Goal: Task Accomplishment & Management: Complete application form

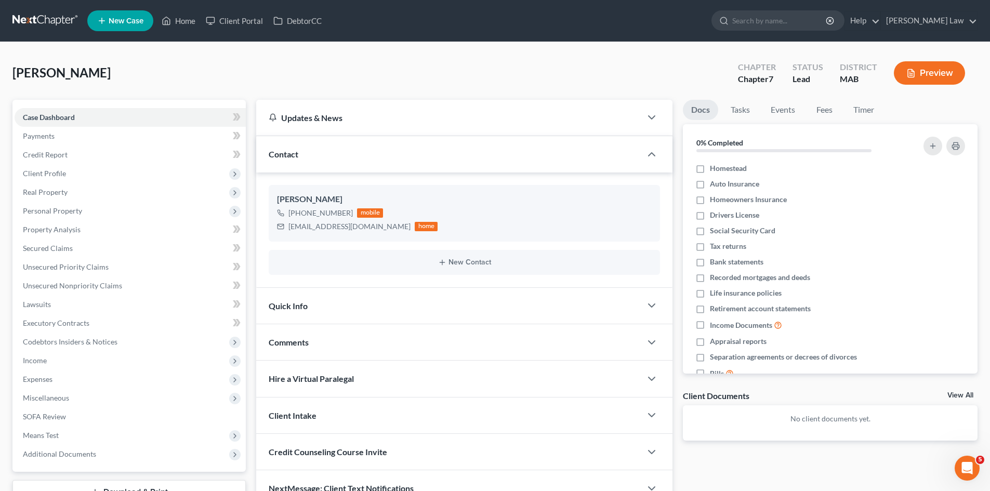
click at [130, 61] on div "Arruda, Sherri Upgraded Chapter Chapter 7 Status Lead District MAB Preview" at bounding box center [494, 77] width 965 height 45
click at [44, 24] on link at bounding box center [45, 20] width 67 height 19
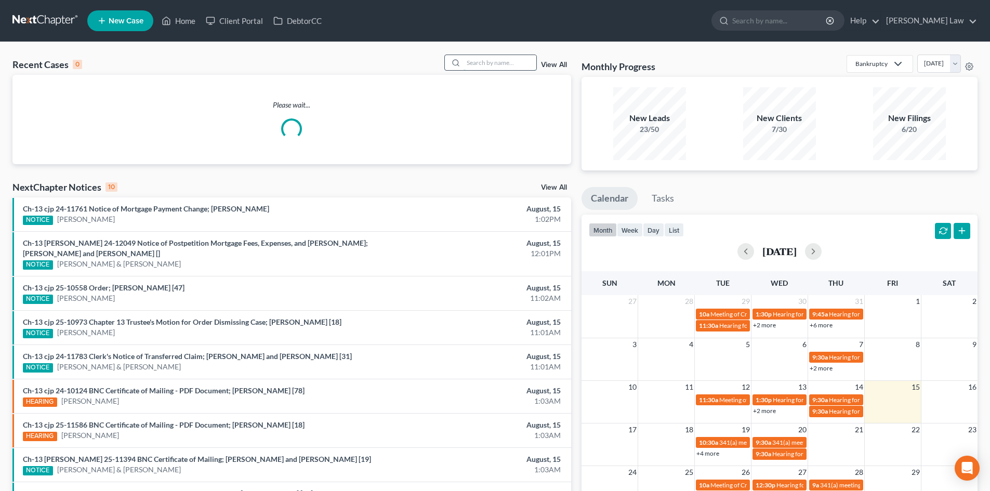
click at [509, 58] on input "search" at bounding box center [499, 62] width 73 height 15
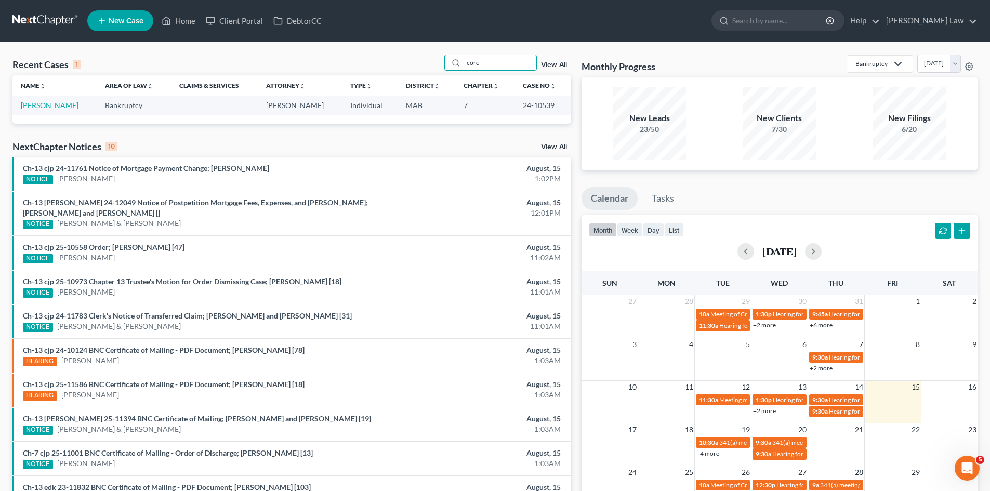
type input "corc"
click at [130, 26] on link "New Case" at bounding box center [120, 20] width 66 height 21
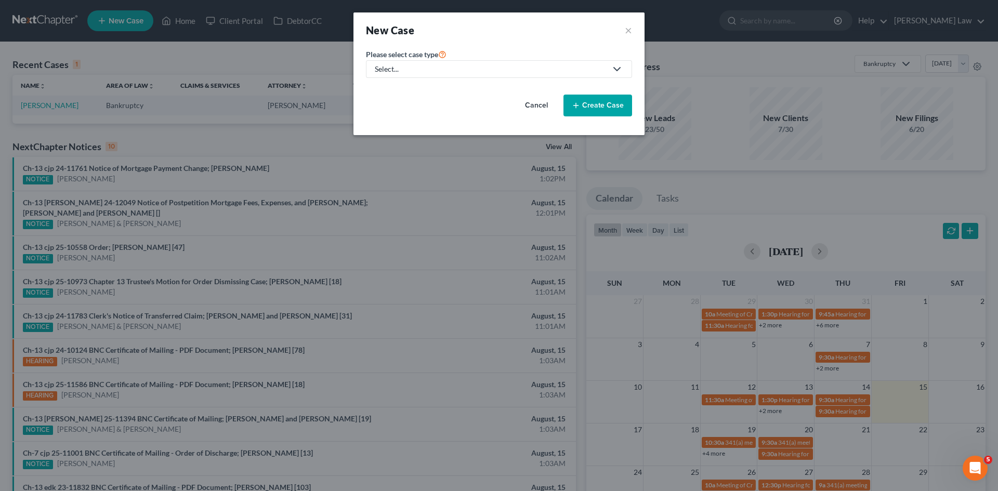
click at [396, 67] on div "Select..." at bounding box center [491, 69] width 232 height 10
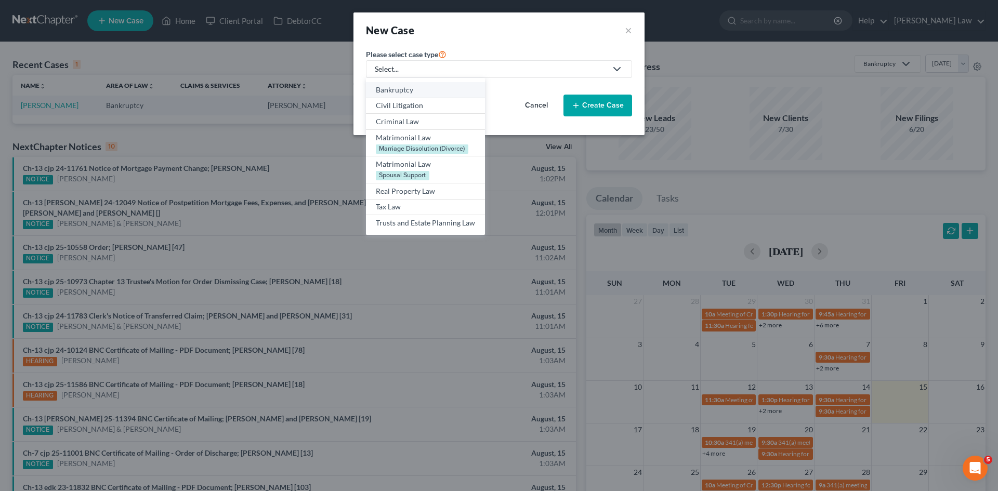
click at [408, 95] on div "Bankruptcy" at bounding box center [425, 90] width 99 height 10
select select "39"
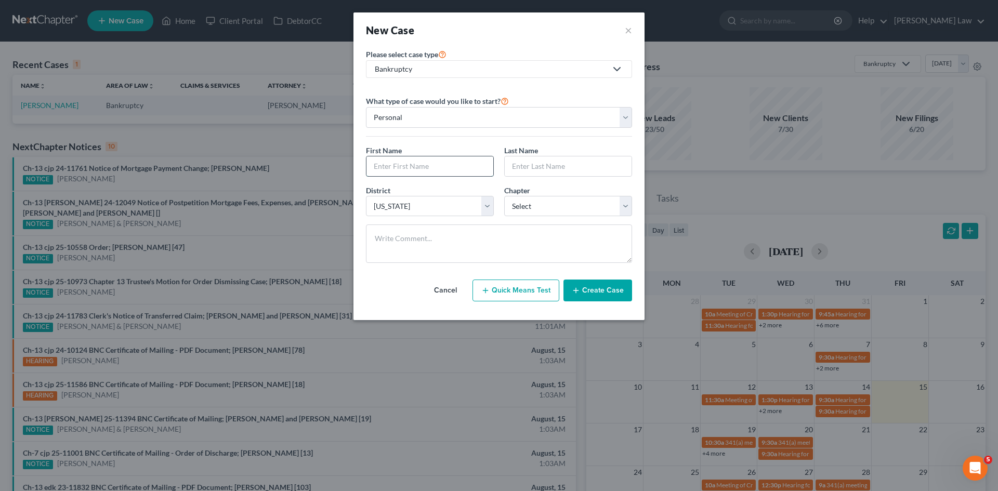
click at [431, 163] on input "text" at bounding box center [429, 166] width 127 height 20
type input "Daniel"
type input "Corcoran"
click at [516, 206] on select "Select 7 11 12 13" at bounding box center [568, 206] width 128 height 21
select select "0"
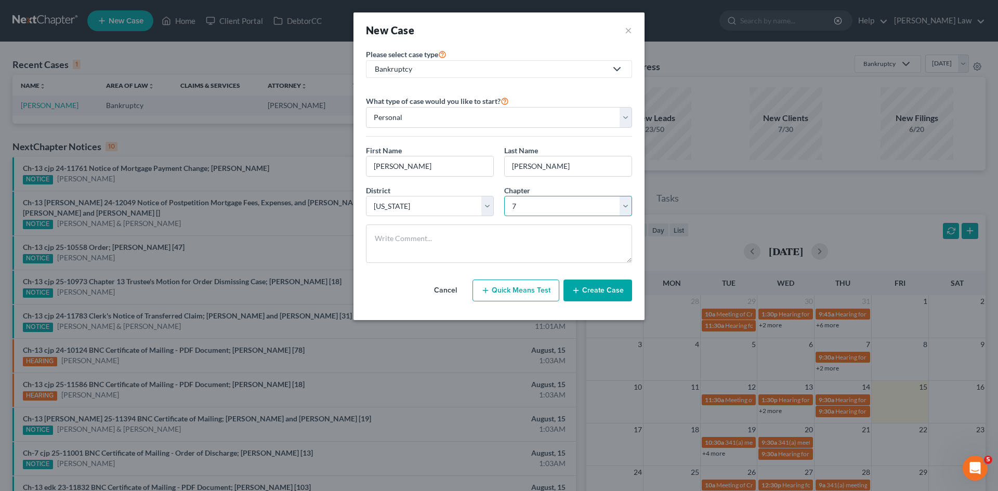
click at [504, 196] on select "Select 7 11 12 13" at bounding box center [568, 206] width 128 height 21
click at [592, 294] on button "Create Case" at bounding box center [597, 291] width 69 height 22
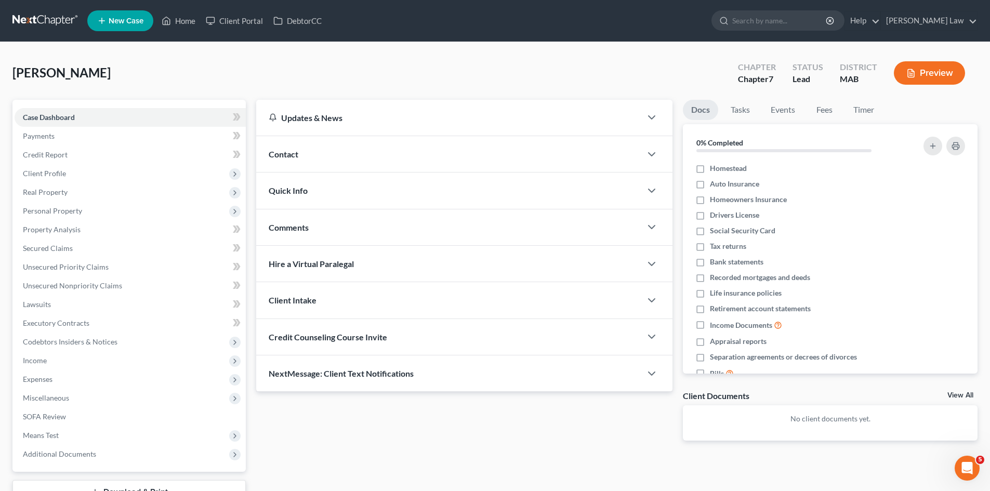
drag, startPoint x: 316, startPoint y: 148, endPoint x: 321, endPoint y: 153, distance: 6.7
click at [316, 148] on div "Contact" at bounding box center [448, 154] width 385 height 36
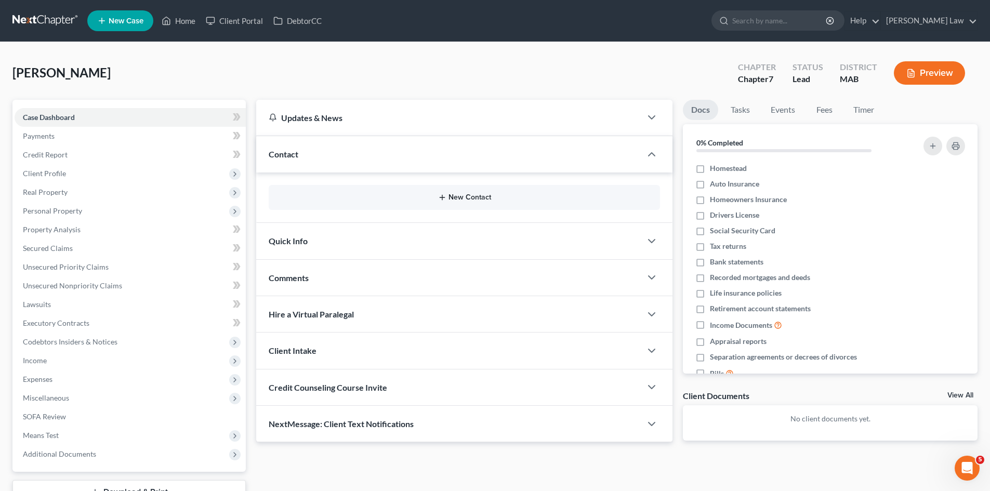
click at [447, 201] on button "New Contact" at bounding box center [464, 197] width 375 height 8
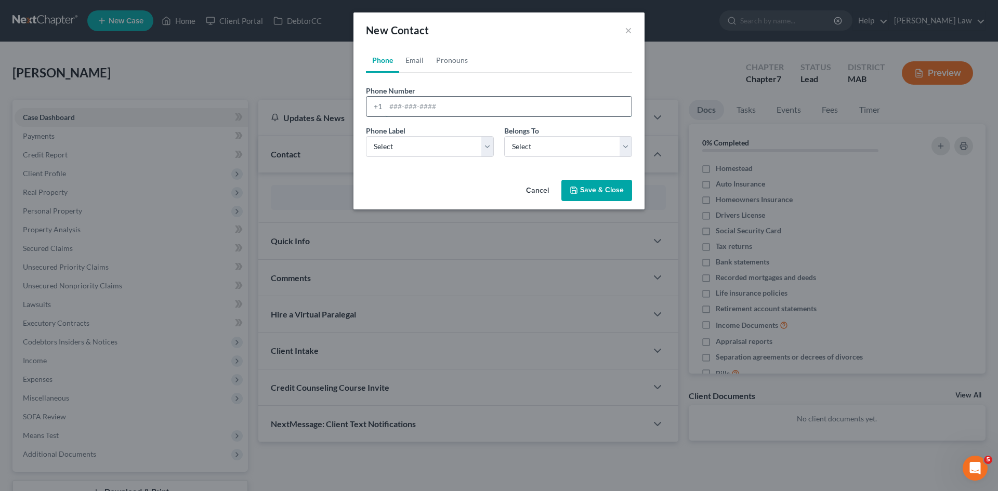
click at [416, 113] on input "tel" at bounding box center [509, 107] width 246 height 20
drag, startPoint x: 409, startPoint y: 58, endPoint x: 414, endPoint y: 89, distance: 32.0
click at [409, 58] on link "Email" at bounding box center [414, 60] width 31 height 25
click at [418, 108] on input "email" at bounding box center [509, 107] width 246 height 20
paste input "[EMAIL_ADDRESS][DOMAIN_NAME]"
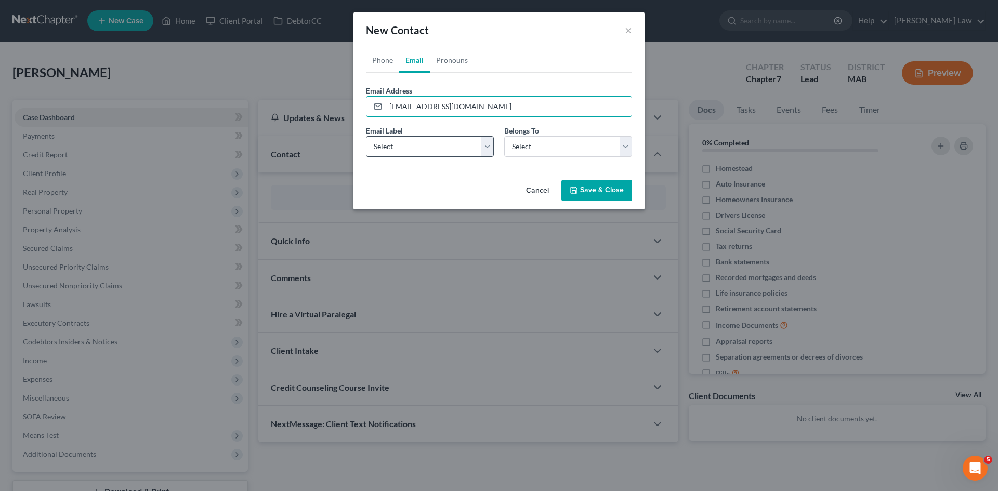
type input "[EMAIL_ADDRESS][DOMAIN_NAME]"
click at [410, 149] on select "Select Home Work Other" at bounding box center [430, 146] width 128 height 21
select select "0"
click at [366, 136] on select "Select Home Work Other" at bounding box center [430, 146] width 128 height 21
click at [526, 145] on select "Select Client Other" at bounding box center [568, 146] width 128 height 21
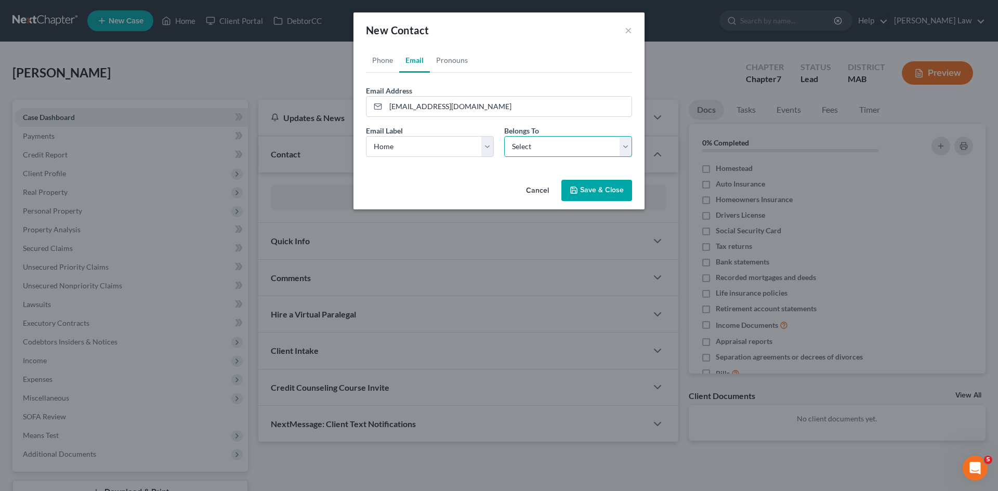
select select "0"
click at [504, 136] on select "Select Client Other" at bounding box center [568, 146] width 128 height 21
select select "0"
click at [372, 56] on link "Phone" at bounding box center [382, 60] width 33 height 25
drag, startPoint x: 441, startPoint y: 97, endPoint x: 423, endPoint y: 120, distance: 28.8
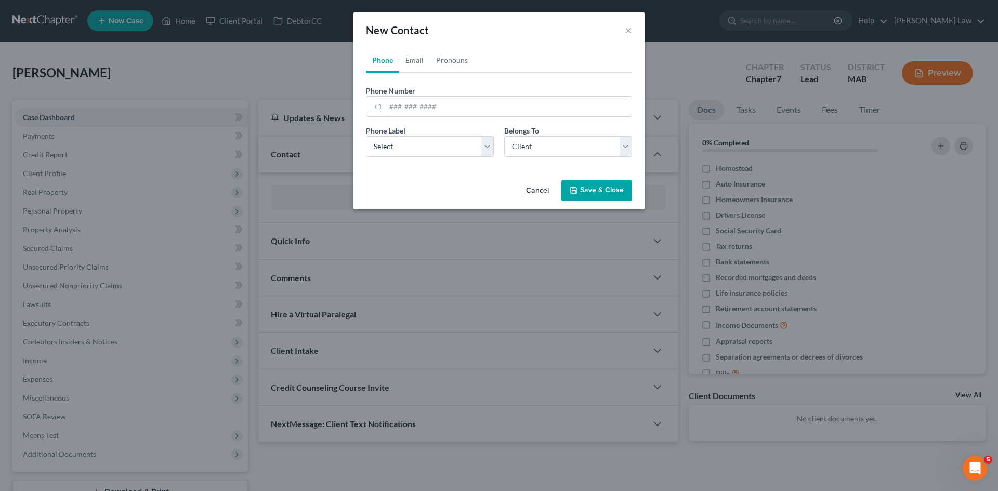
click at [441, 99] on input "tel" at bounding box center [509, 107] width 246 height 20
paste input "212 365 8843"
type input "212 365 8843"
drag, startPoint x: 405, startPoint y: 143, endPoint x: 405, endPoint y: 156, distance: 13.0
click at [405, 143] on select "Select Mobile Home Work Other" at bounding box center [430, 146] width 128 height 21
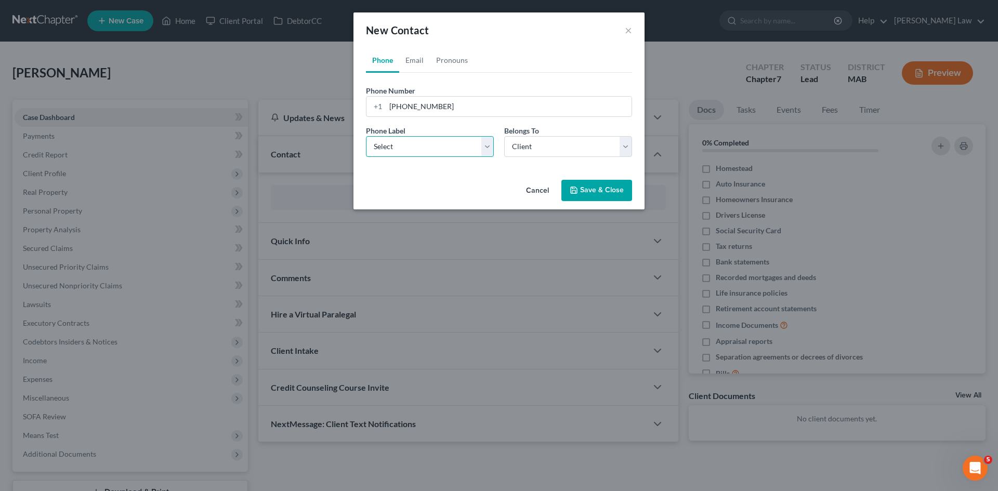
select select "0"
click at [366, 136] on select "Select Mobile Home Work Other" at bounding box center [430, 146] width 128 height 21
click at [568, 147] on select "Select Client Other" at bounding box center [568, 146] width 128 height 21
click at [483, 164] on div "Phone Label * Select Mobile Home Work Other Belongs To * Select Client Other" at bounding box center [499, 145] width 276 height 40
click at [588, 193] on button "Save & Close" at bounding box center [596, 191] width 71 height 22
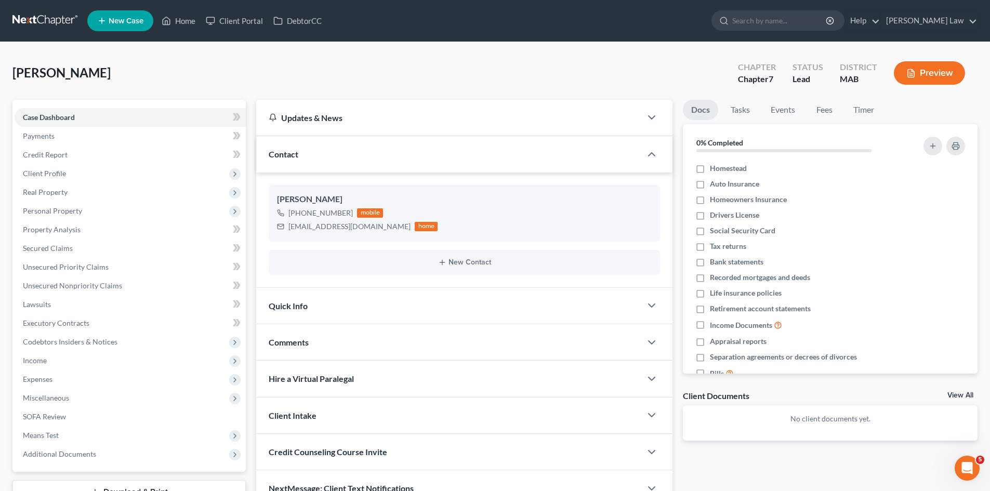
drag, startPoint x: 391, startPoint y: 80, endPoint x: 404, endPoint y: 92, distance: 17.7
click at [391, 80] on div "[PERSON_NAME] Upgraded Chapter Chapter 7 Status Lead District MAB Preview" at bounding box center [494, 77] width 965 height 45
click at [64, 178] on span "Client Profile" at bounding box center [130, 173] width 231 height 19
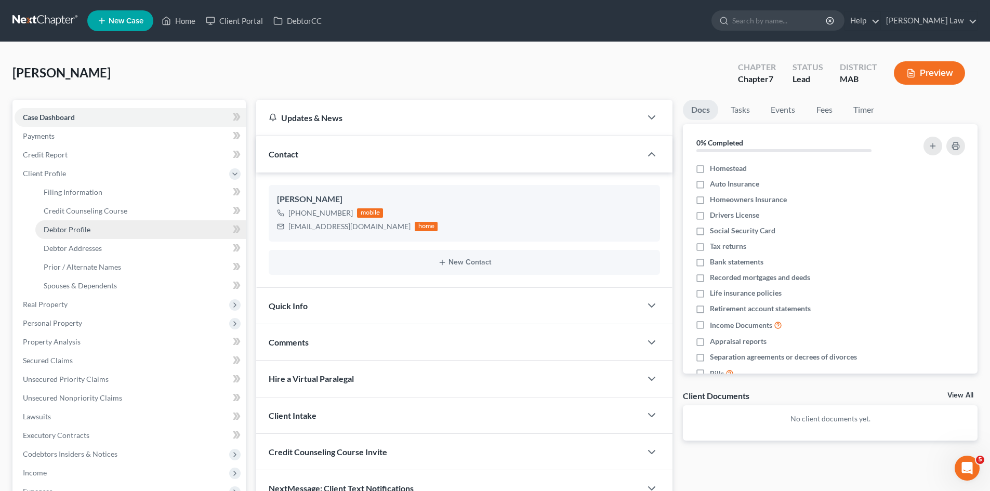
click at [65, 233] on span "Debtor Profile" at bounding box center [67, 229] width 47 height 9
select select "0"
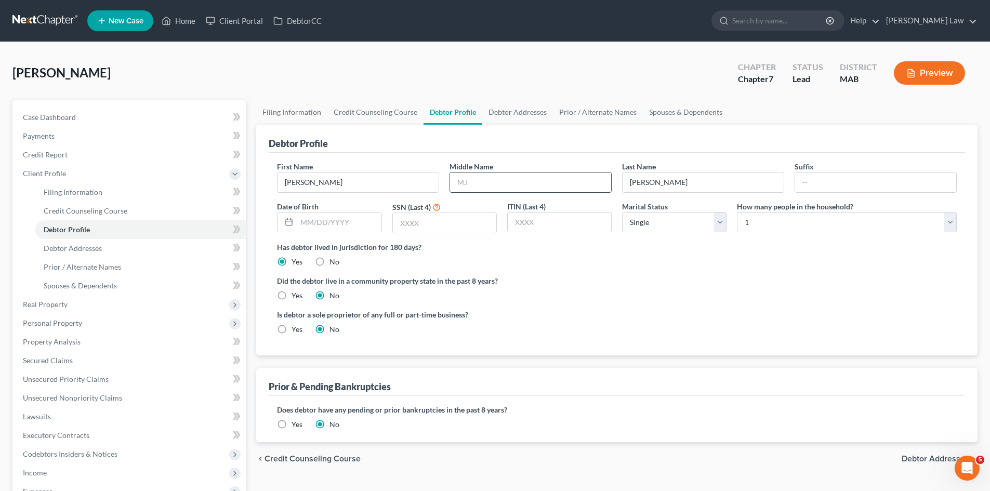
click at [513, 180] on input "text" at bounding box center [530, 183] width 161 height 20
type input "B."
click at [685, 185] on input "Corcoran" at bounding box center [702, 183] width 161 height 20
click at [856, 173] on input "text" at bounding box center [875, 183] width 161 height 20
click at [709, 185] on input "Corcoran" at bounding box center [702, 183] width 161 height 20
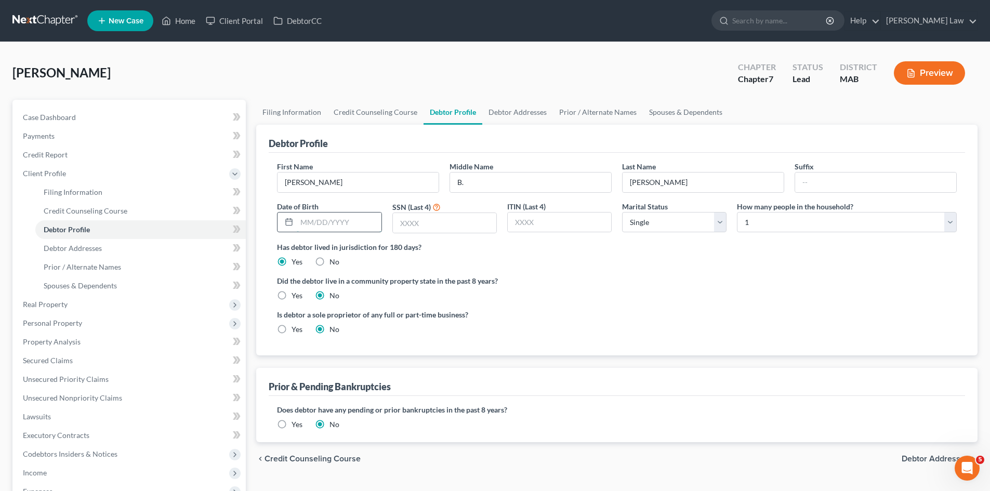
click at [333, 220] on input "text" at bounding box center [339, 223] width 84 height 20
type input "03131978"
click at [482, 232] on input "text" at bounding box center [444, 223] width 103 height 20
click at [467, 222] on input "text" at bounding box center [444, 223] width 103 height 20
type input "2138"
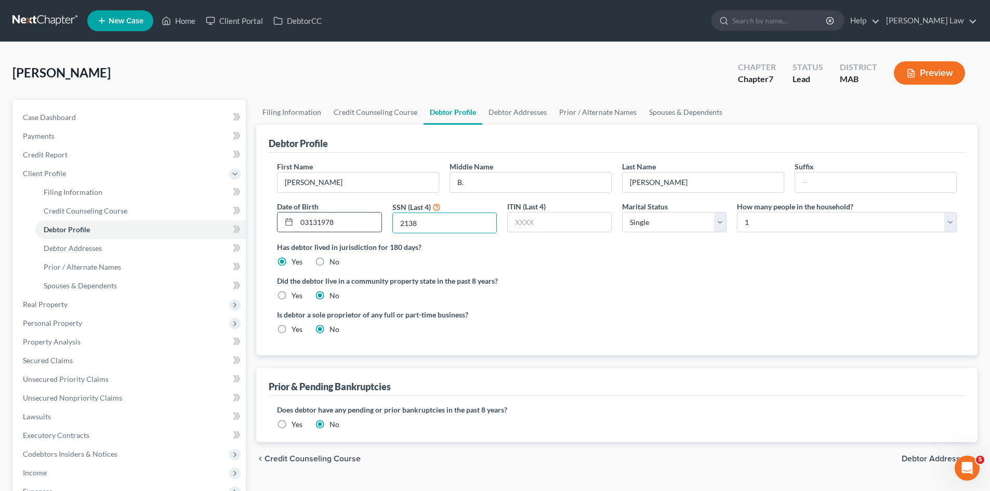
click at [309, 227] on input "03131978" at bounding box center [339, 223] width 84 height 20
click at [321, 224] on input "03/131978" at bounding box center [339, 223] width 84 height 20
type input "03/13/1978"
click at [445, 227] on input "2138" at bounding box center [444, 223] width 103 height 20
click at [112, 249] on link "Debtor Addresses" at bounding box center [140, 248] width 210 height 19
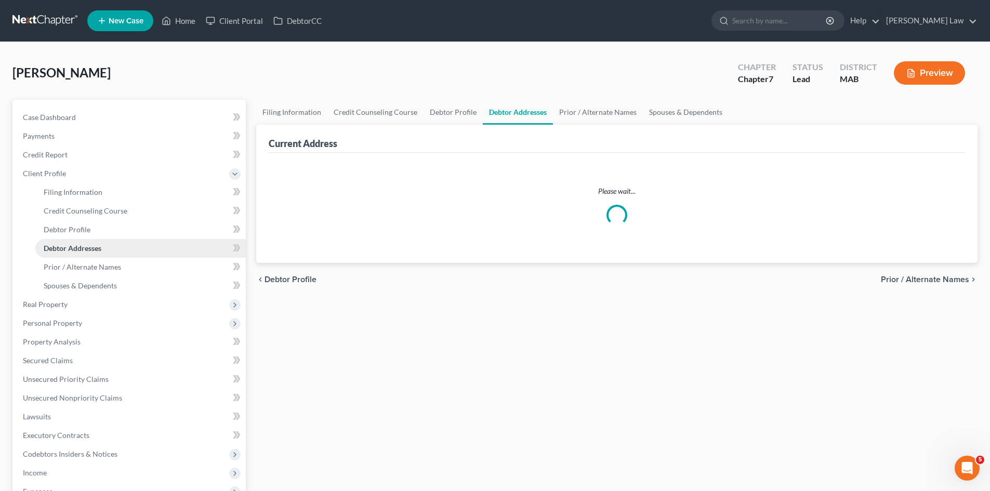
select select "0"
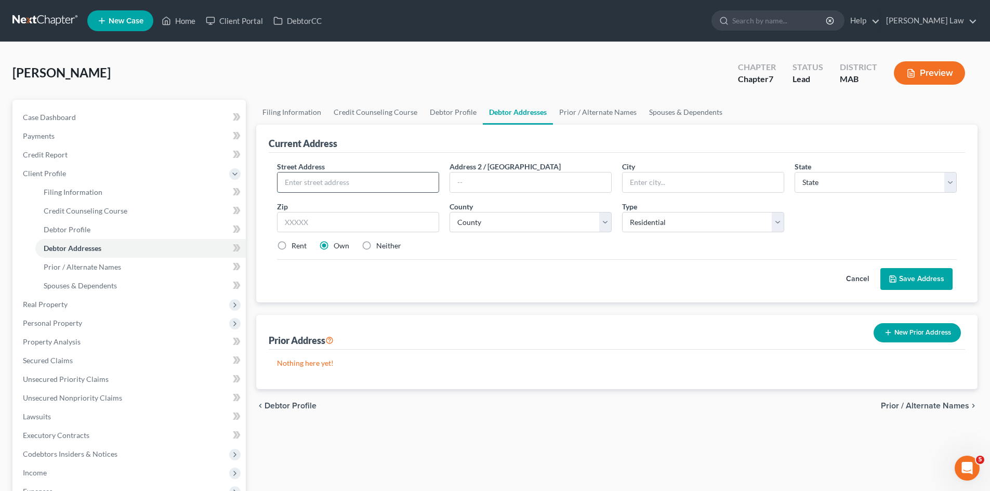
click at [326, 187] on input "text" at bounding box center [357, 183] width 161 height 20
type input "7 Lamplighter Lane"
type input "South Easton"
click at [303, 210] on div "Zip *" at bounding box center [358, 217] width 173 height 32
click at [304, 213] on input "text" at bounding box center [358, 222] width 162 height 21
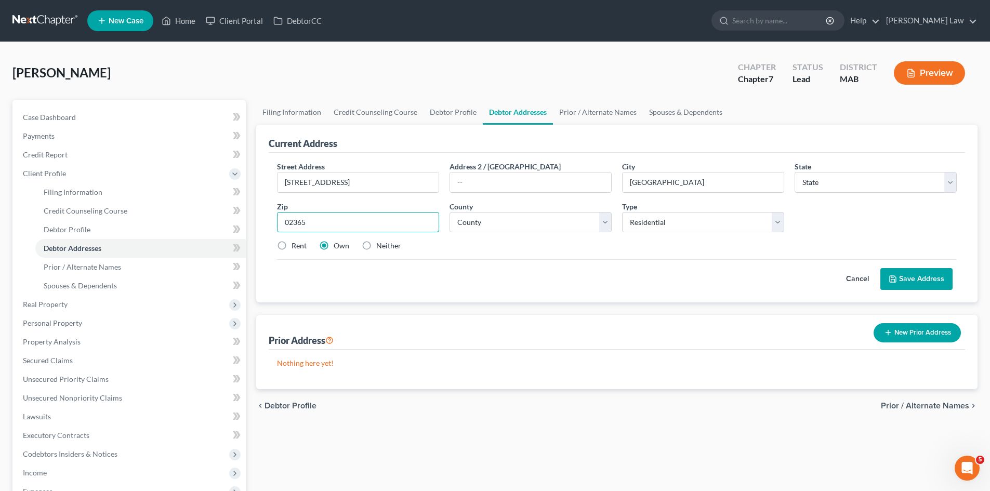
type input "02365"
click at [637, 150] on div "Current Address" at bounding box center [617, 139] width 696 height 28
drag, startPoint x: 809, startPoint y: 181, endPoint x: 813, endPoint y: 187, distance: 7.4
click at [809, 181] on select "State AL AK AR AZ CA CO CT DE DC FL GA GU HI ID IL IN IA KS KY LA ME MD MA MI M…" at bounding box center [875, 182] width 162 height 21
select select "22"
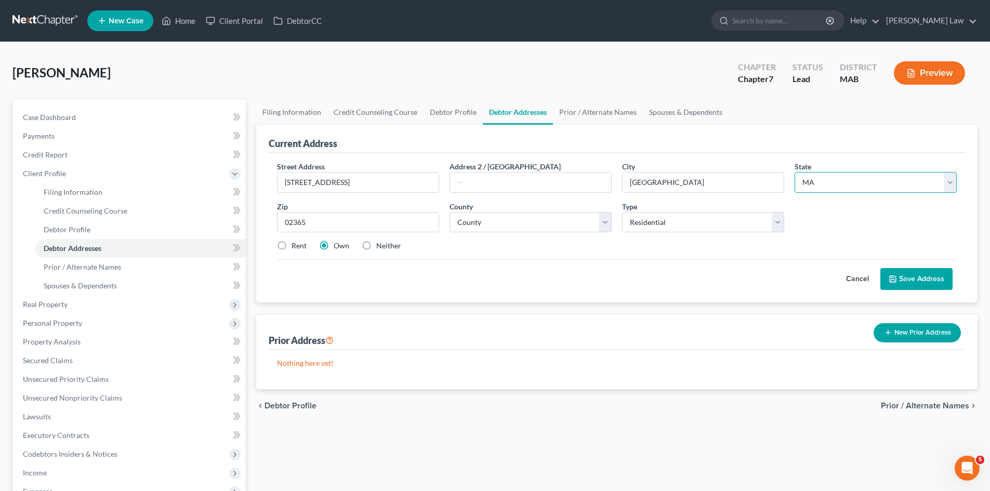
click at [794, 172] on select "State AL AK AR AZ CA CO CT DE DC FL GA GU HI ID IL IN IA KS KY LA ME MD MA MI M…" at bounding box center [875, 182] width 162 height 21
click at [340, 185] on input "7 Lamplighter Lane" at bounding box center [357, 183] width 161 height 20
click at [341, 185] on input "7 Lamplighter Lane" at bounding box center [357, 183] width 161 height 20
click at [363, 228] on input "02365" at bounding box center [358, 222] width 162 height 21
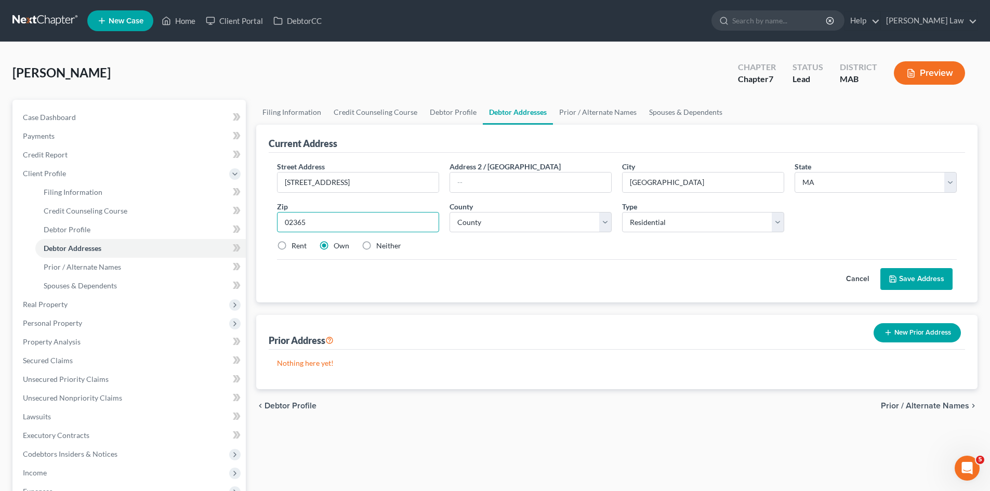
click at [363, 228] on input "02365" at bounding box center [358, 222] width 162 height 21
paste input "7"
type input "02375"
click at [494, 232] on select "County Barnstable County Berkshire County Bristol County Dukes County Essex Cou…" at bounding box center [530, 222] width 162 height 21
drag, startPoint x: 527, startPoint y: 218, endPoint x: 527, endPoint y: 224, distance: 6.2
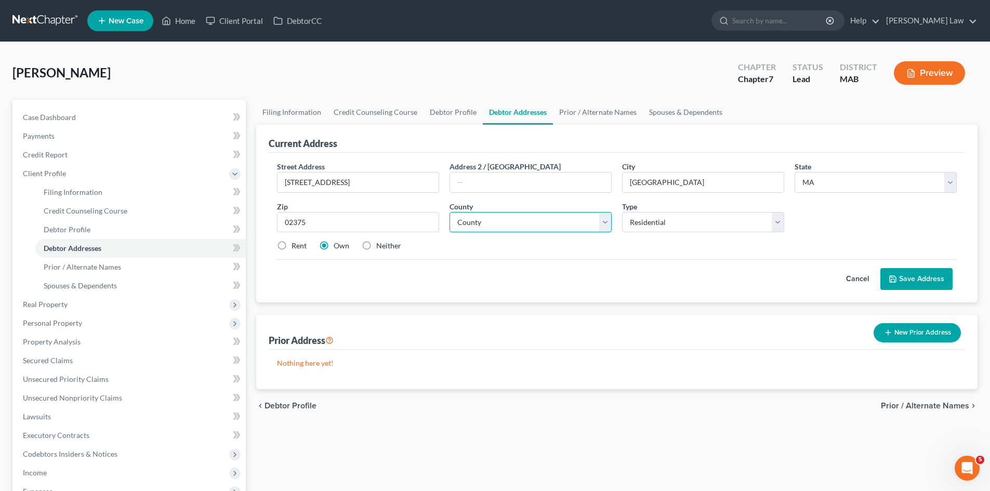
click at [527, 218] on select "County Barnstable County Berkshire County Bristol County Dukes County Essex Cou…" at bounding box center [530, 222] width 162 height 21
select select "2"
click at [449, 212] on select "County Barnstable County Berkshire County Bristol County Dukes County Essex Cou…" at bounding box center [530, 222] width 162 height 21
click at [291, 246] on label "Rent" at bounding box center [298, 246] width 15 height 10
click at [296, 246] on input "Rent" at bounding box center [299, 244] width 7 height 7
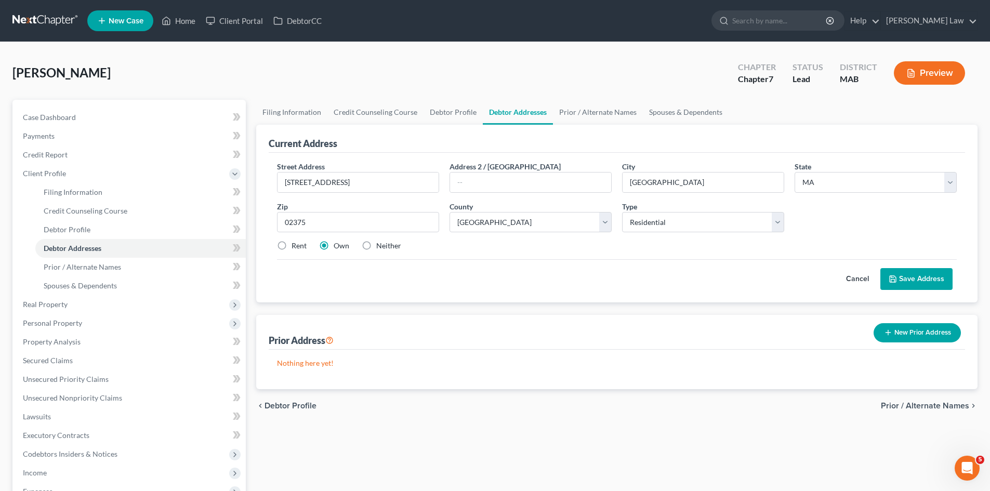
radio input "true"
click at [902, 275] on button "Save Address" at bounding box center [916, 279] width 72 height 22
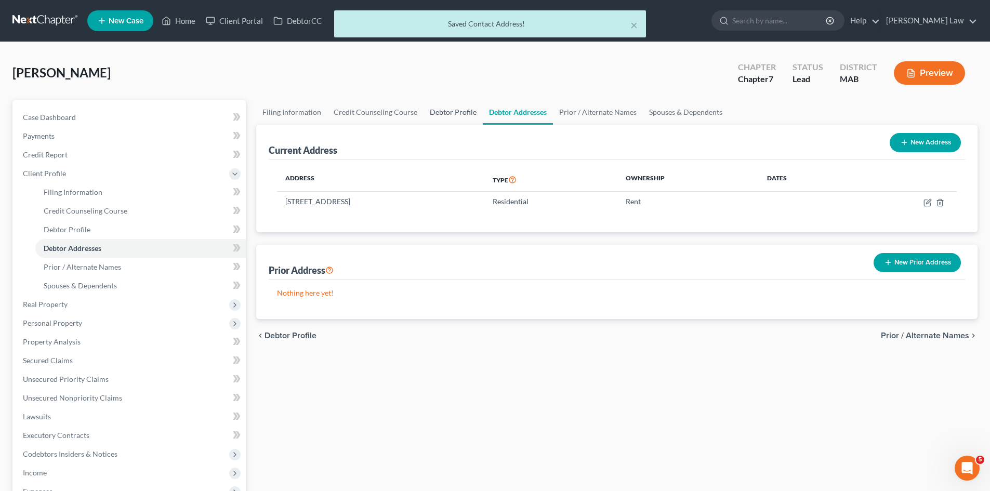
click at [431, 114] on link "Debtor Profile" at bounding box center [452, 112] width 59 height 25
select select "0"
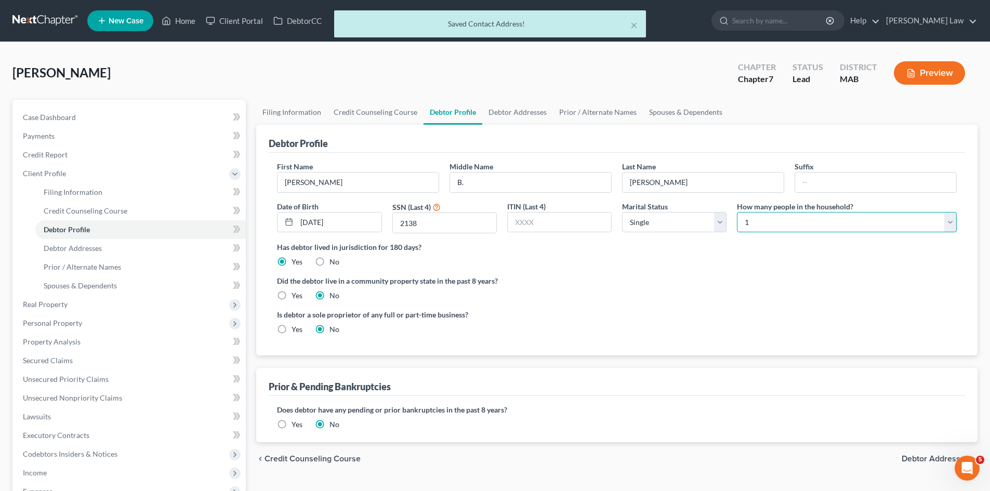
click at [770, 222] on select "Select 1 2 3 4 5 6 7 8 9 10 11 12 13 14 15 16 17 18 19 20" at bounding box center [847, 222] width 220 height 21
select select "1"
click at [737, 212] on select "Select 1 2 3 4 5 6 7 8 9 10 11 12 13 14 15 16 17 18 19 20" at bounding box center [847, 222] width 220 height 21
click at [660, 120] on link "Spouses & Dependents" at bounding box center [686, 112] width 86 height 25
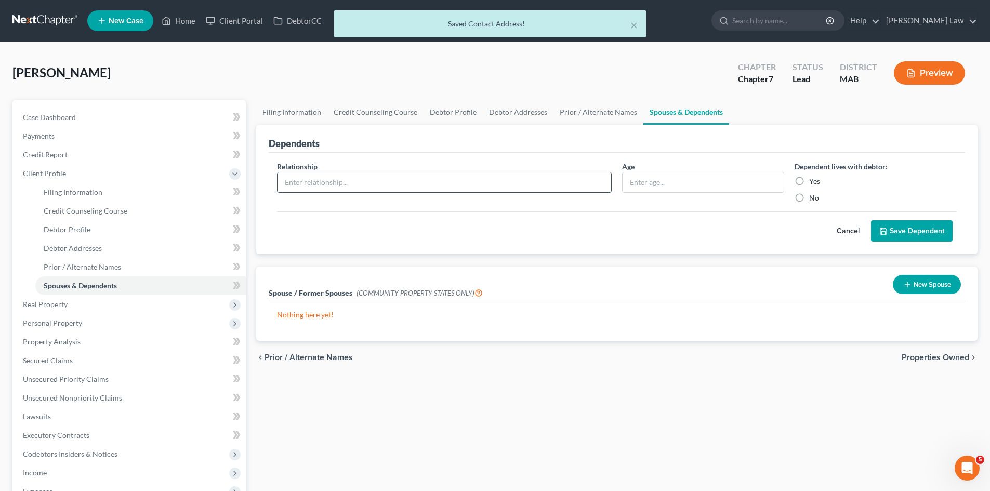
click at [370, 191] on input "text" at bounding box center [444, 183] width 334 height 20
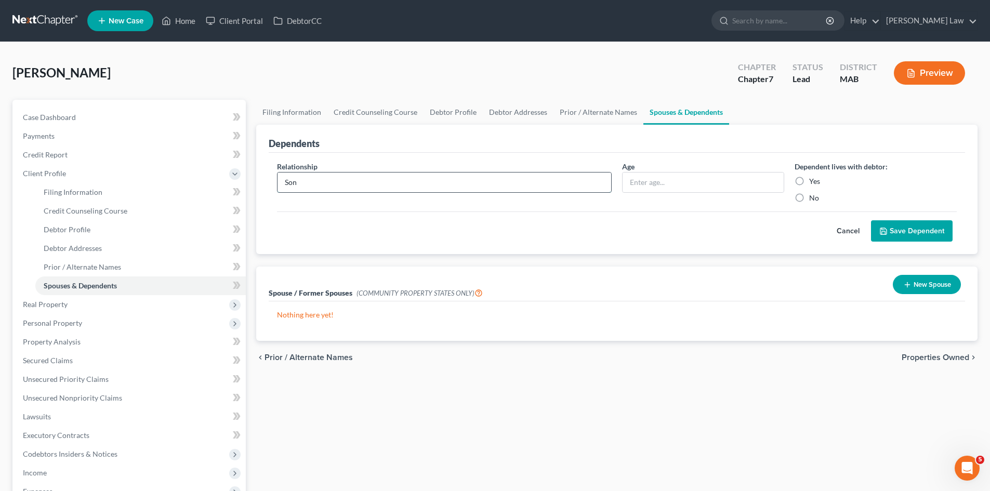
type input "Son"
type input "10"
click at [809, 179] on label "Yes" at bounding box center [814, 181] width 11 height 10
click at [813, 179] on input "Yes" at bounding box center [816, 179] width 7 height 7
radio input "true"
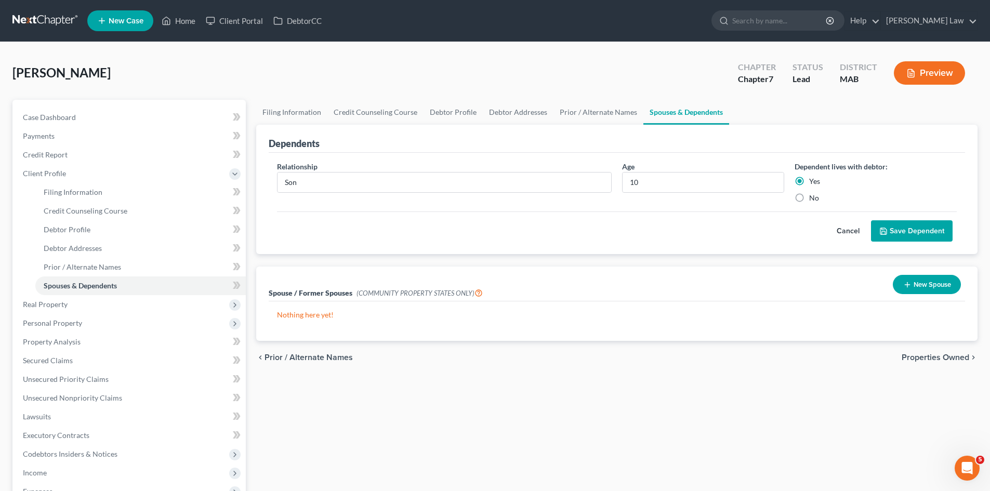
click at [895, 219] on div "Cancel Save Dependent" at bounding box center [617, 226] width 680 height 31
click at [900, 232] on button "Save Dependent" at bounding box center [912, 231] width 82 height 22
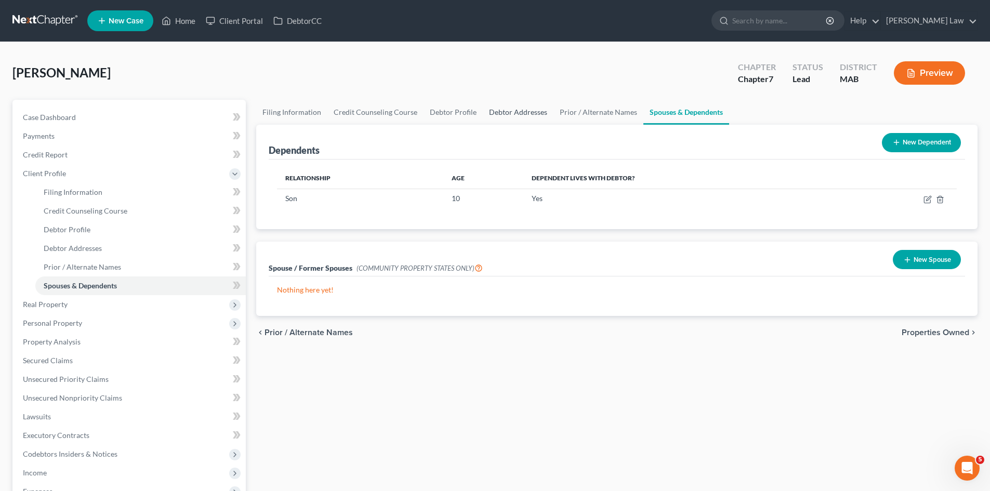
click at [510, 112] on link "Debtor Addresses" at bounding box center [518, 112] width 71 height 25
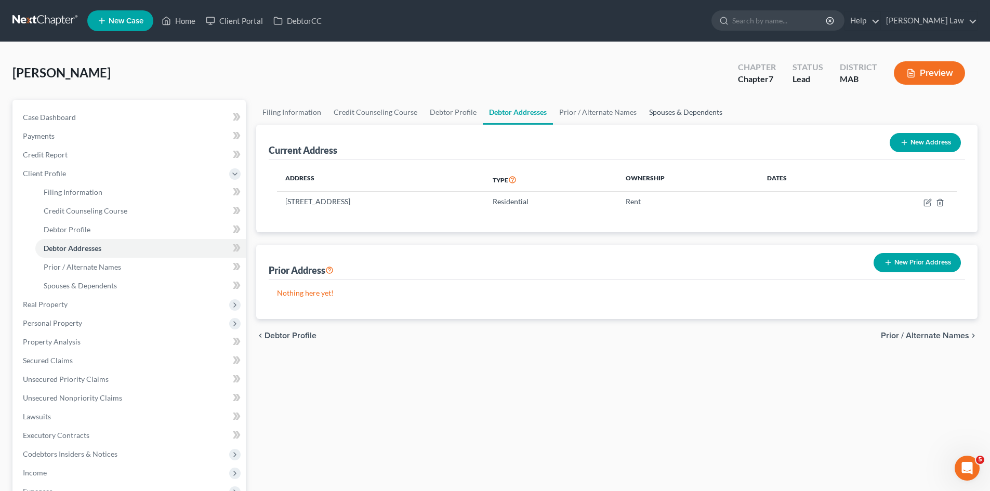
click at [662, 112] on link "Spouses & Dependents" at bounding box center [686, 112] width 86 height 25
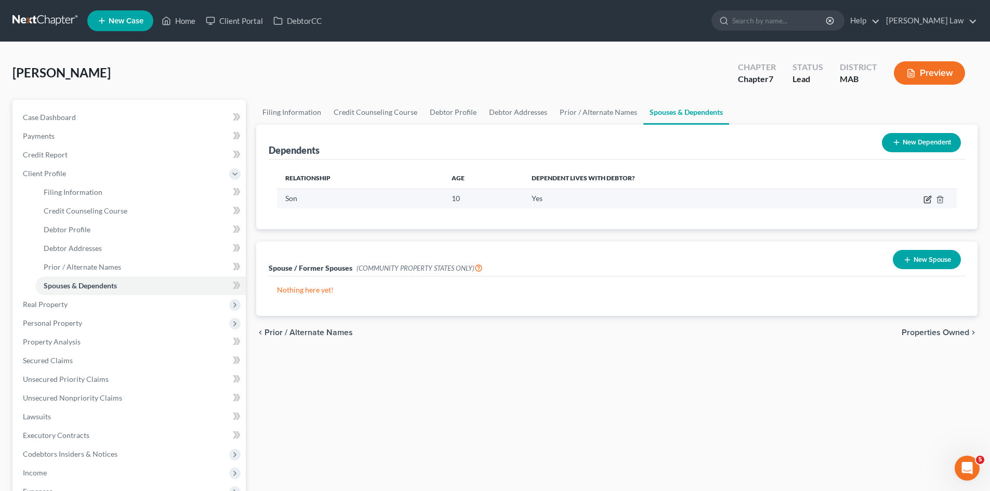
click at [926, 201] on icon "button" at bounding box center [928, 198] width 5 height 5
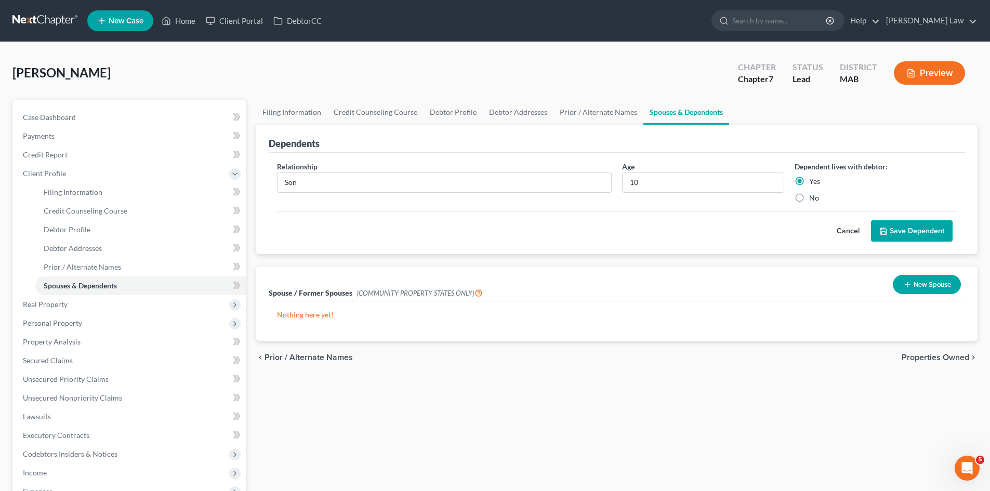
click at [892, 222] on button "Save Dependent" at bounding box center [912, 231] width 82 height 22
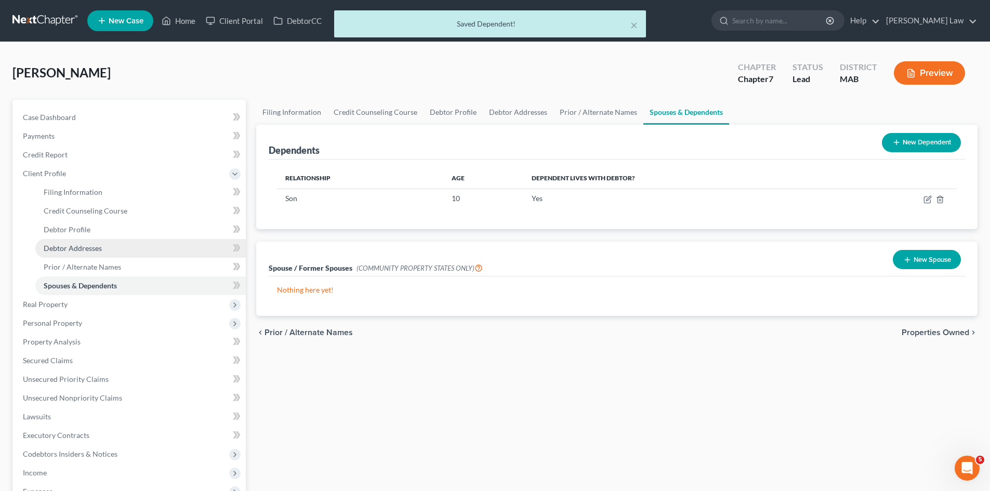
click at [123, 251] on link "Debtor Addresses" at bounding box center [140, 248] width 210 height 19
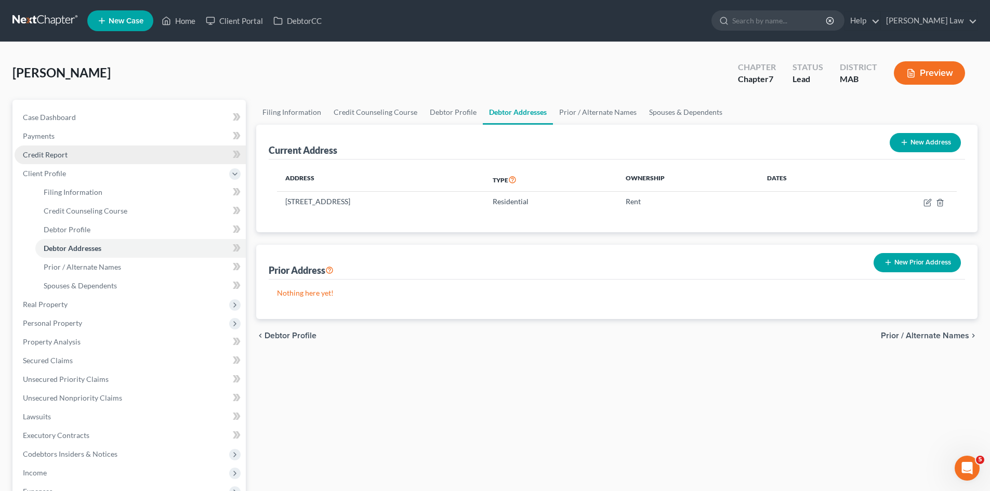
click at [58, 160] on link "Credit Report" at bounding box center [130, 154] width 231 height 19
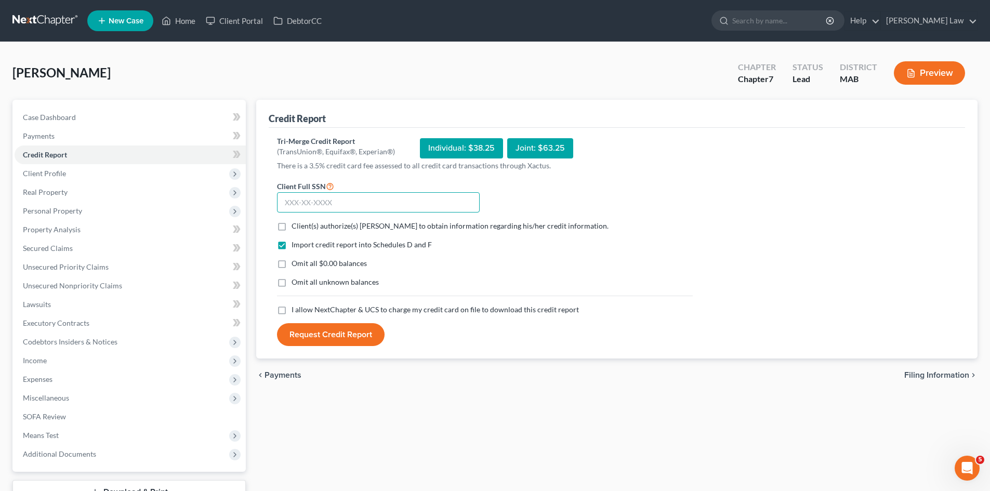
click at [377, 203] on input "text" at bounding box center [378, 202] width 203 height 21
click at [294, 209] on input "text" at bounding box center [378, 202] width 203 height 21
click at [358, 203] on input "text" at bounding box center [378, 202] width 203 height 21
type input "354-78-2138"
click at [308, 222] on span "Client(s) authorize(s) Benner Law to obtain information regarding his/her credi…" at bounding box center [449, 225] width 317 height 9
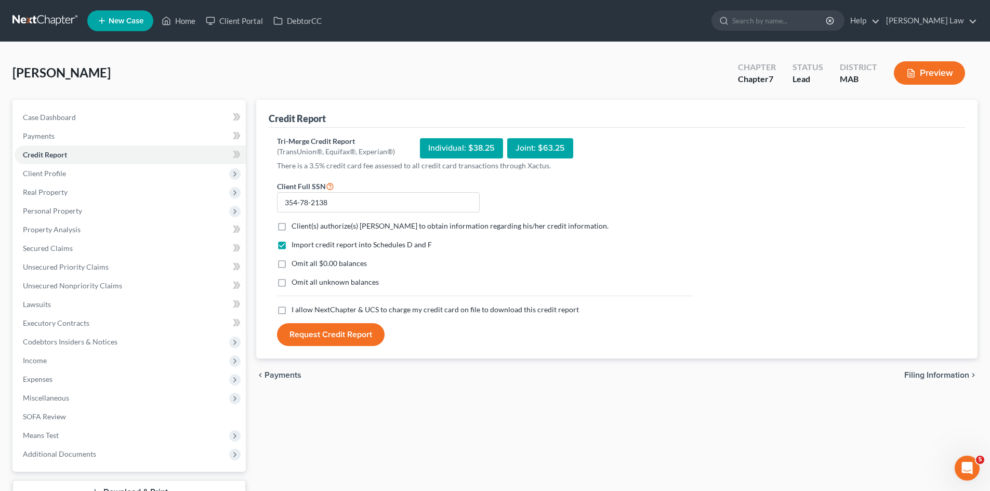
click at [302, 222] on input "Client(s) authorize(s) Benner Law to obtain information regarding his/her credi…" at bounding box center [299, 224] width 7 height 7
checkbox input "true"
click at [291, 266] on label "Omit all $0.00 balances" at bounding box center [328, 263] width 75 height 10
click at [296, 265] on input "Omit all $0.00 balances" at bounding box center [299, 261] width 7 height 7
checkbox input "true"
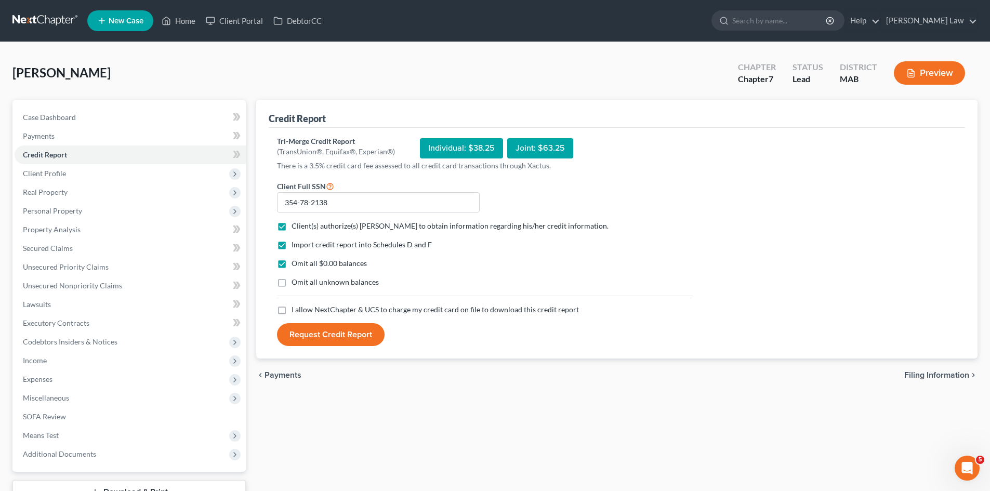
click at [291, 312] on label "I allow NextChapter & UCS to charge my credit card on file to download this cre…" at bounding box center [434, 309] width 287 height 10
click at [296, 311] on input "I allow NextChapter & UCS to charge my credit card on file to download this cre…" at bounding box center [299, 307] width 7 height 7
checkbox input "true"
click at [329, 337] on button "Request Credit Report" at bounding box center [331, 334] width 108 height 23
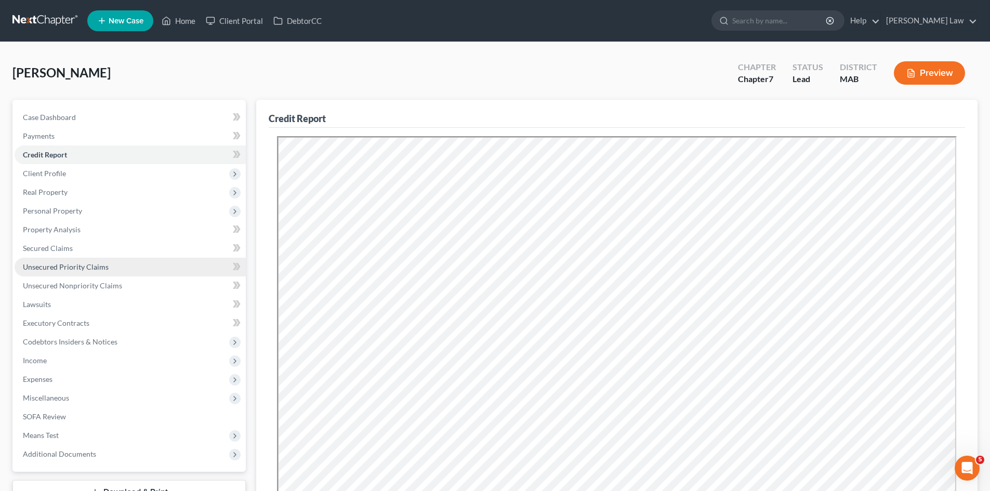
click at [75, 263] on span "Unsecured Priority Claims" at bounding box center [66, 266] width 86 height 9
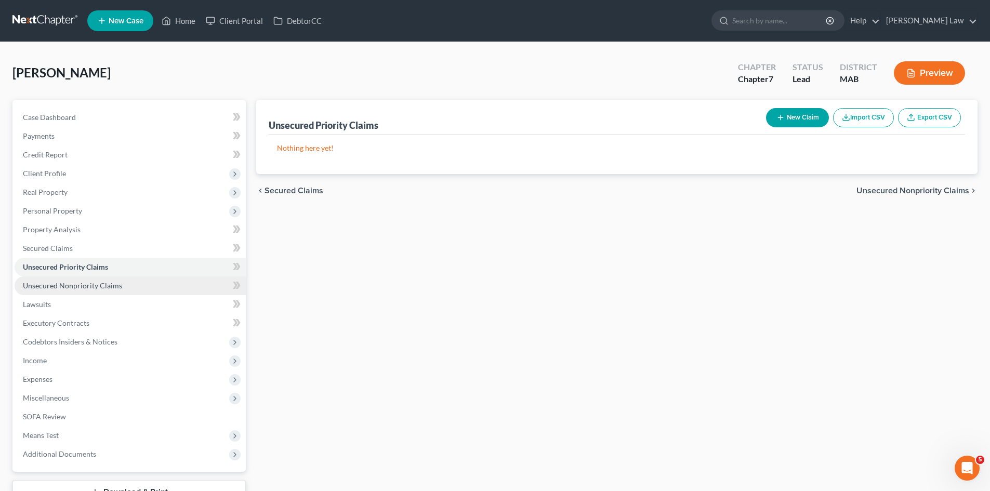
click at [77, 287] on span "Unsecured Nonpriority Claims" at bounding box center [72, 285] width 99 height 9
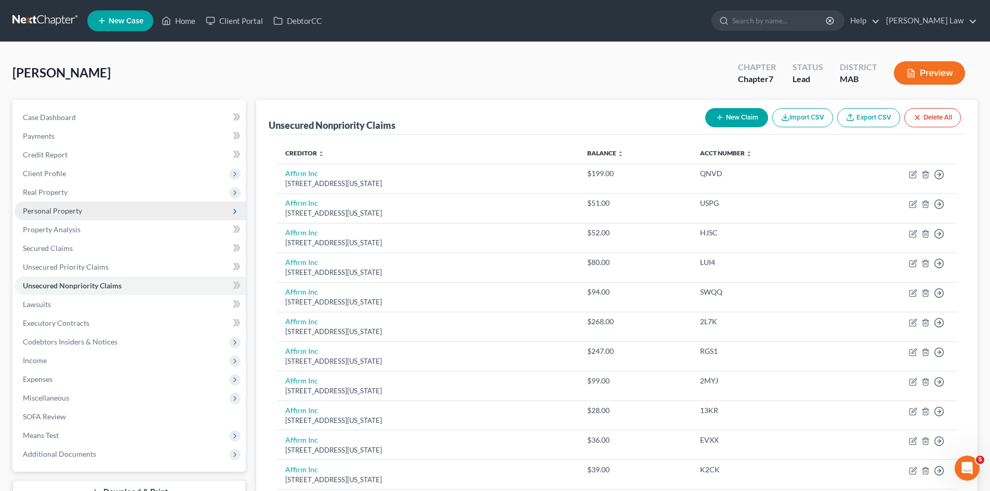
click at [51, 216] on span "Personal Property" at bounding box center [130, 211] width 231 height 19
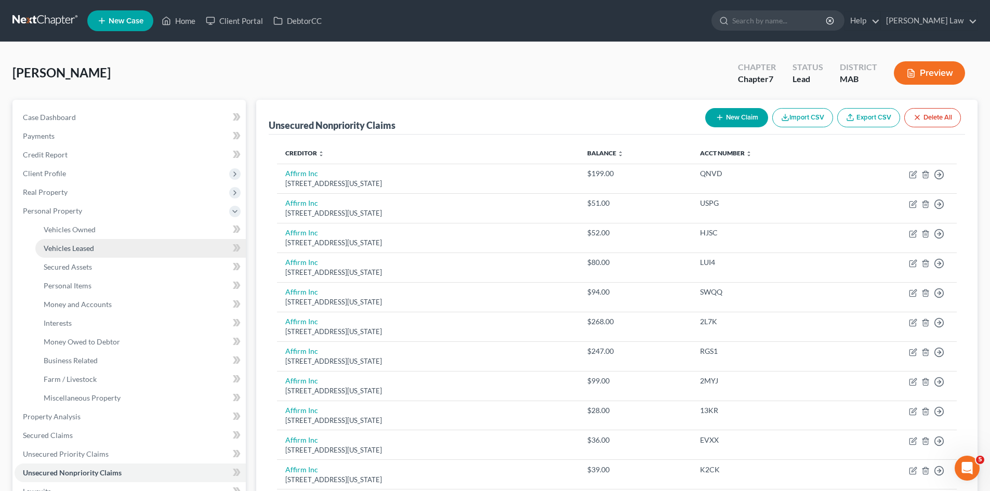
click at [65, 239] on link "Vehicles Leased" at bounding box center [140, 248] width 210 height 19
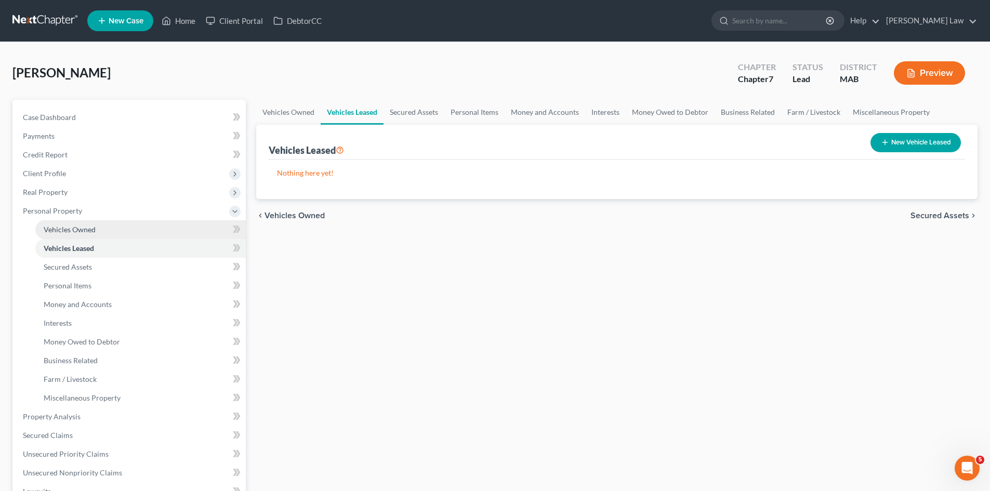
click at [66, 231] on span "Vehicles Owned" at bounding box center [70, 229] width 52 height 9
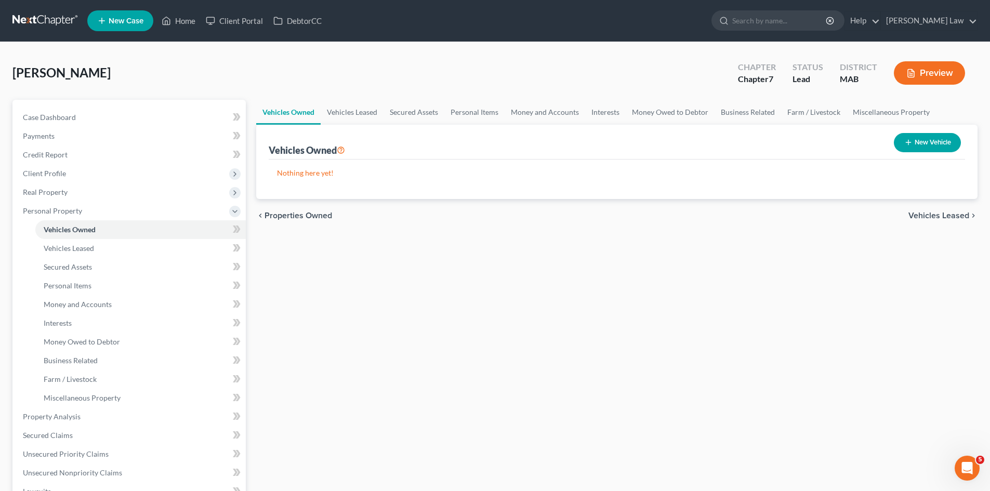
click at [923, 151] on button "New Vehicle" at bounding box center [927, 142] width 67 height 19
select select "0"
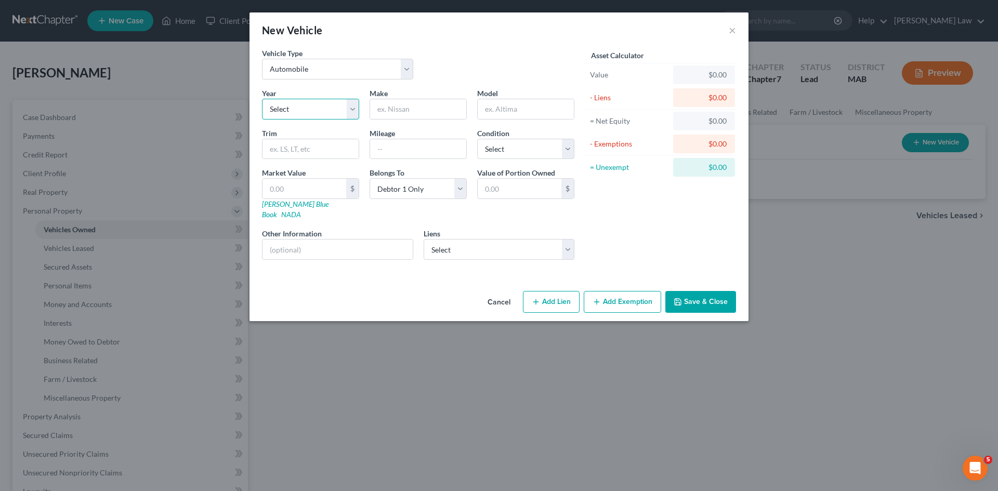
click at [335, 112] on select "Select 2026 2025 2024 2023 2022 2021 2020 2019 2018 2017 2016 2015 2014 2013 20…" at bounding box center [310, 109] width 97 height 21
click at [414, 118] on input "text" at bounding box center [418, 109] width 96 height 20
type input "BMW"
click at [542, 115] on input "text" at bounding box center [526, 109] width 96 height 20
click at [301, 107] on select "Select 2026 2025 2024 2023 2022 2021 2020 2019 2018 2017 2016 2015 2014 2013 20…" at bounding box center [310, 109] width 97 height 21
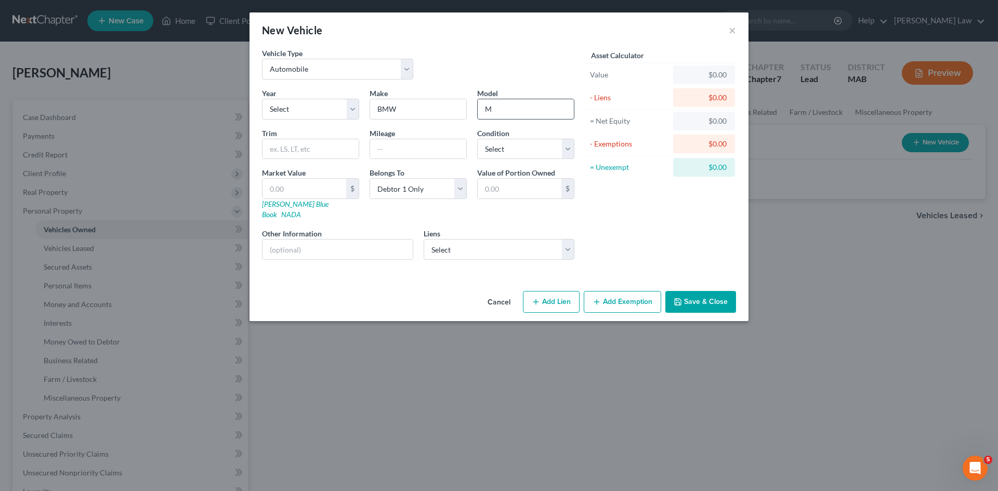
click at [528, 109] on input "M" at bounding box center [526, 109] width 96 height 20
type input "530i"
click at [325, 106] on select "Select 2026 2025 2024 2023 2022 2021 2020 2019 2018 2017 2016 2015 2014 2013 20…" at bounding box center [310, 109] width 97 height 21
select select "7"
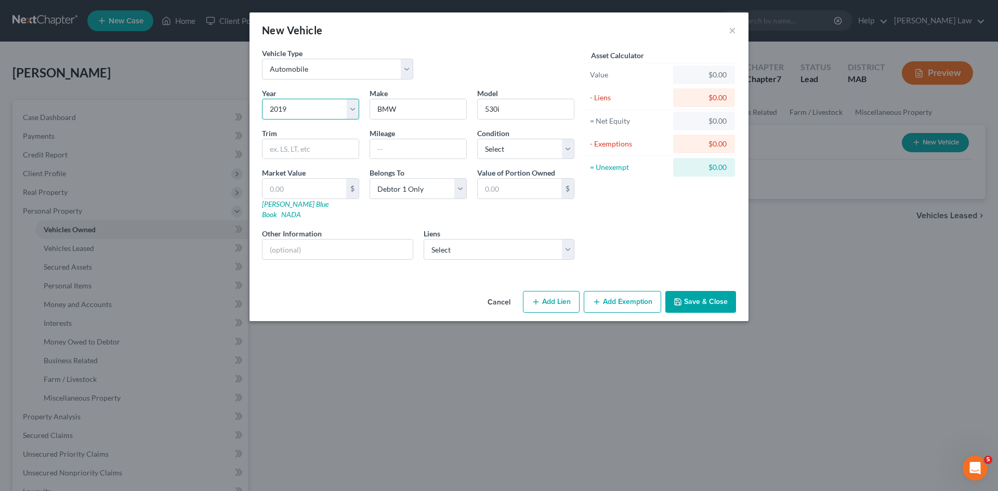
click at [262, 99] on select "Select 2026 2025 2024 2023 2022 2021 2020 2019 2018 2017 2016 2015 2014 2013 20…" at bounding box center [310, 109] width 97 height 21
click at [447, 110] on input "BMW" at bounding box center [418, 109] width 96 height 20
click at [529, 110] on input "530i" at bounding box center [526, 109] width 96 height 20
click at [385, 240] on input "text" at bounding box center [337, 250] width 150 height 20
click at [518, 155] on select "Select Excellent Very Good Good Fair Poor" at bounding box center [525, 149] width 97 height 21
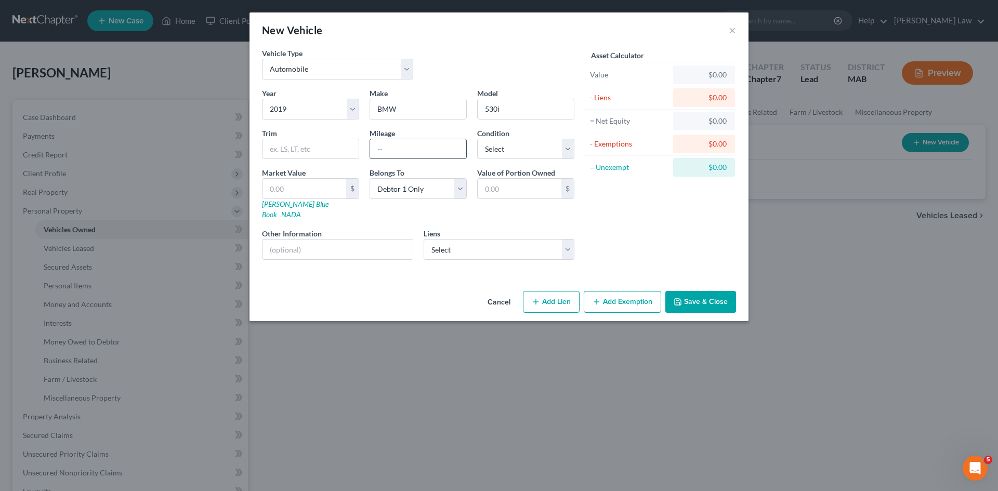
click at [466, 153] on input "text" at bounding box center [418, 149] width 96 height 20
click at [696, 291] on button "Save & Close" at bounding box center [700, 302] width 71 height 22
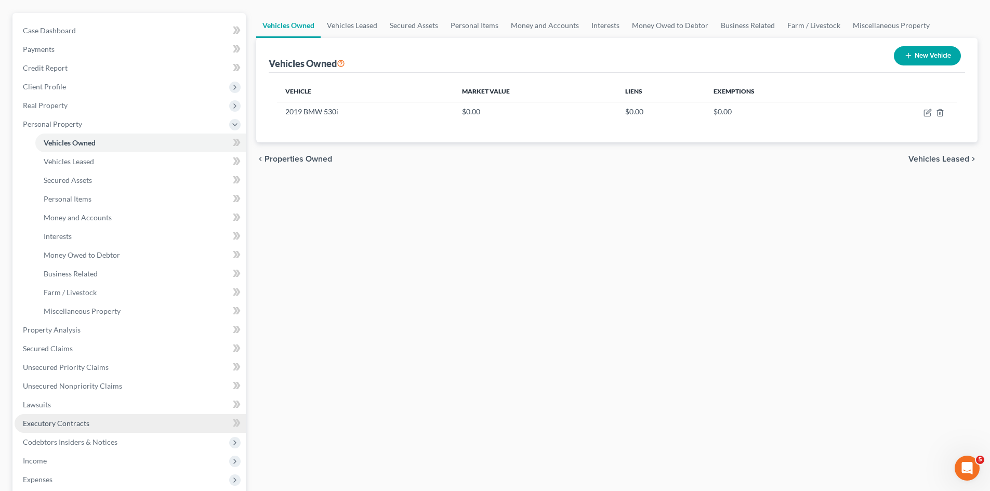
scroll to position [260, 0]
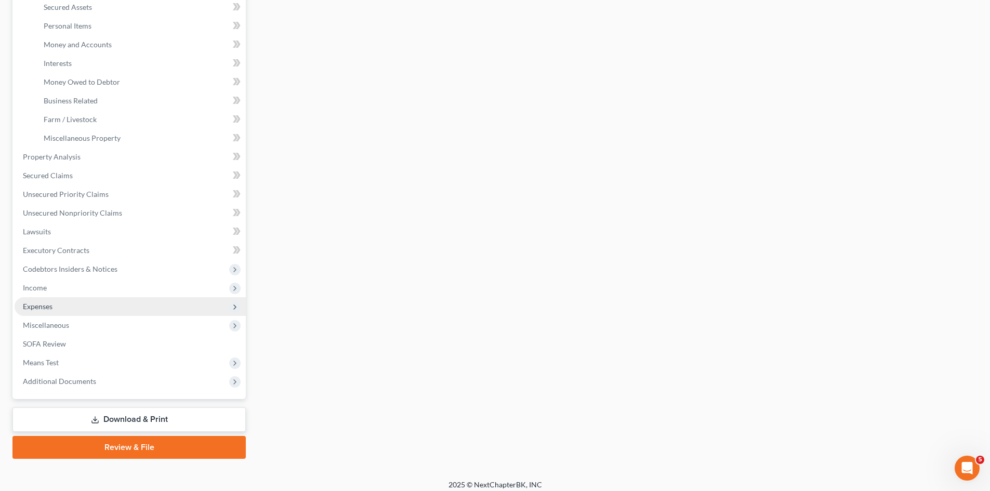
click at [56, 308] on span "Expenses" at bounding box center [130, 306] width 231 height 19
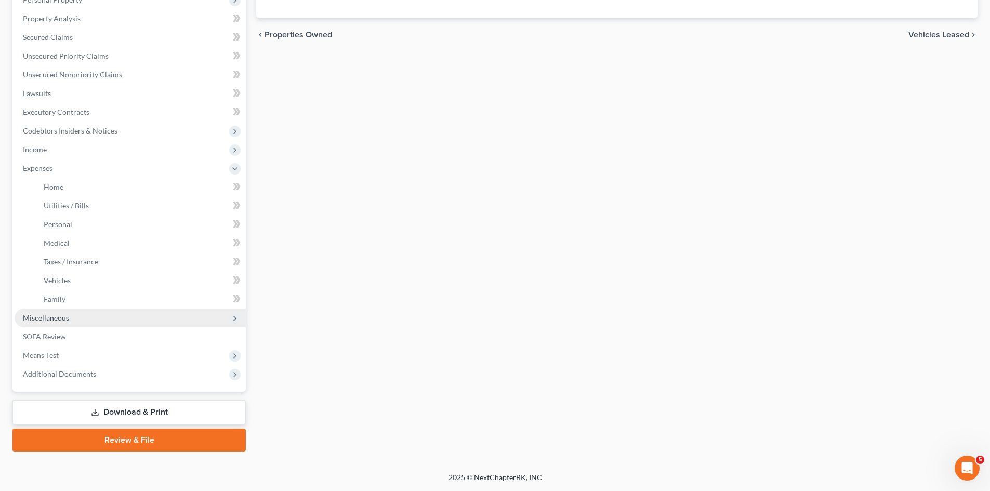
scroll to position [211, 0]
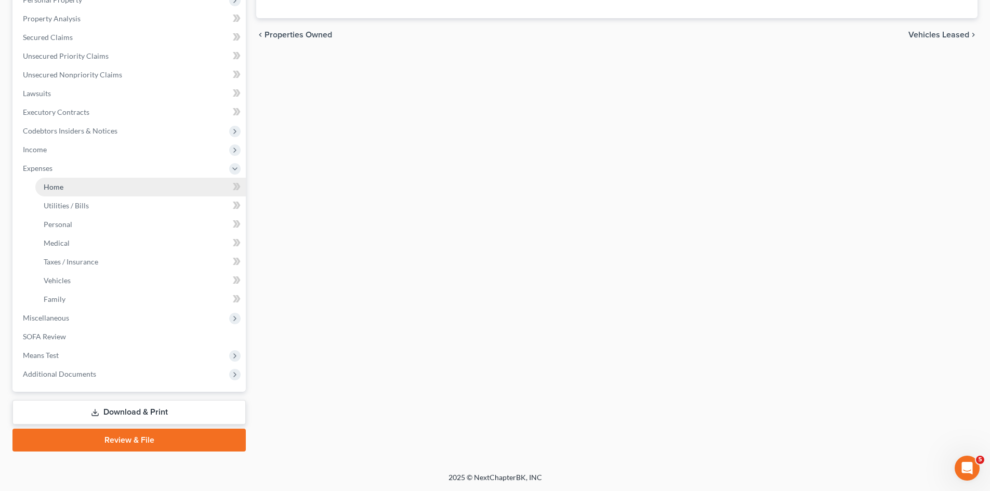
click at [59, 193] on link "Home" at bounding box center [140, 187] width 210 height 19
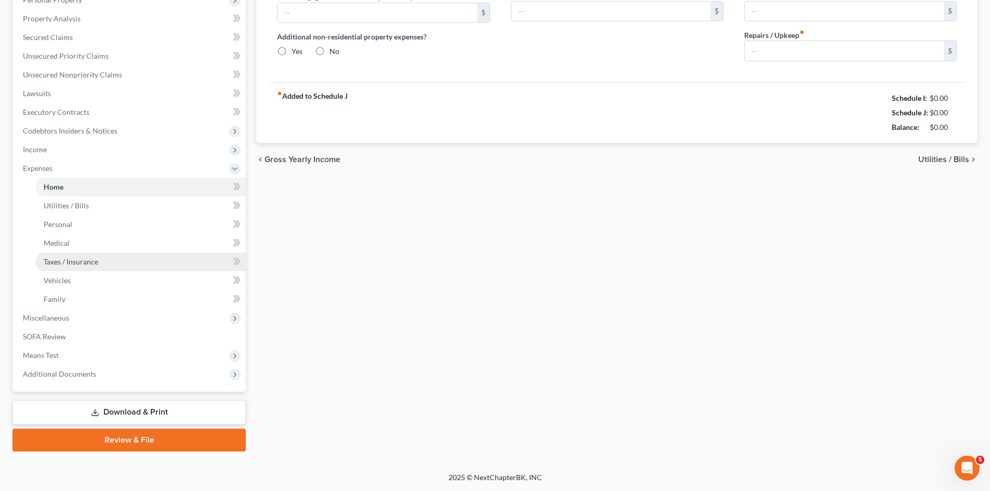
type input "0.00"
radio input "true"
type input "0.00"
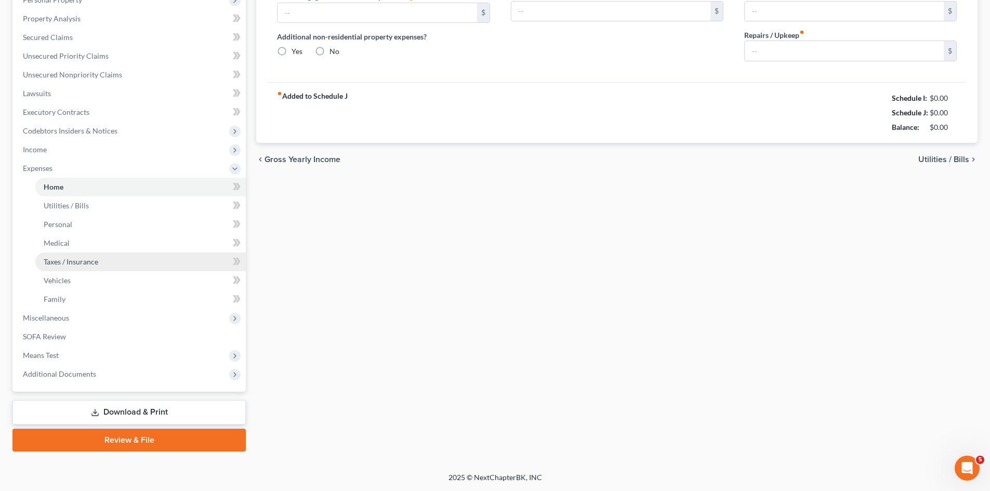
type input "0.00"
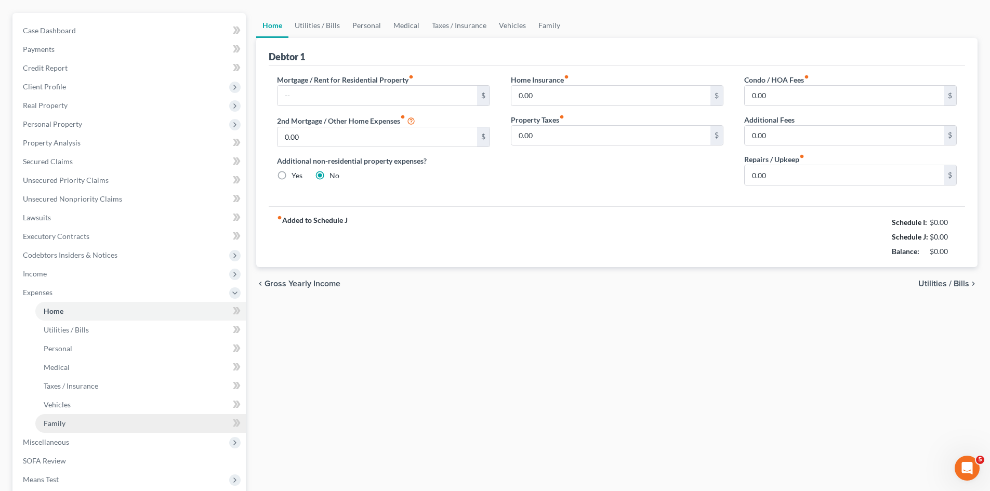
click at [69, 416] on link "Family" at bounding box center [140, 423] width 210 height 19
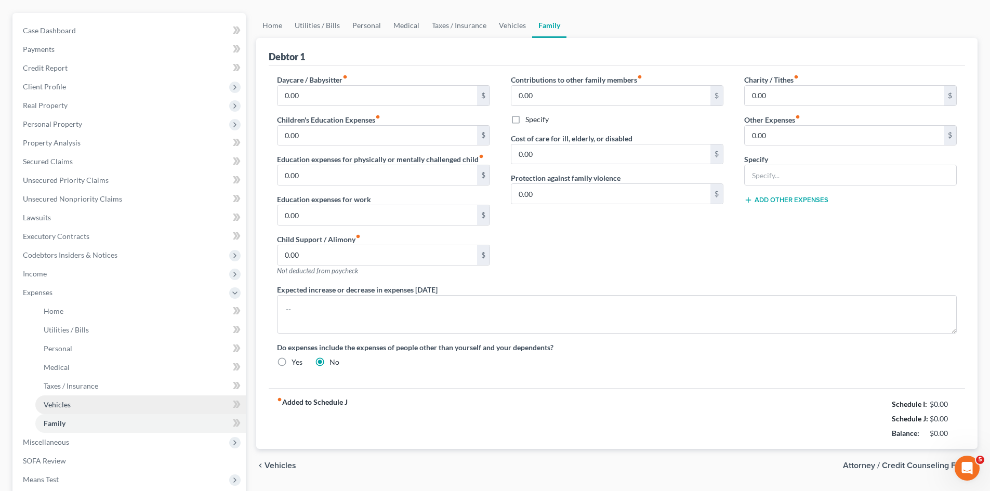
click at [64, 402] on span "Vehicles" at bounding box center [57, 404] width 27 height 9
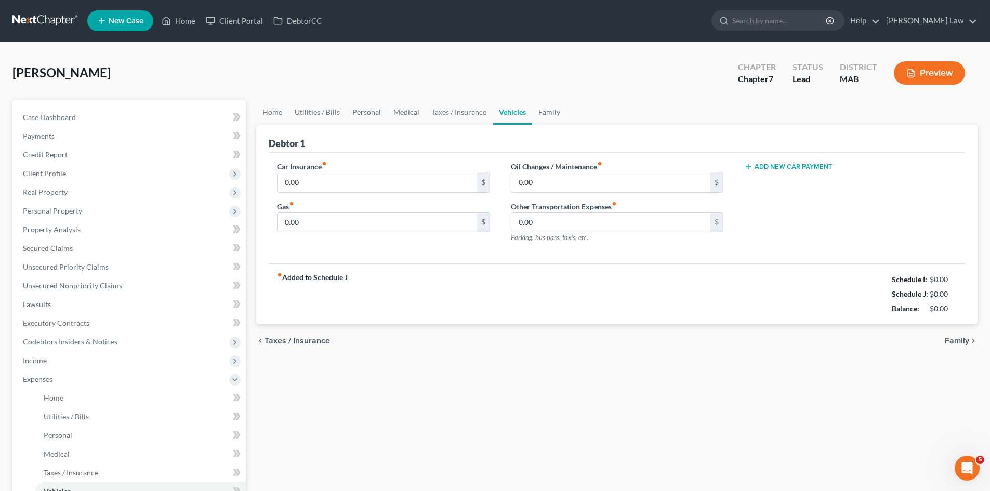
click at [774, 167] on button "Add New Car Payment" at bounding box center [788, 167] width 88 height 8
click at [777, 178] on input "text" at bounding box center [835, 183] width 180 height 20
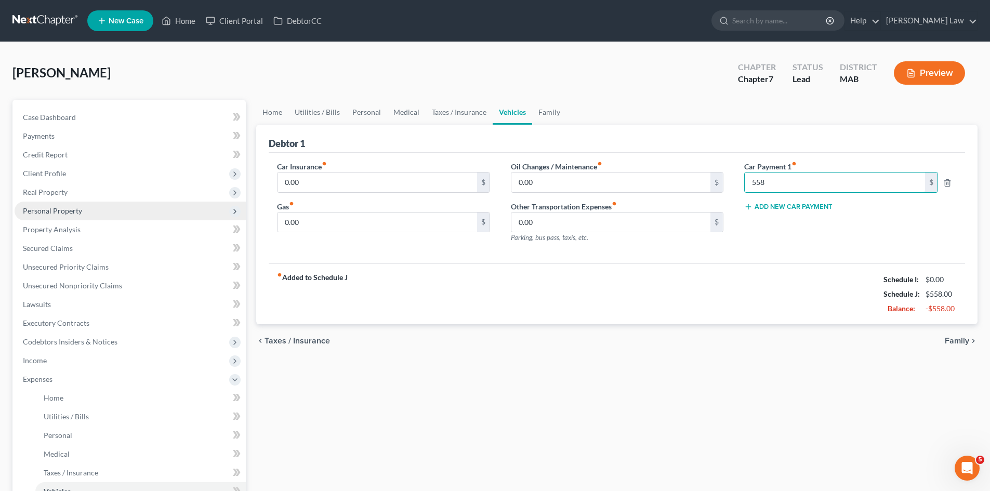
type input "558"
click at [50, 205] on span "Personal Property" at bounding box center [130, 211] width 231 height 19
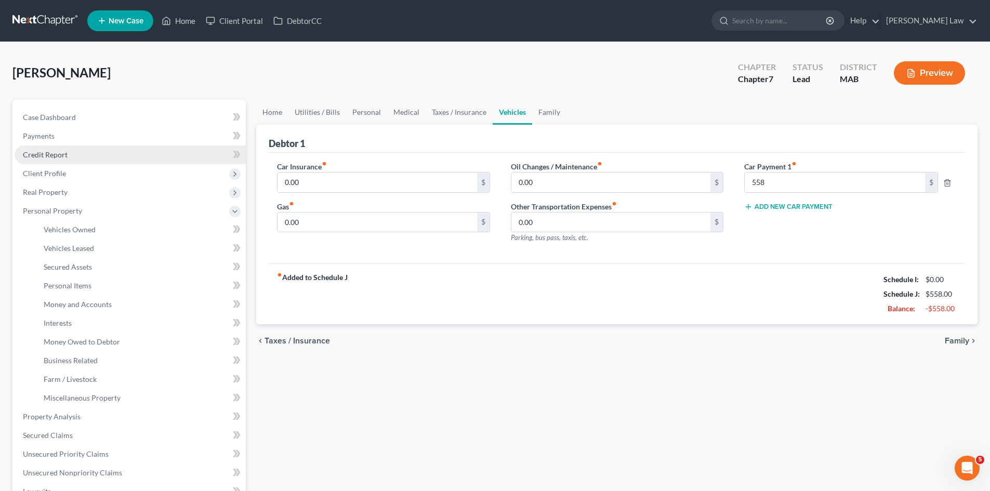
click at [57, 163] on link "Credit Report" at bounding box center [130, 154] width 231 height 19
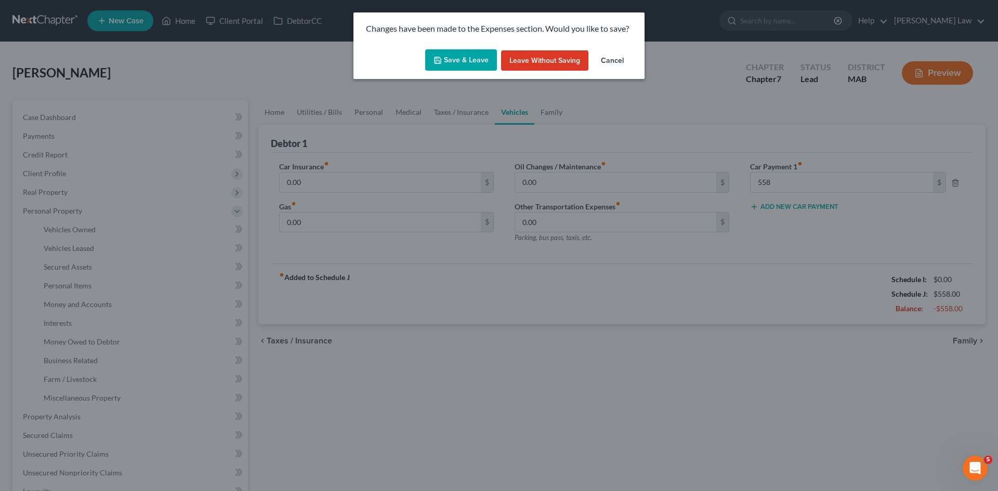
click at [480, 62] on button "Save & Leave" at bounding box center [461, 60] width 72 height 22
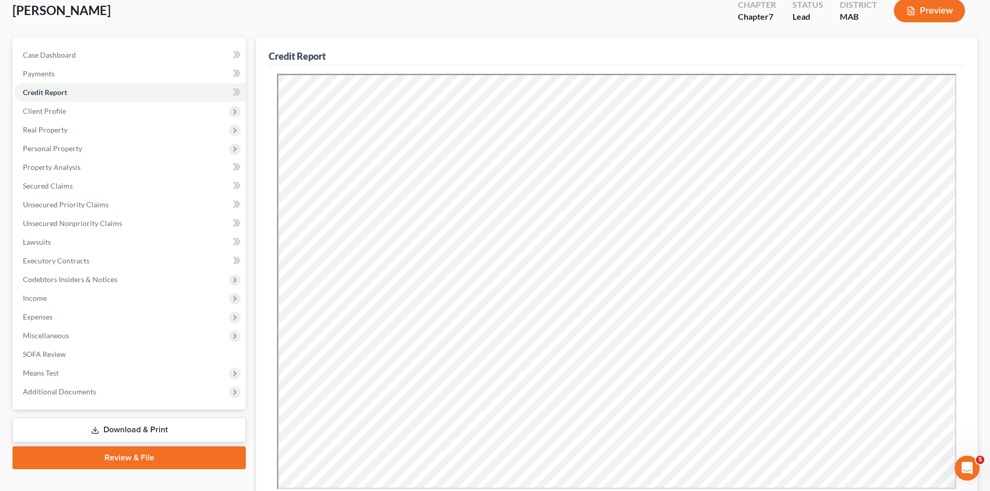
scroll to position [87, 0]
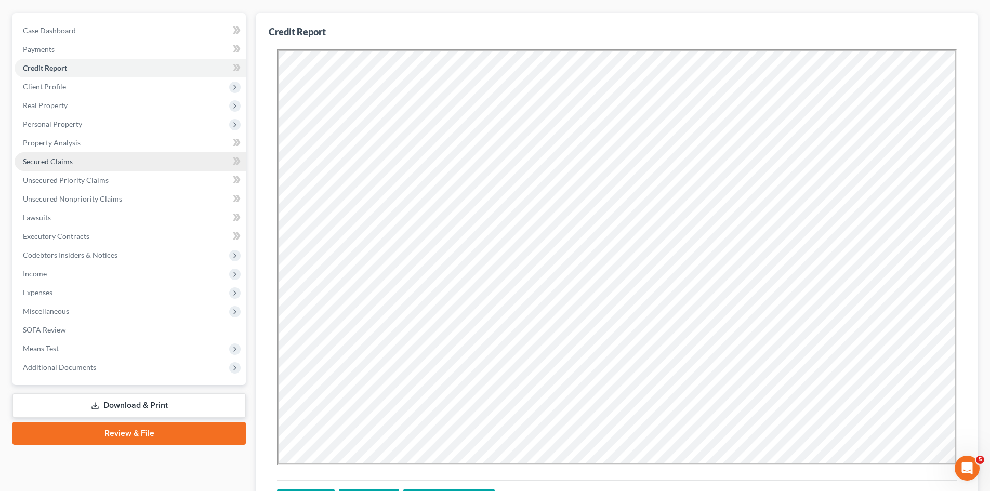
click at [48, 163] on span "Secured Claims" at bounding box center [48, 161] width 50 height 9
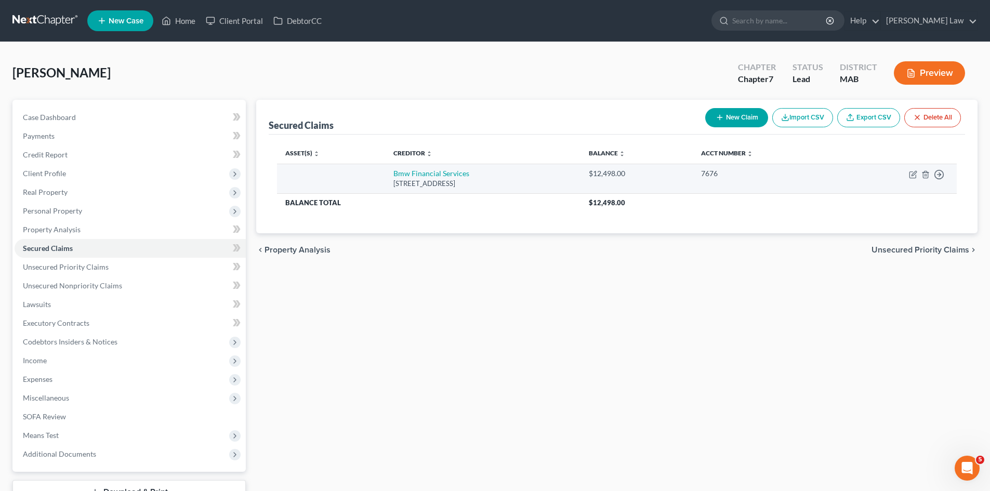
drag, startPoint x: 365, startPoint y: 175, endPoint x: 485, endPoint y: 179, distance: 120.1
click at [485, 179] on tr "Bmw Financial Services 5515 Parkcenter Cir, Dublin, OH 43017 $12,498.00 7676 Mo…" at bounding box center [617, 179] width 680 height 30
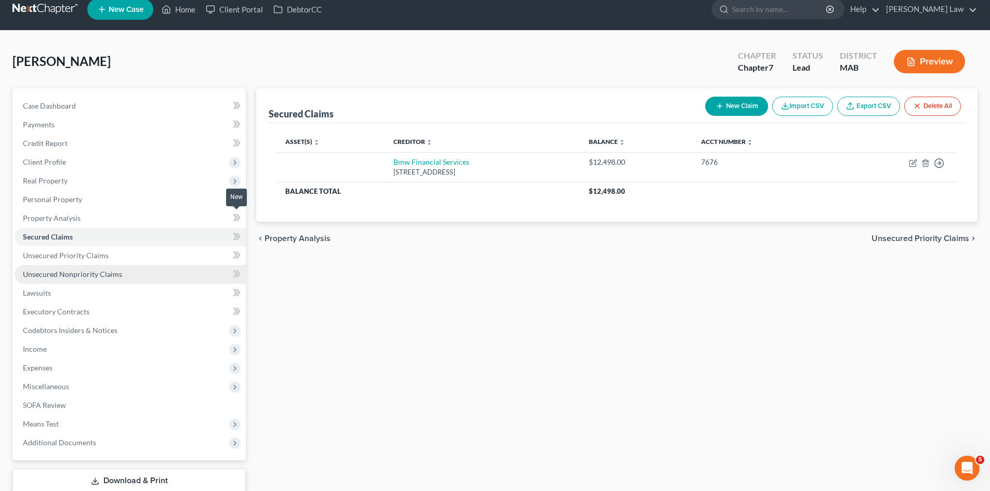
scroll to position [80, 0]
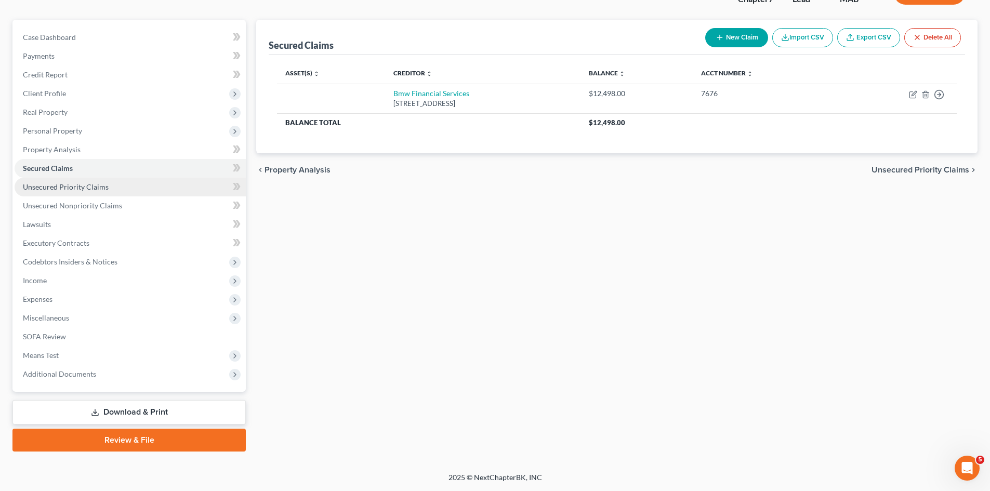
click at [86, 190] on span "Unsecured Priority Claims" at bounding box center [66, 186] width 86 height 9
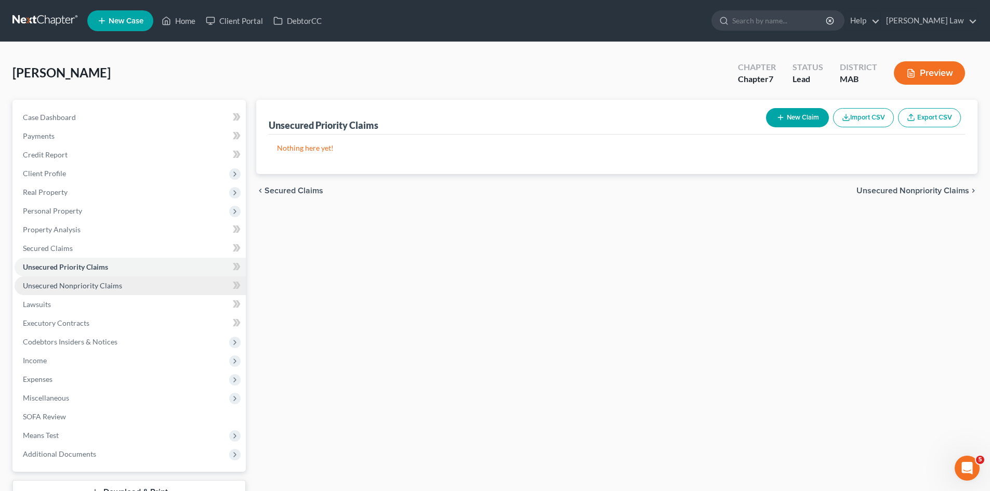
click at [89, 290] on link "Unsecured Nonpriority Claims" at bounding box center [130, 285] width 231 height 19
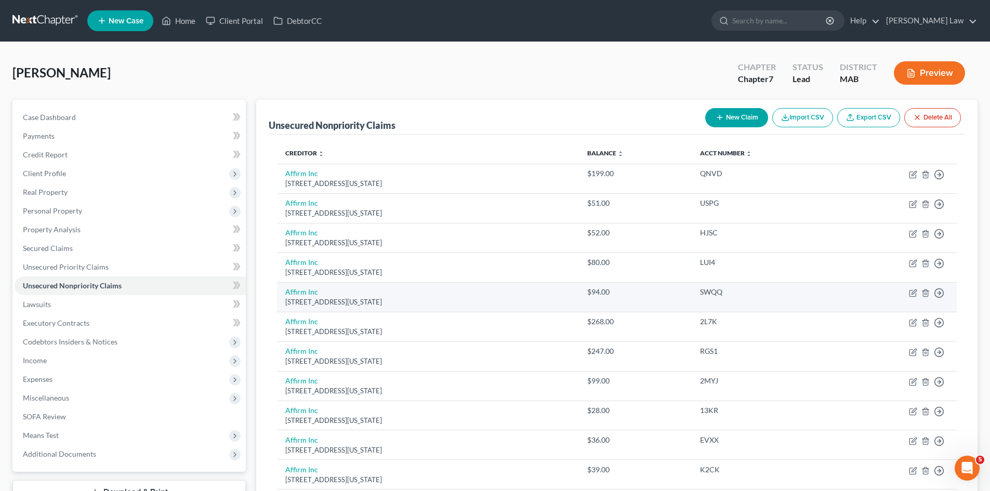
drag, startPoint x: 277, startPoint y: 170, endPoint x: 389, endPoint y: 301, distance: 171.7
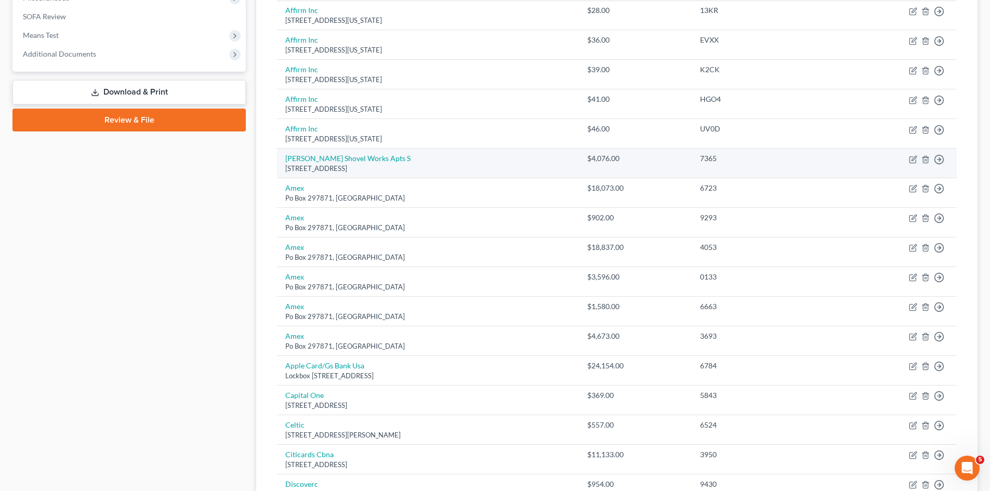
scroll to position [433, 0]
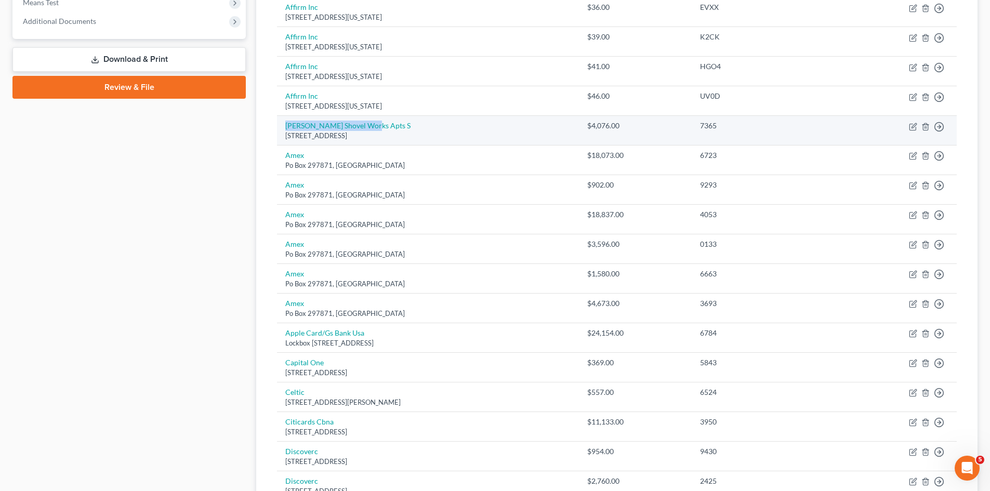
drag, startPoint x: 279, startPoint y: 124, endPoint x: 380, endPoint y: 129, distance: 101.5
click at [380, 129] on td "Ames Shovel Works Apts S 3750 Naturally Fresh Blv, Atlanta, GA 30349" at bounding box center [428, 131] width 302 height 30
click at [281, 123] on td "Ames Shovel Works Apts S 3750 Naturally Fresh Blv, Atlanta, GA 30349" at bounding box center [428, 131] width 302 height 30
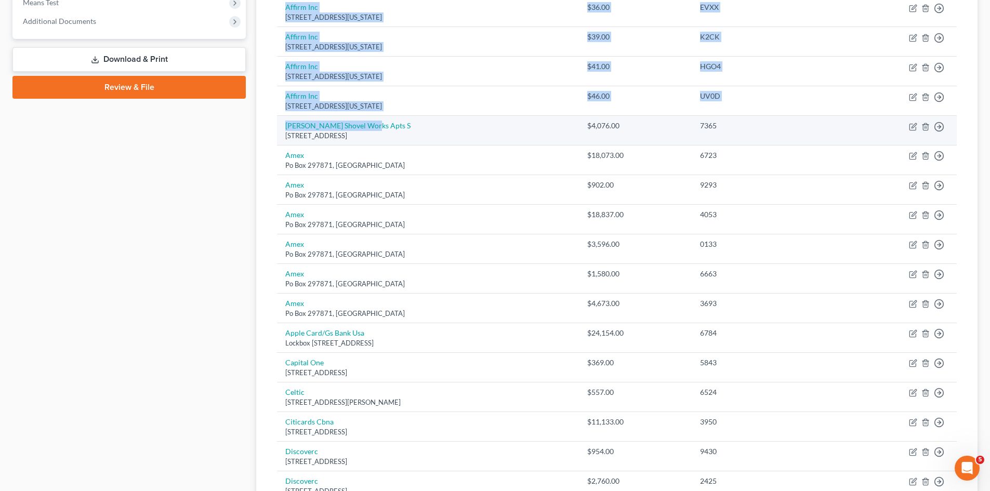
drag, startPoint x: 276, startPoint y: 126, endPoint x: 377, endPoint y: 128, distance: 100.3
click at [377, 128] on div "Creditor expand_more expand_less unfold_more Balance expand_more expand_less un…" at bounding box center [617, 180] width 696 height 957
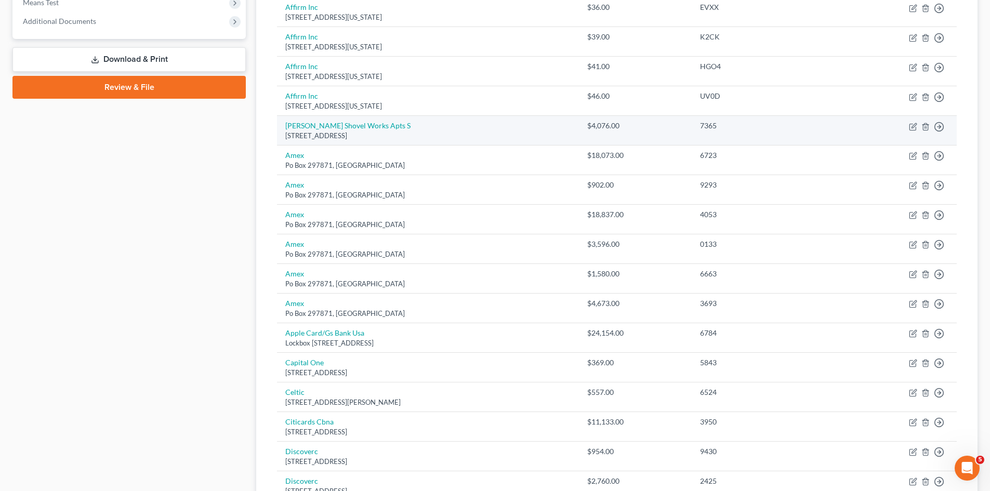
click at [453, 134] on div "3750 Naturally Fresh Blv, Atlanta, GA 30349" at bounding box center [427, 136] width 285 height 10
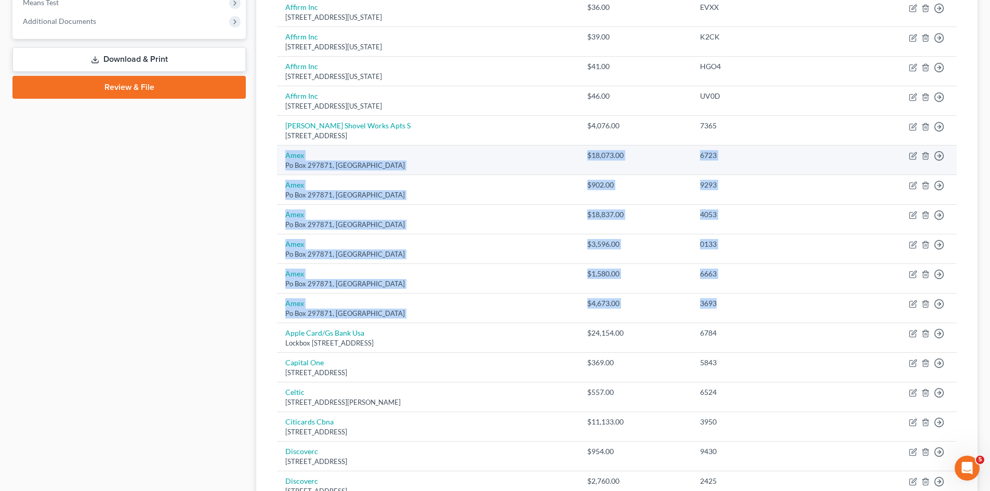
drag, startPoint x: 748, startPoint y: 296, endPoint x: 283, endPoint y: 151, distance: 486.8
click at [283, 151] on tbody "Affirm Inc 650 California St Fl 12, San Francisco, CA 94108 $199.00 QNVD Move t…" at bounding box center [617, 184] width 680 height 907
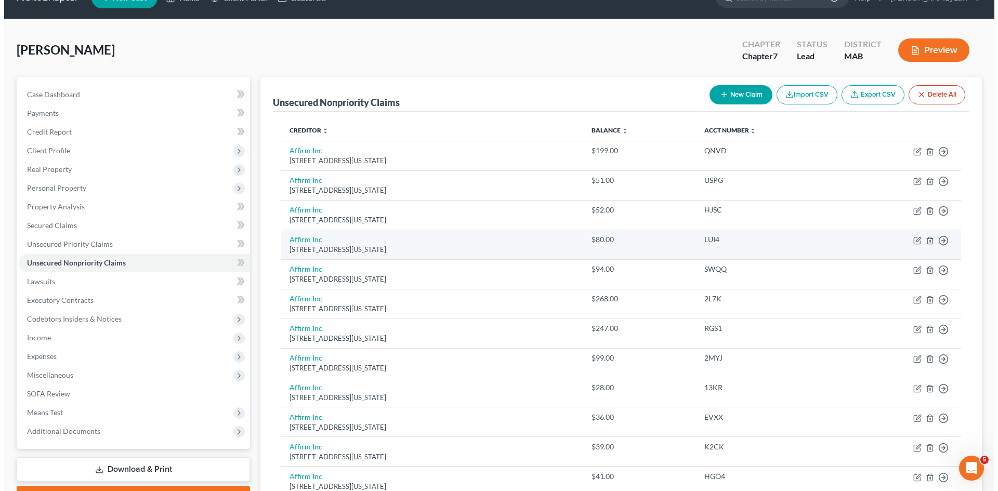
scroll to position [0, 0]
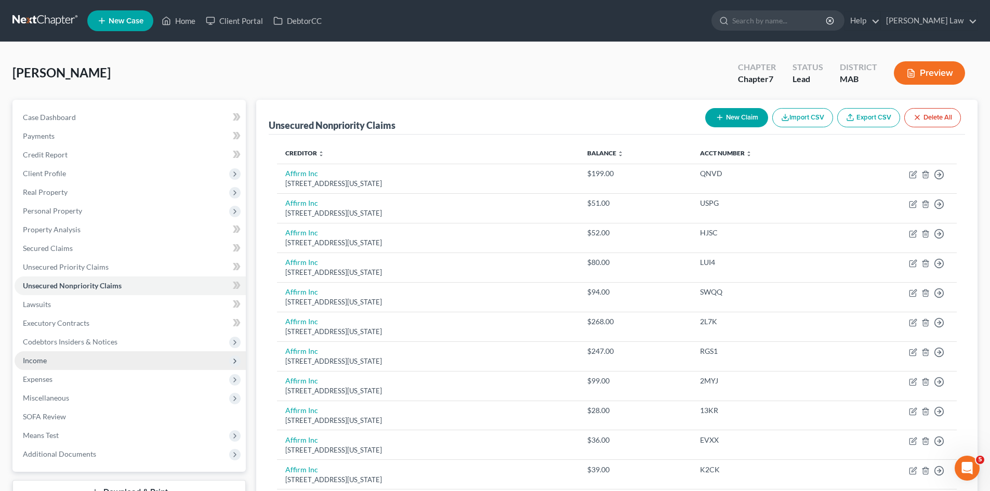
click at [78, 363] on span "Income" at bounding box center [130, 360] width 231 height 19
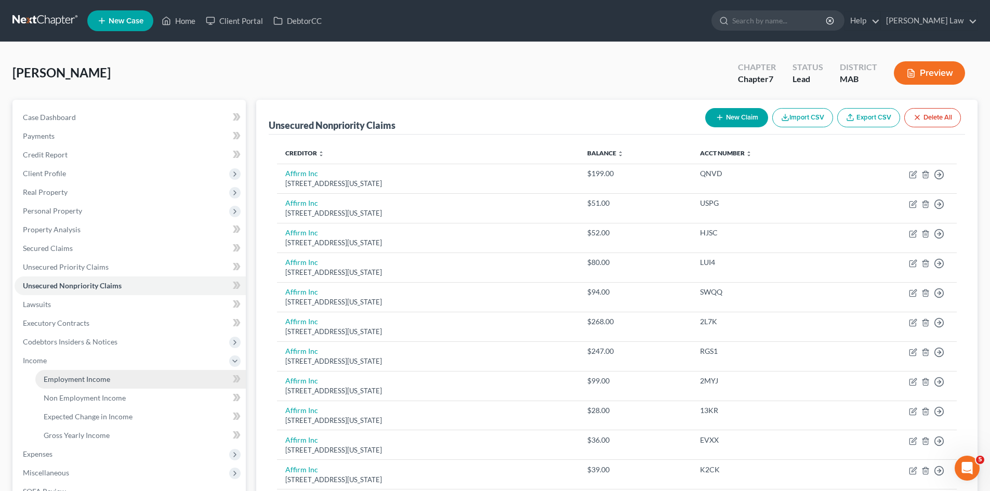
click at [89, 380] on span "Employment Income" at bounding box center [77, 379] width 67 height 9
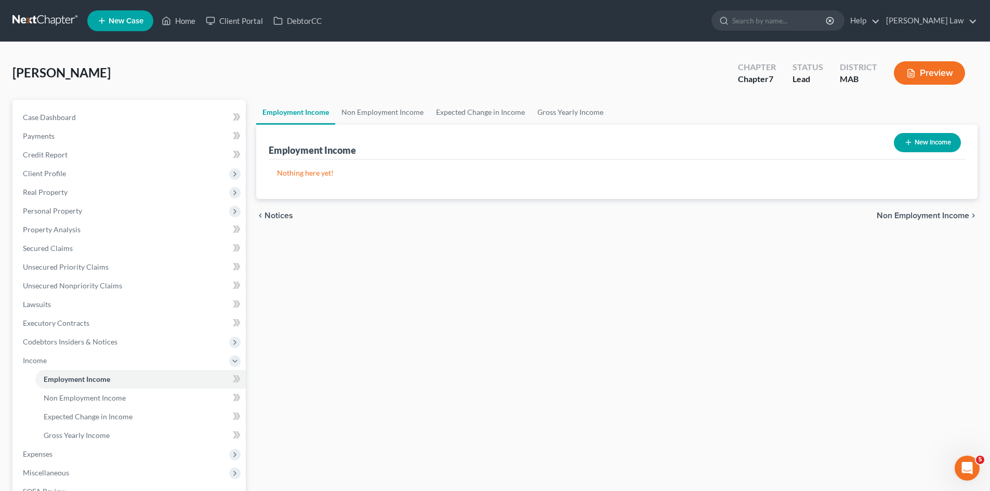
click at [902, 150] on button "New Income" at bounding box center [927, 142] width 67 height 19
select select "0"
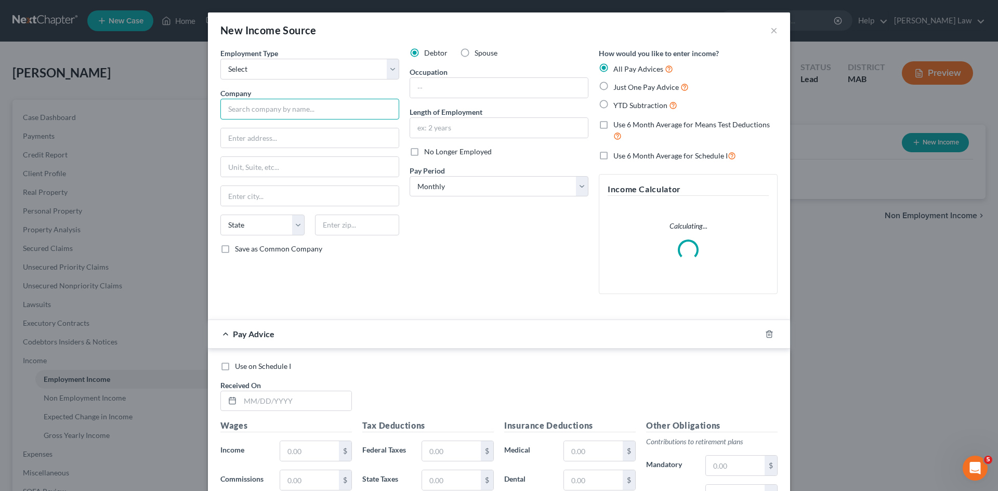
click at [257, 100] on input "text" at bounding box center [309, 109] width 179 height 21
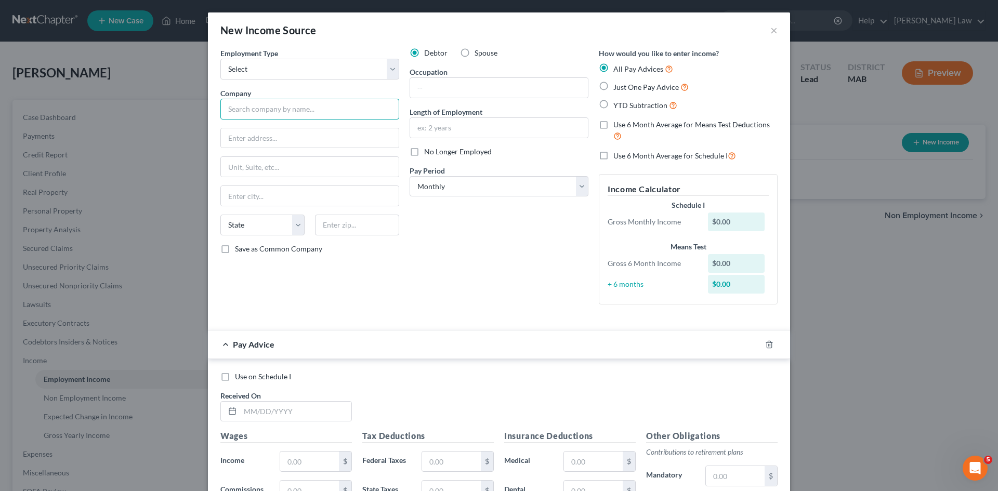
click at [288, 107] on input "text" at bounding box center [309, 109] width 179 height 21
click at [370, 109] on input "text" at bounding box center [309, 109] width 179 height 21
click at [457, 97] on input "text" at bounding box center [499, 88] width 178 height 20
click at [476, 89] on input "text" at bounding box center [499, 88] width 178 height 20
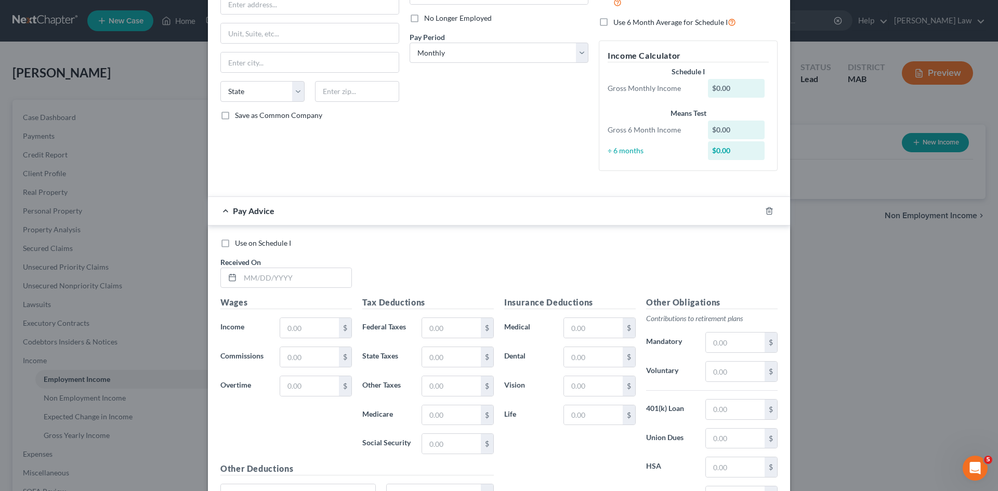
scroll to position [237, 0]
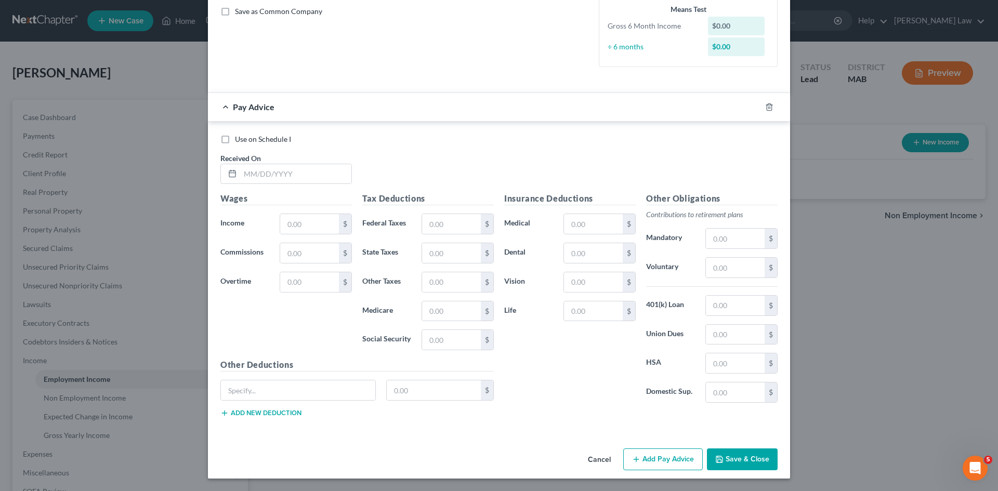
click at [603, 455] on button "Cancel" at bounding box center [598, 459] width 39 height 21
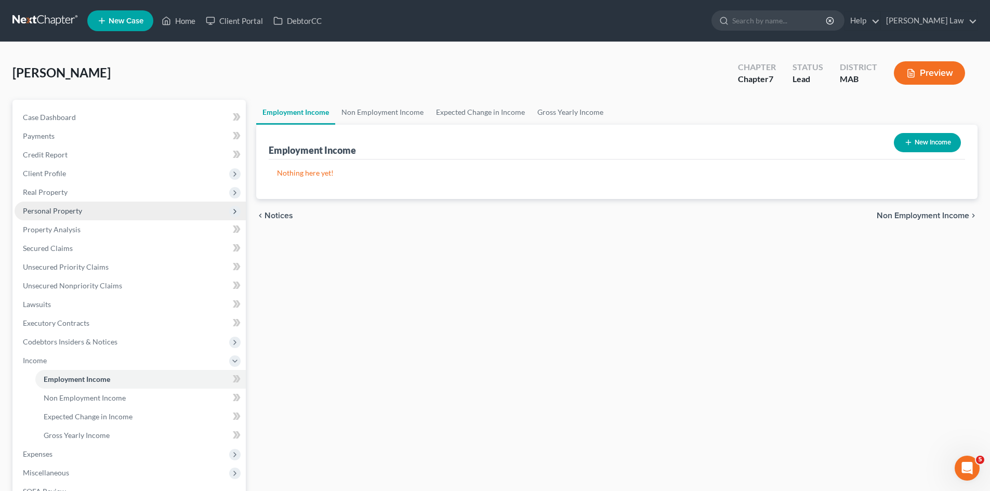
click at [57, 216] on span "Personal Property" at bounding box center [130, 211] width 231 height 19
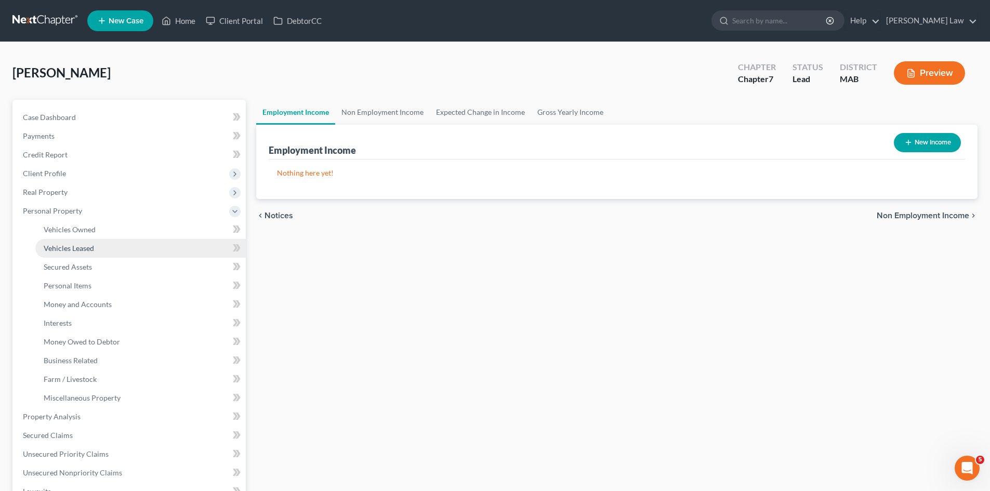
click at [111, 240] on link "Vehicles Leased" at bounding box center [140, 248] width 210 height 19
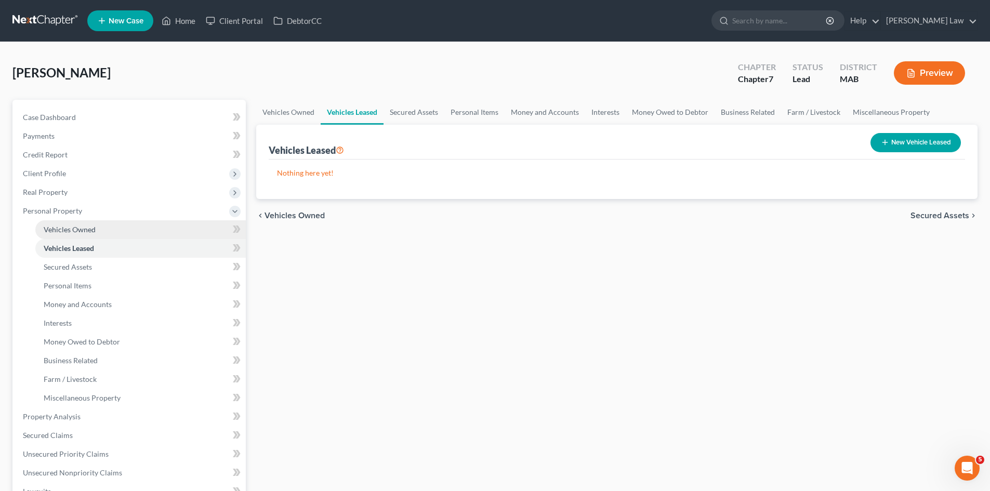
click at [96, 234] on link "Vehicles Owned" at bounding box center [140, 229] width 210 height 19
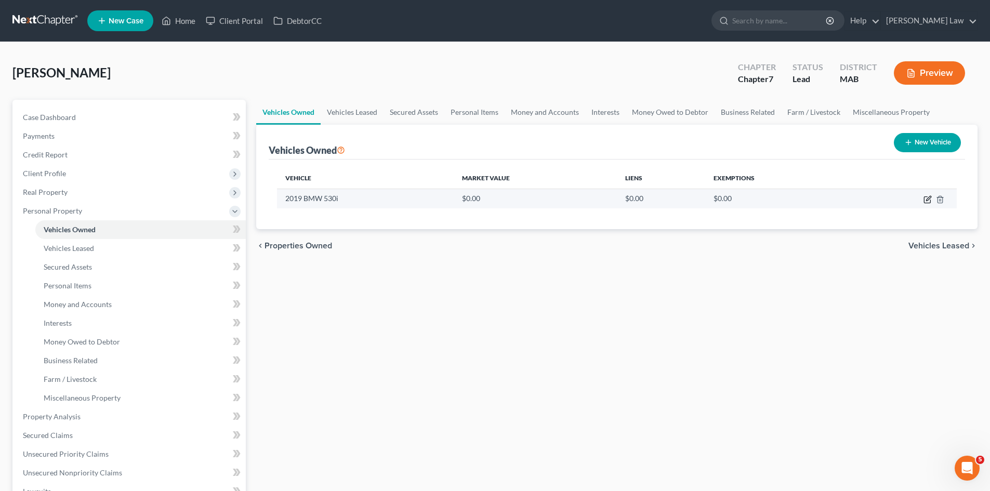
click at [924, 199] on icon "button" at bounding box center [927, 200] width 6 height 6
select select "0"
select select "7"
select select "0"
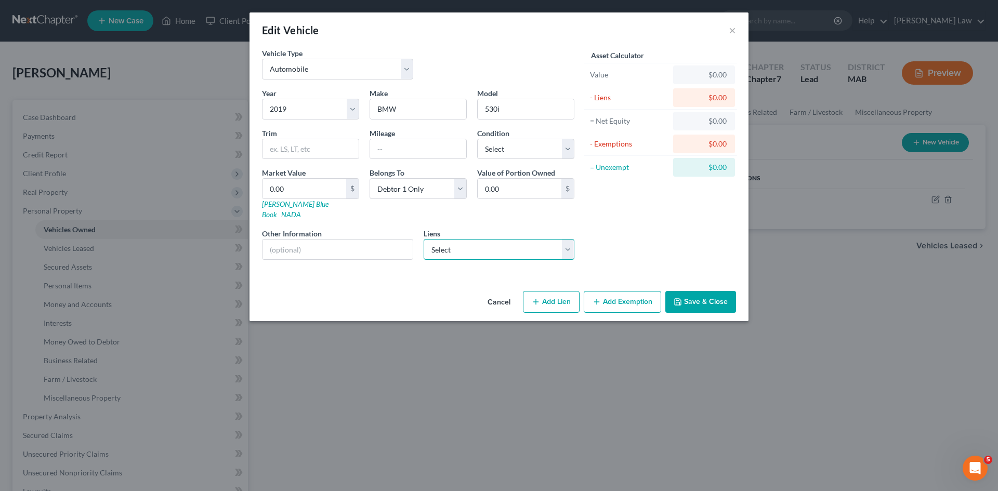
click at [489, 241] on select "Select Bmw Financial Services - $12,498.00" at bounding box center [498, 249] width 151 height 21
select select "36"
select select "0"
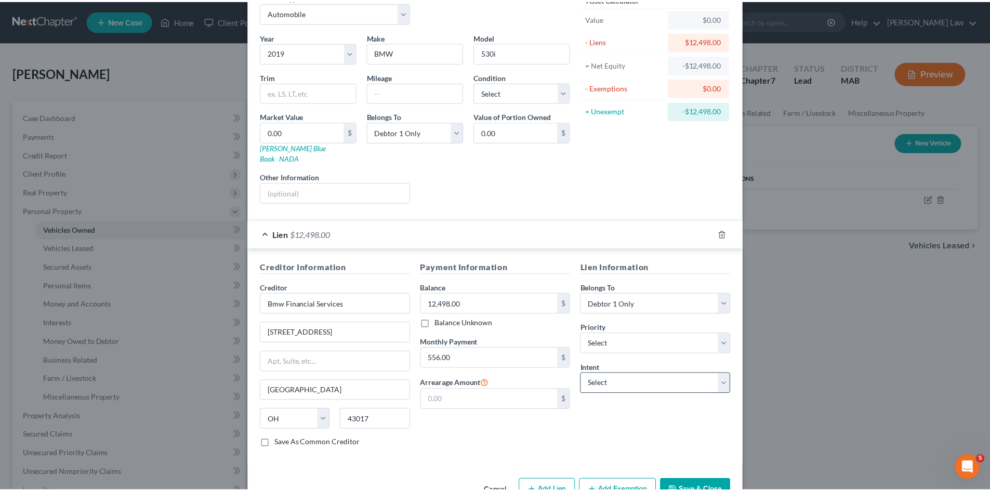
scroll to position [77, 0]
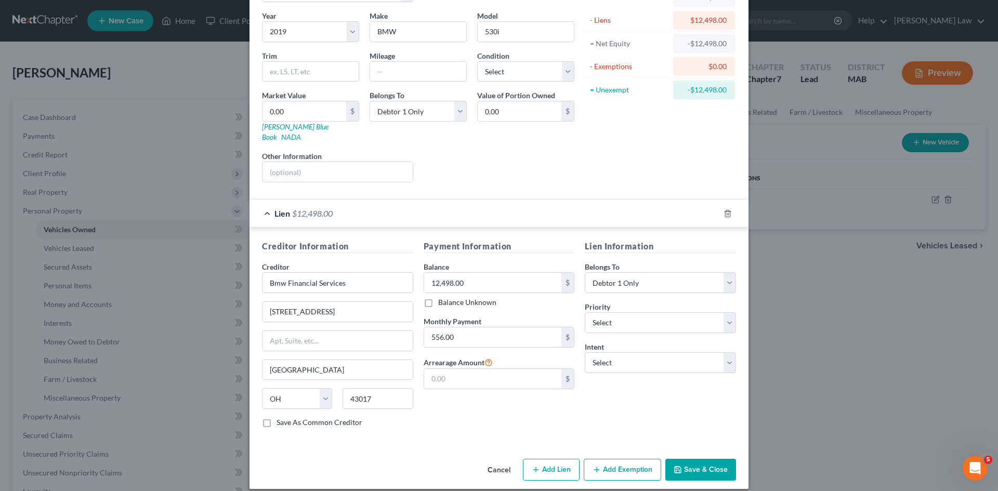
click at [697, 466] on button "Save & Close" at bounding box center [700, 470] width 71 height 22
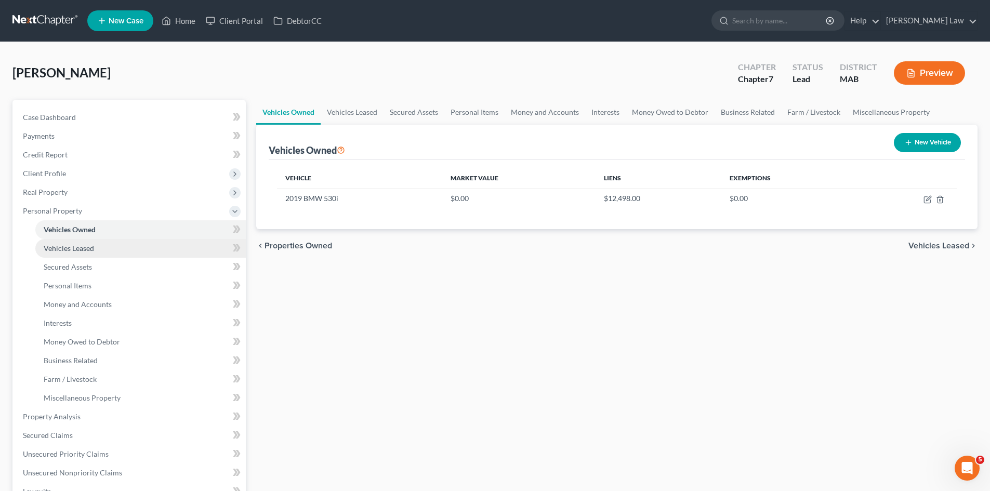
click at [157, 255] on link "Vehicles Leased" at bounding box center [140, 248] width 210 height 19
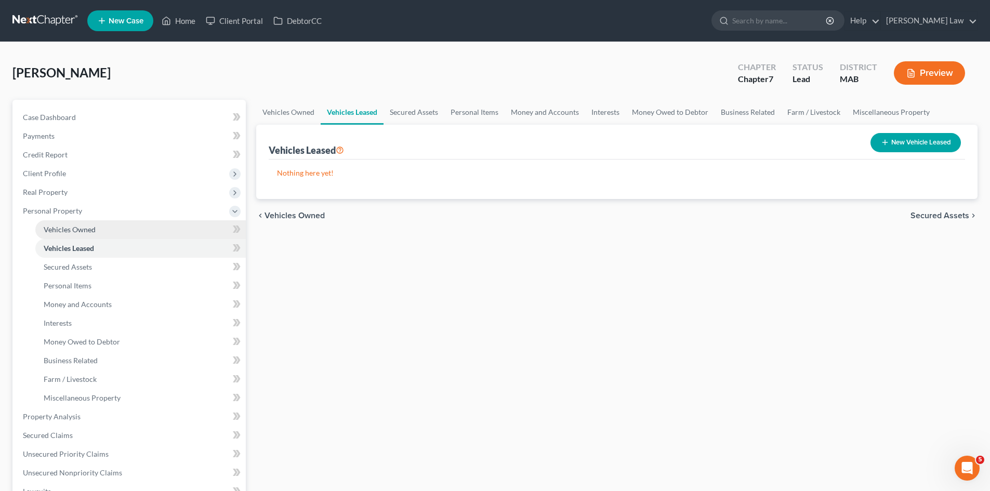
click at [104, 234] on link "Vehicles Owned" at bounding box center [140, 229] width 210 height 19
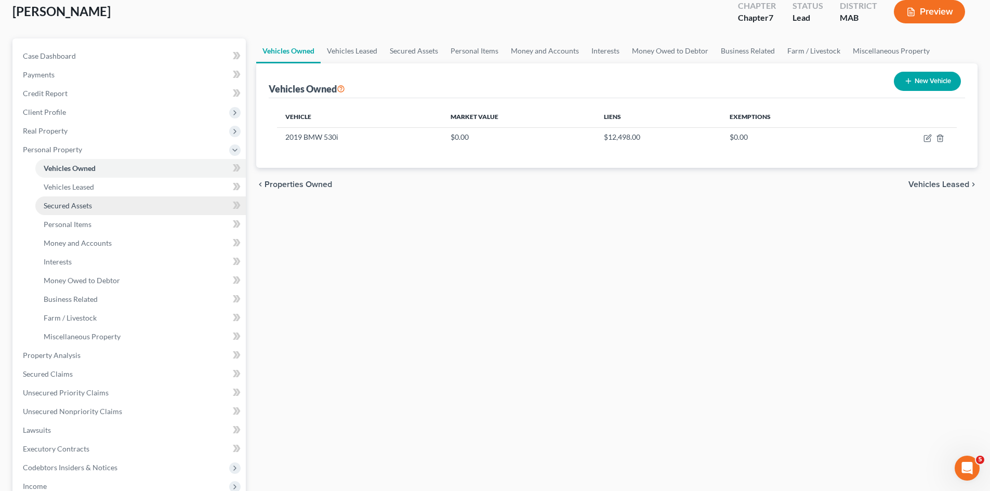
scroll to position [87, 0]
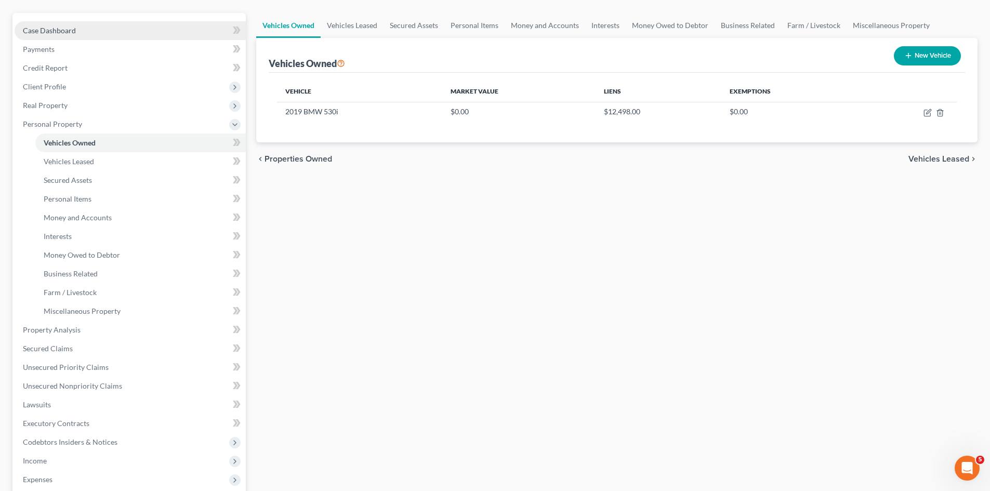
click at [44, 26] on span "Case Dashboard" at bounding box center [49, 30] width 53 height 9
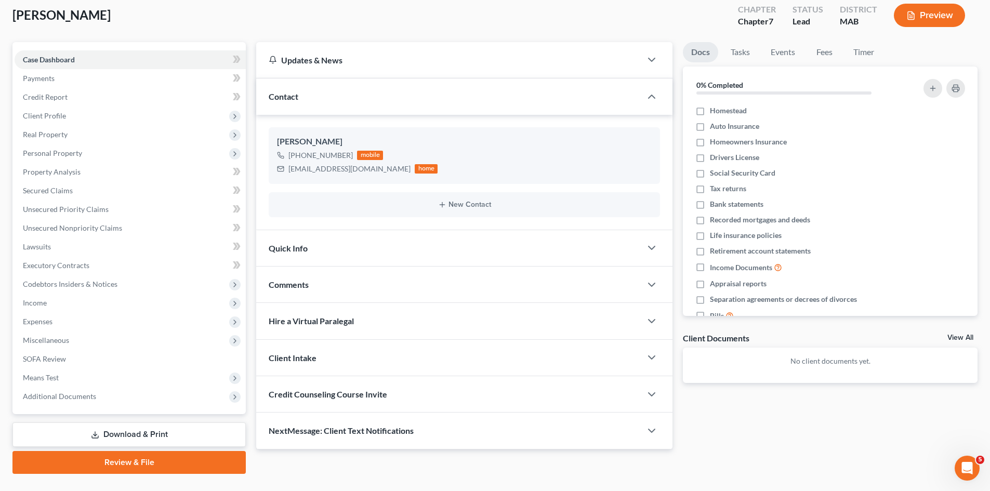
scroll to position [80, 0]
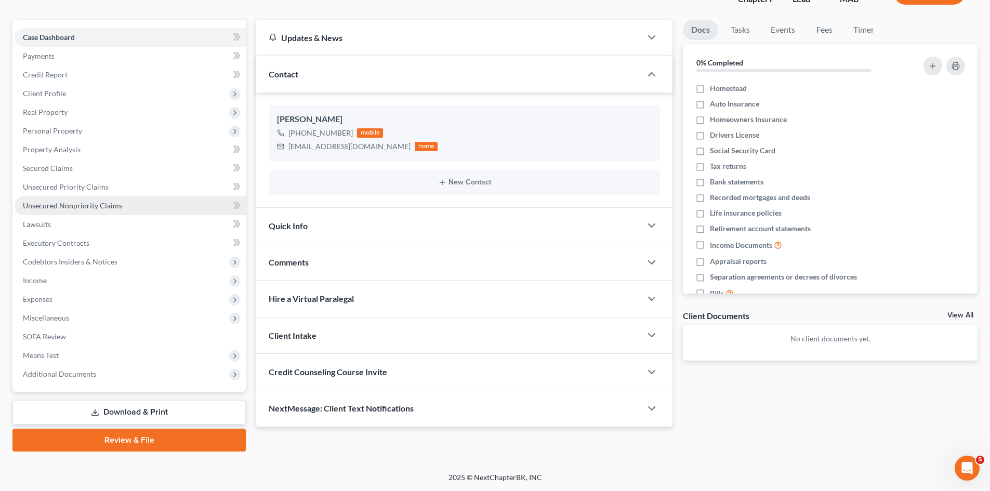
click at [63, 198] on link "Unsecured Nonpriority Claims" at bounding box center [130, 205] width 231 height 19
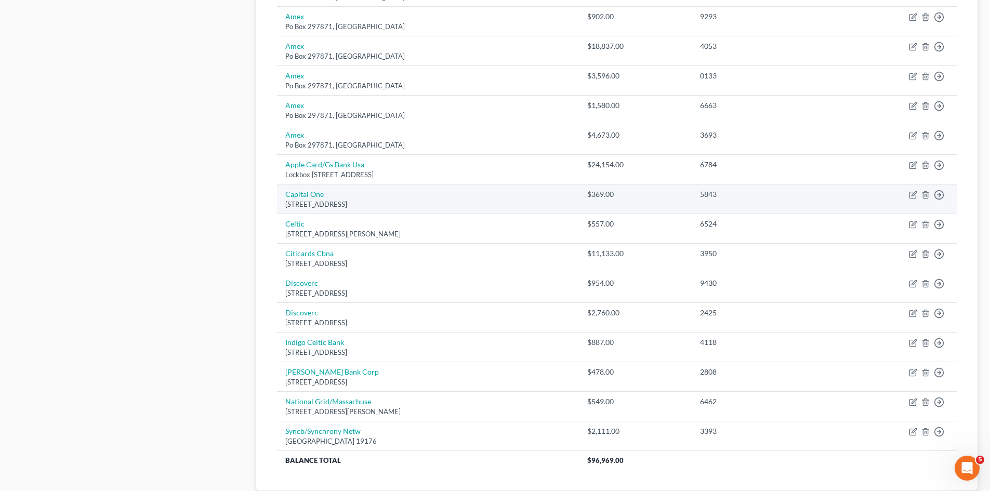
scroll to position [673, 0]
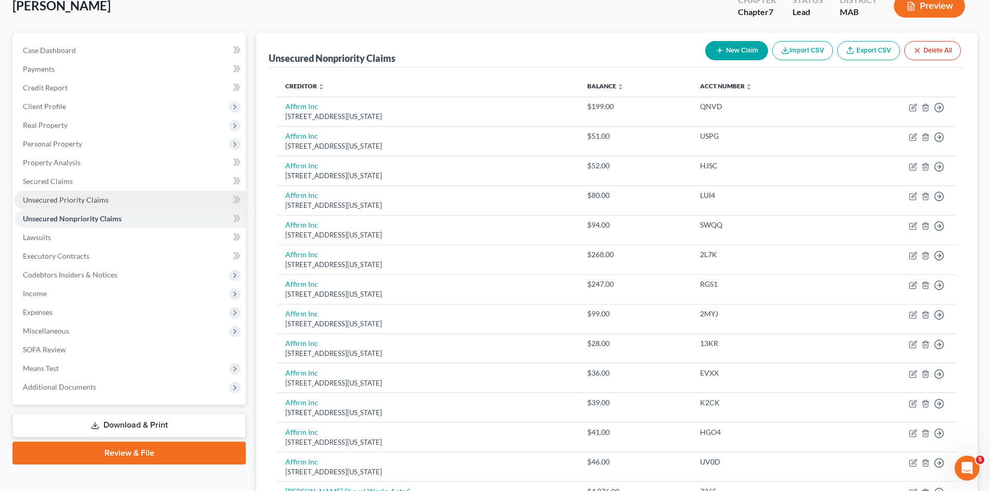
click at [85, 203] on span "Unsecured Priority Claims" at bounding box center [66, 199] width 86 height 9
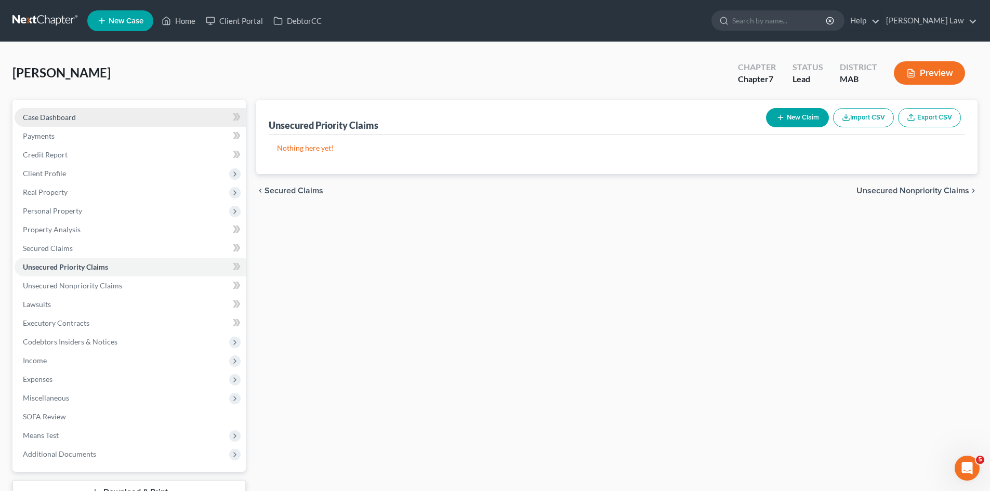
click at [98, 121] on link "Case Dashboard" at bounding box center [130, 117] width 231 height 19
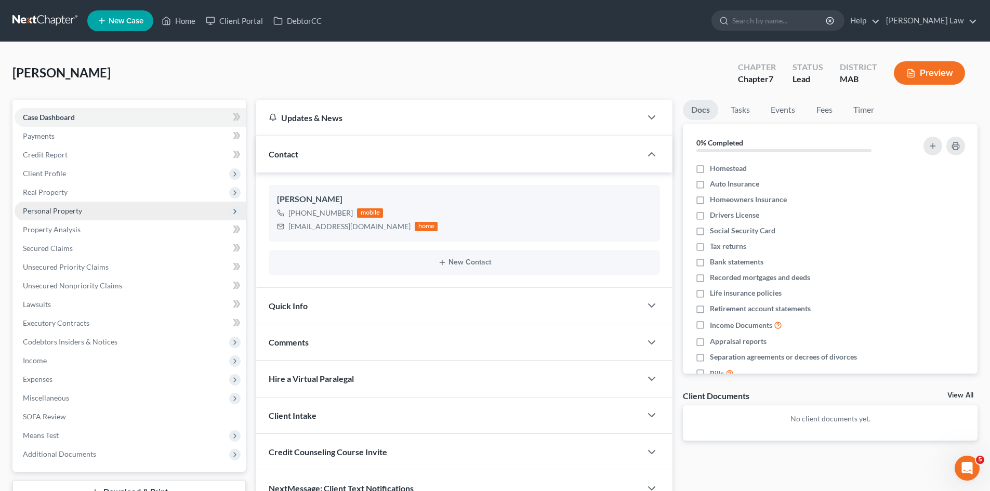
click at [43, 207] on span "Personal Property" at bounding box center [52, 210] width 59 height 9
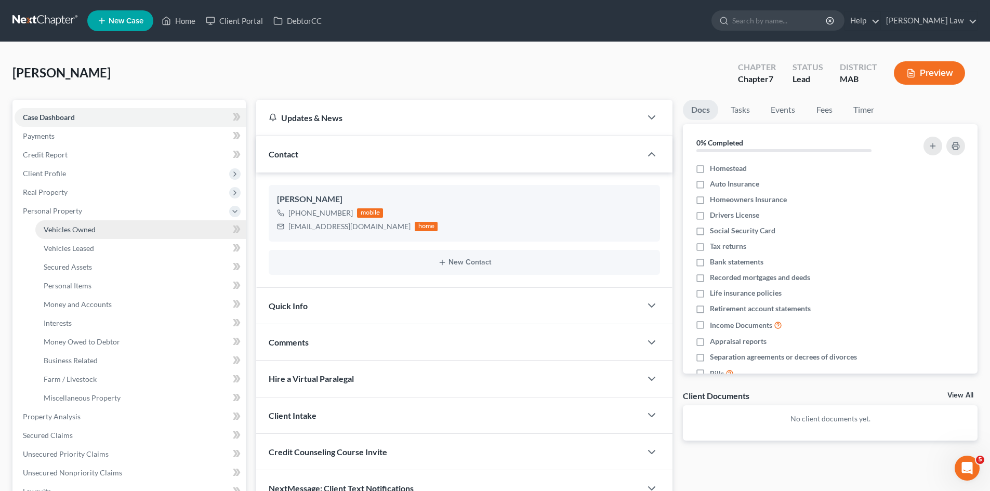
click at [71, 223] on link "Vehicles Owned" at bounding box center [140, 229] width 210 height 19
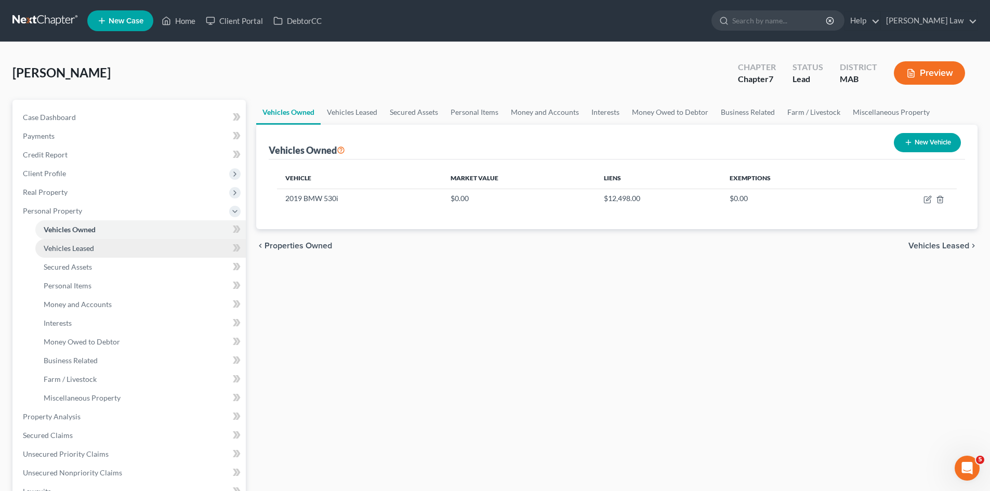
click at [75, 244] on span "Vehicles Leased" at bounding box center [69, 248] width 50 height 9
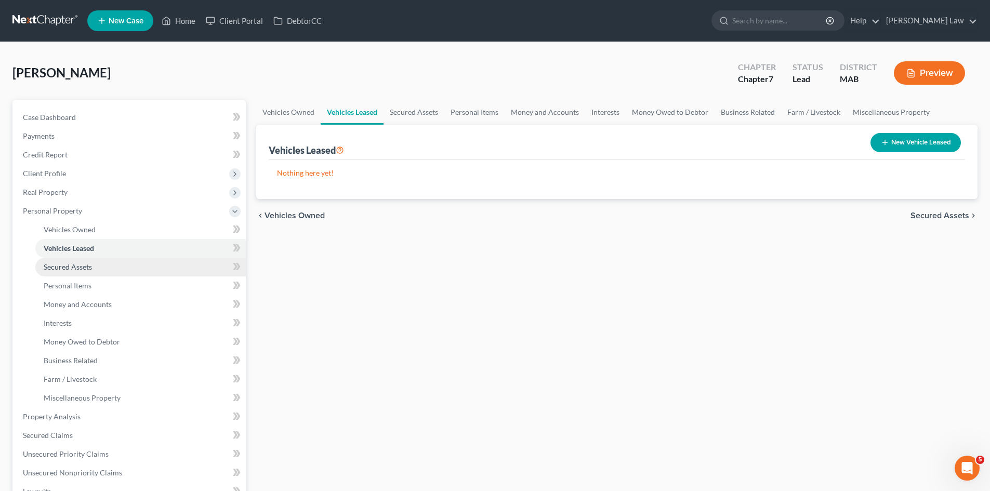
click at [81, 272] on link "Secured Assets" at bounding box center [140, 267] width 210 height 19
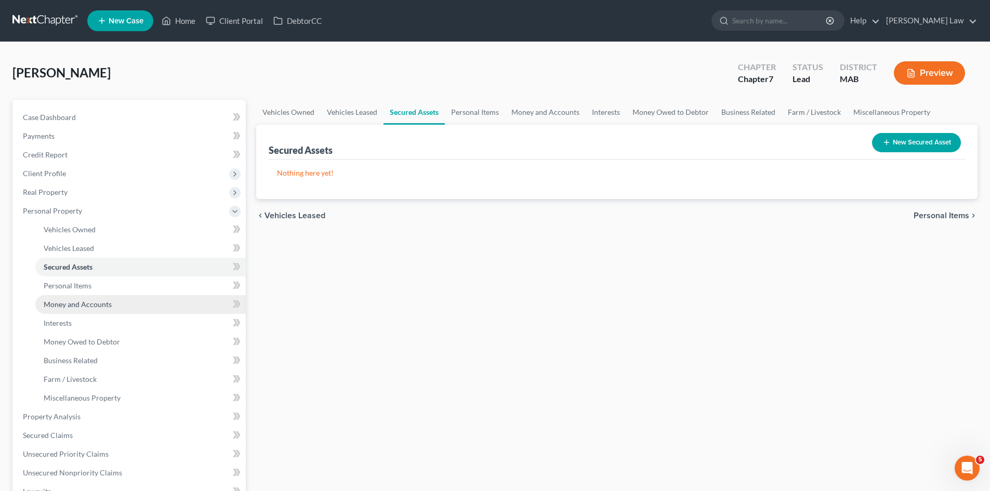
click at [87, 312] on link "Money and Accounts" at bounding box center [140, 304] width 210 height 19
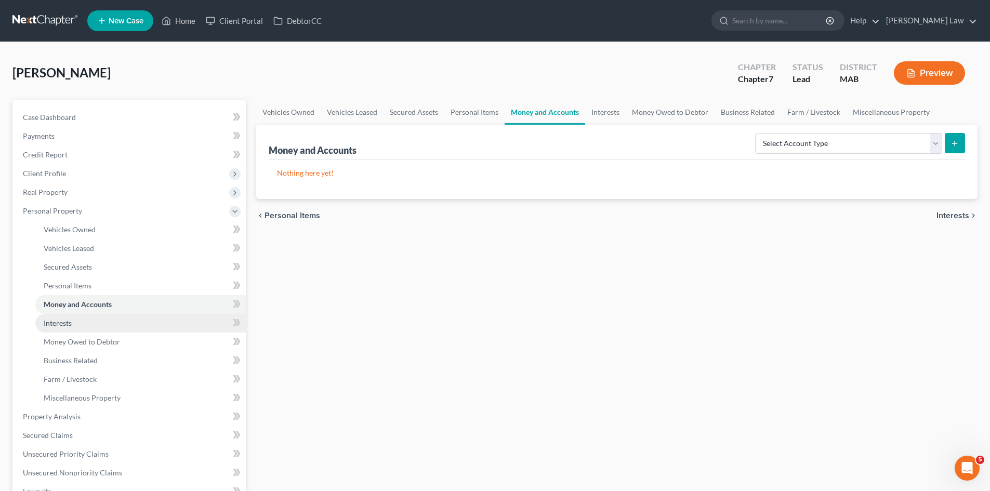
click at [74, 316] on link "Interests" at bounding box center [140, 323] width 210 height 19
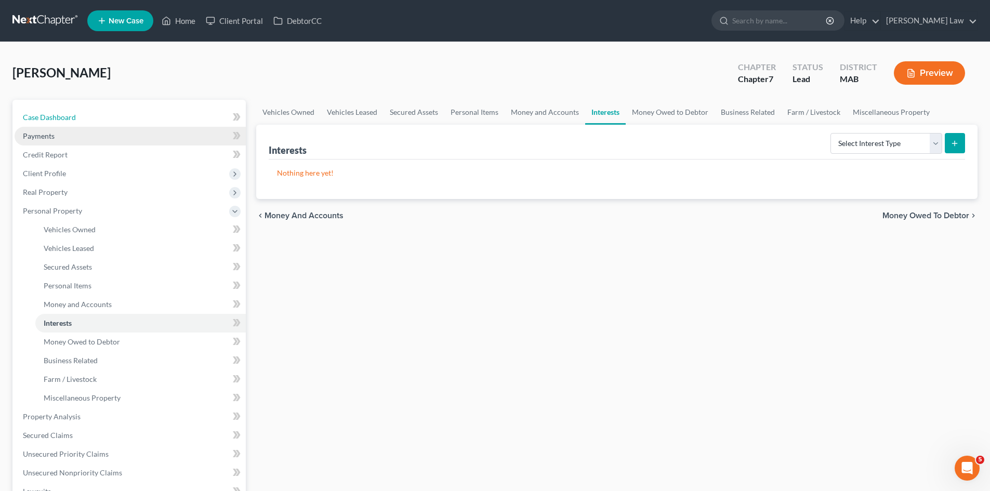
drag, startPoint x: 81, startPoint y: 116, endPoint x: 118, endPoint y: 132, distance: 40.0
click at [81, 116] on link "Case Dashboard" at bounding box center [130, 117] width 231 height 19
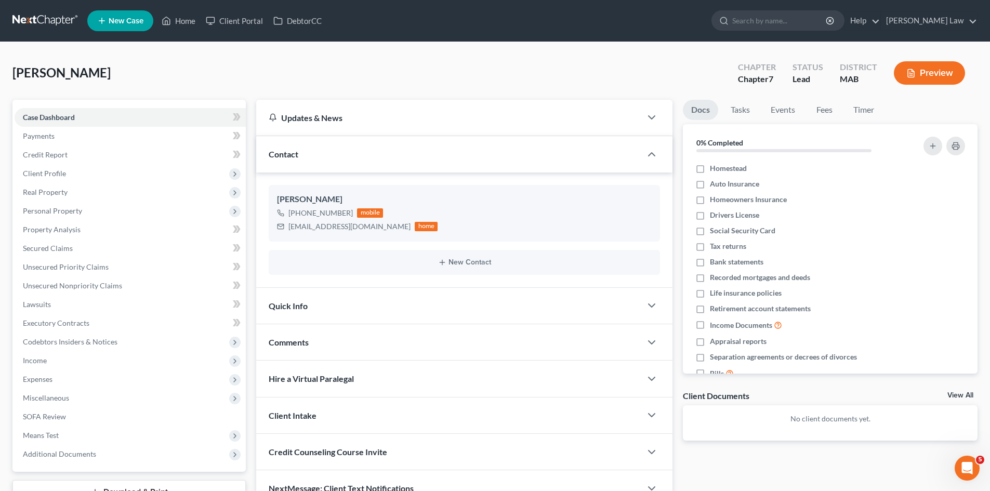
scroll to position [80, 0]
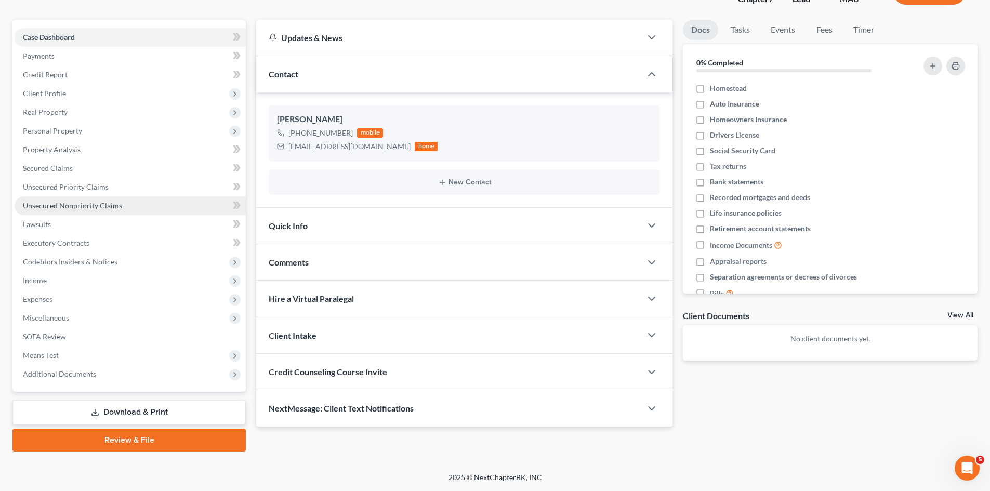
click at [161, 206] on link "Unsecured Nonpriority Claims" at bounding box center [130, 205] width 231 height 19
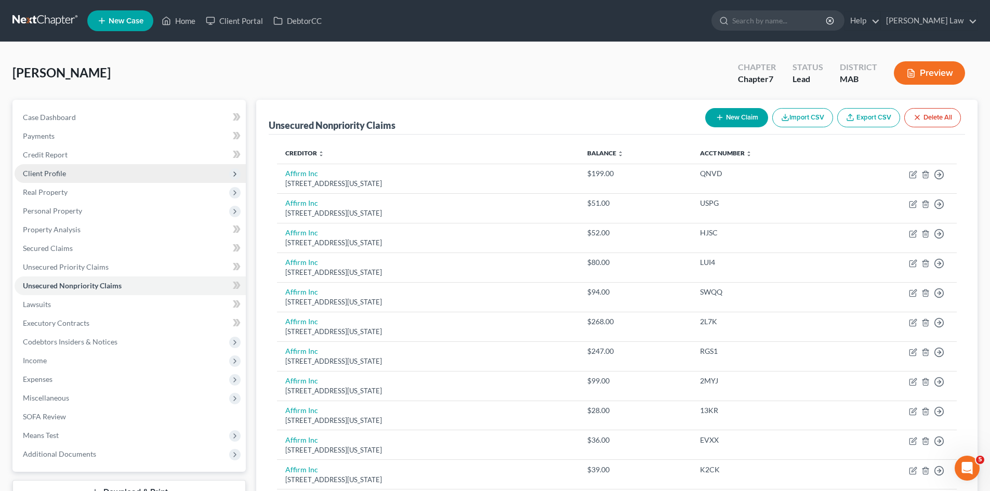
click at [71, 180] on span "Client Profile" at bounding box center [130, 173] width 231 height 19
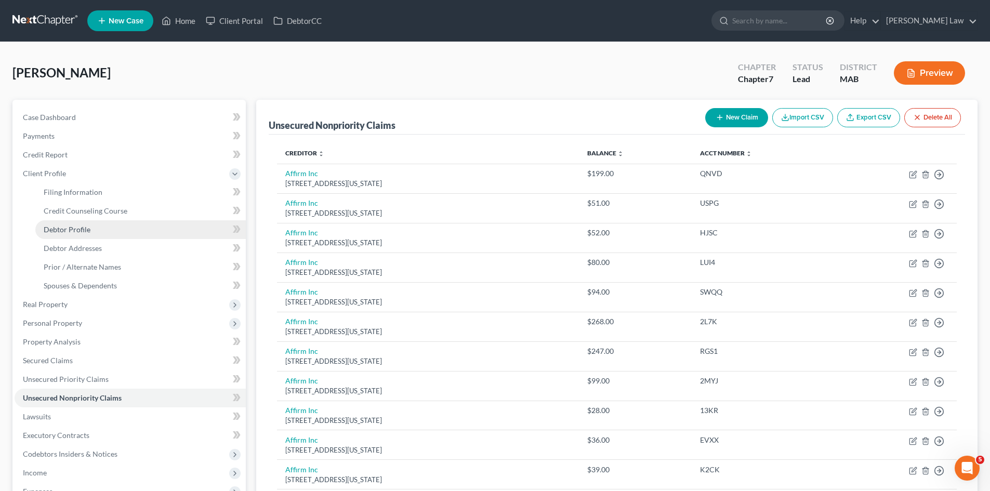
click at [71, 231] on span "Debtor Profile" at bounding box center [67, 229] width 47 height 9
select select "0"
select select "1"
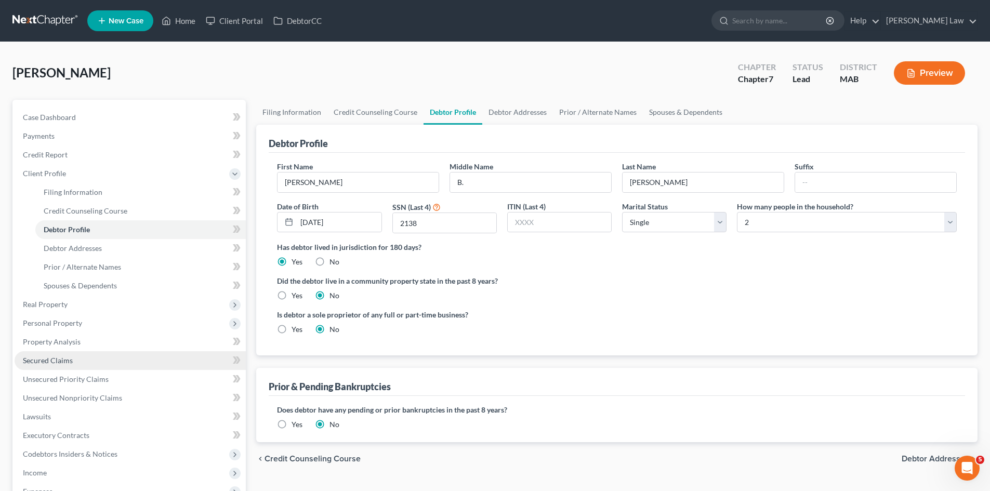
click at [65, 356] on span "Secured Claims" at bounding box center [48, 360] width 50 height 9
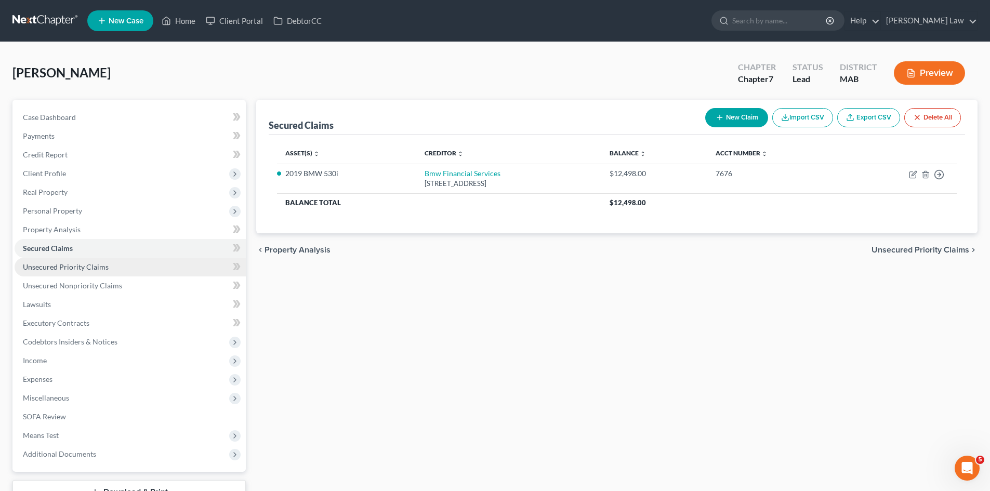
click at [97, 267] on span "Unsecured Priority Claims" at bounding box center [66, 266] width 86 height 9
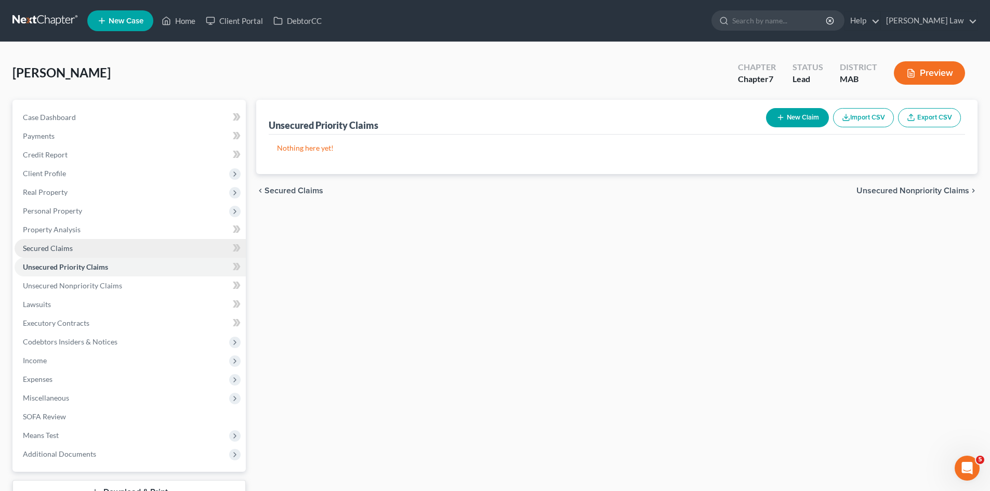
click at [85, 246] on link "Secured Claims" at bounding box center [130, 248] width 231 height 19
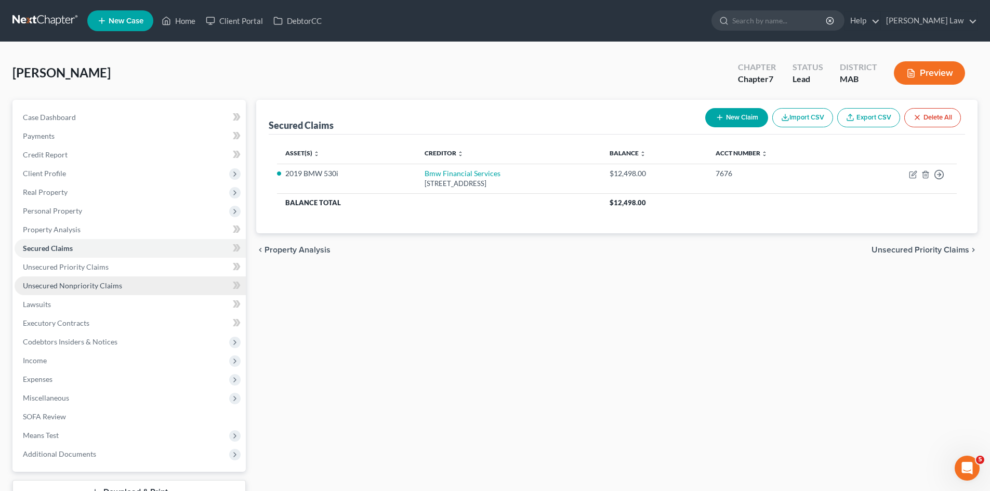
scroll to position [80, 0]
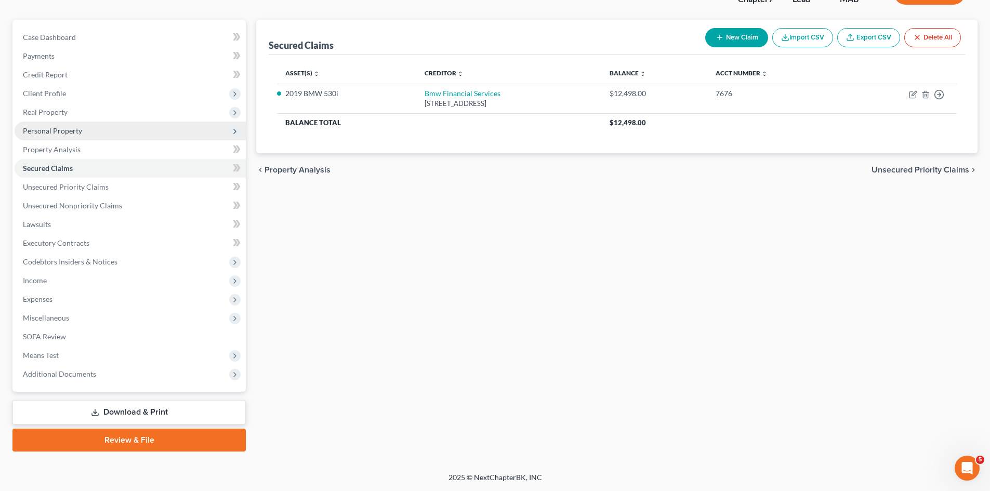
click at [70, 126] on span "Personal Property" at bounding box center [52, 130] width 59 height 9
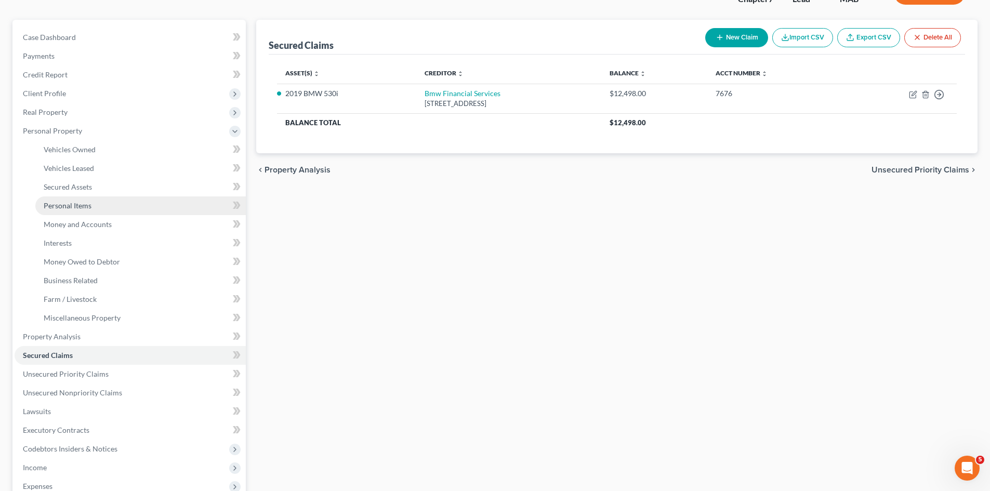
click at [93, 213] on link "Personal Items" at bounding box center [140, 205] width 210 height 19
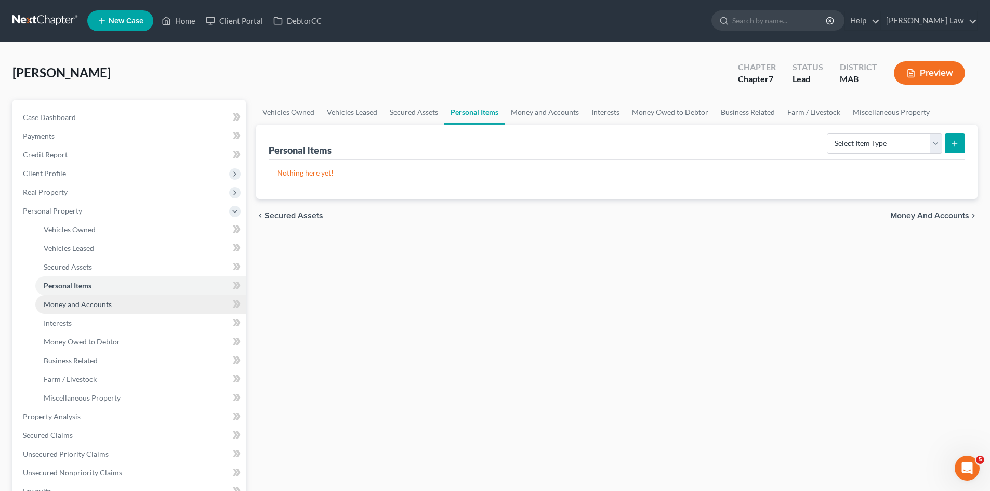
click at [81, 307] on span "Money and Accounts" at bounding box center [78, 304] width 68 height 9
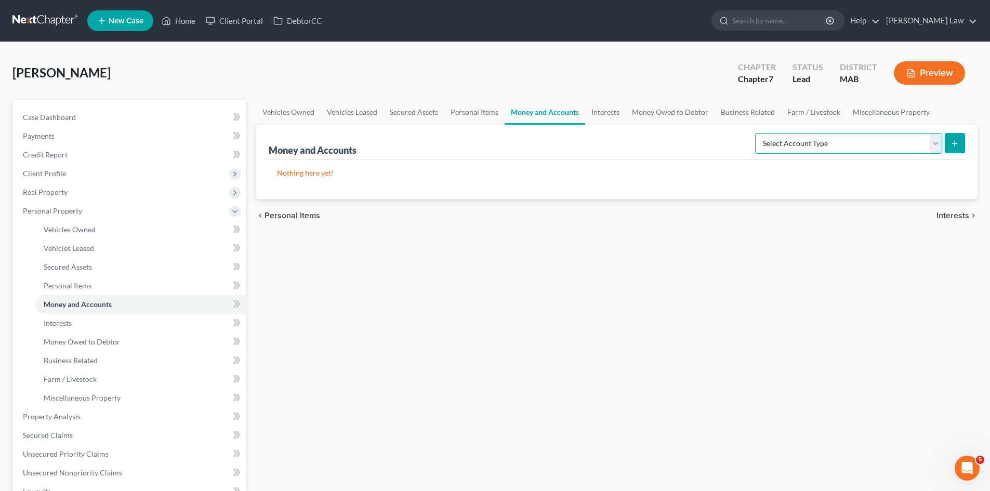
drag, startPoint x: 903, startPoint y: 141, endPoint x: 886, endPoint y: 152, distance: 19.6
click at [903, 141] on select "Select Account Type Brokerage Cash on Hand Certificates of Deposit Checking Acc…" at bounding box center [848, 143] width 187 height 21
select select "checking"
click at [757, 133] on select "Select Account Type Brokerage Cash on Hand Certificates of Deposit Checking Acc…" at bounding box center [848, 143] width 187 height 21
click at [952, 143] on line "submit" at bounding box center [954, 143] width 5 height 0
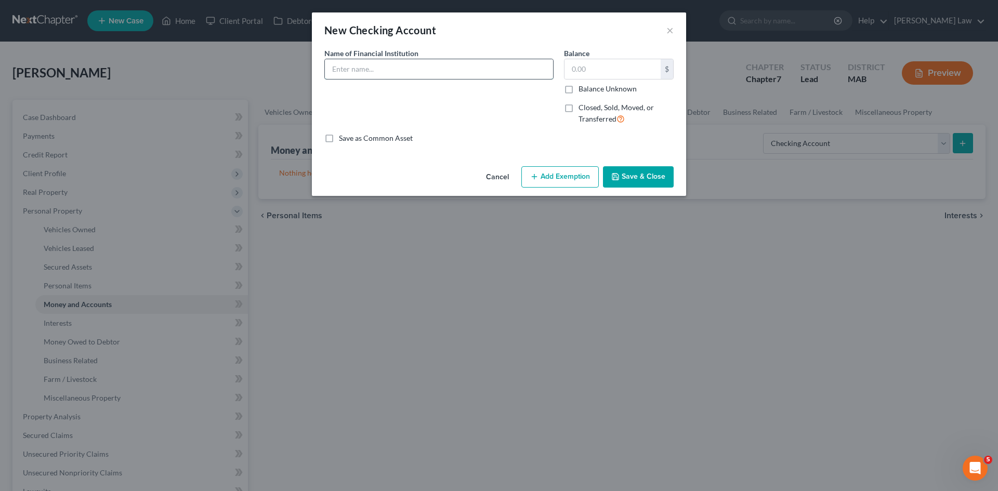
click at [379, 77] on input "text" at bounding box center [439, 69] width 228 height 20
click at [393, 74] on input "text" at bounding box center [439, 69] width 228 height 20
type input "X"
type input "Checking"
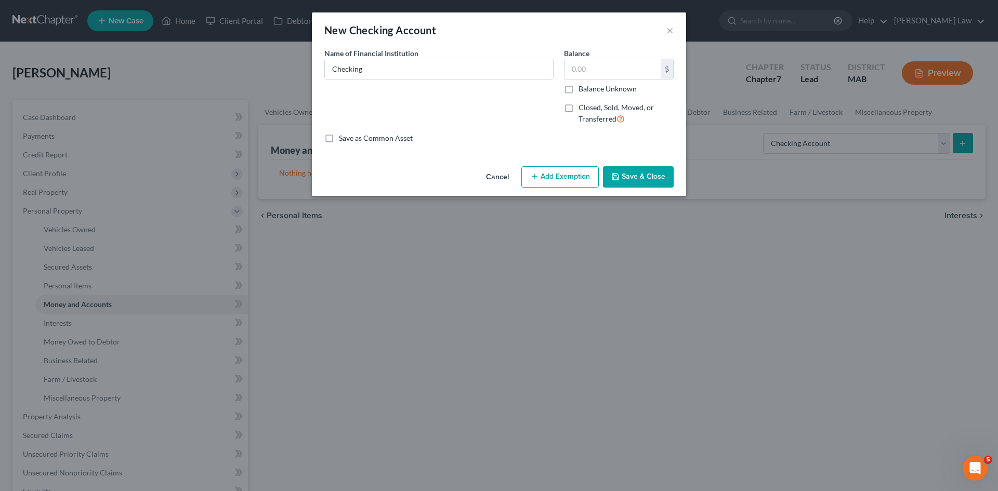
click at [639, 170] on button "Save & Close" at bounding box center [638, 177] width 71 height 22
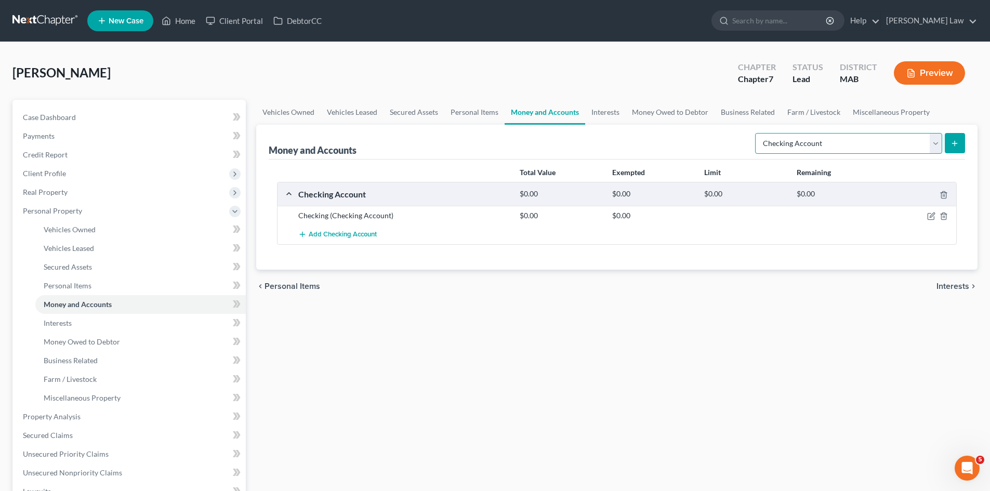
click at [892, 147] on select "Select Account Type Brokerage Cash on Hand Certificates of Deposit Checking Acc…" at bounding box center [848, 143] width 187 height 21
select select "savings"
click at [757, 133] on select "Select Account Type Brokerage Cash on Hand Certificates of Deposit Checking Acc…" at bounding box center [848, 143] width 187 height 21
click at [959, 135] on button "submit" at bounding box center [955, 143] width 20 height 20
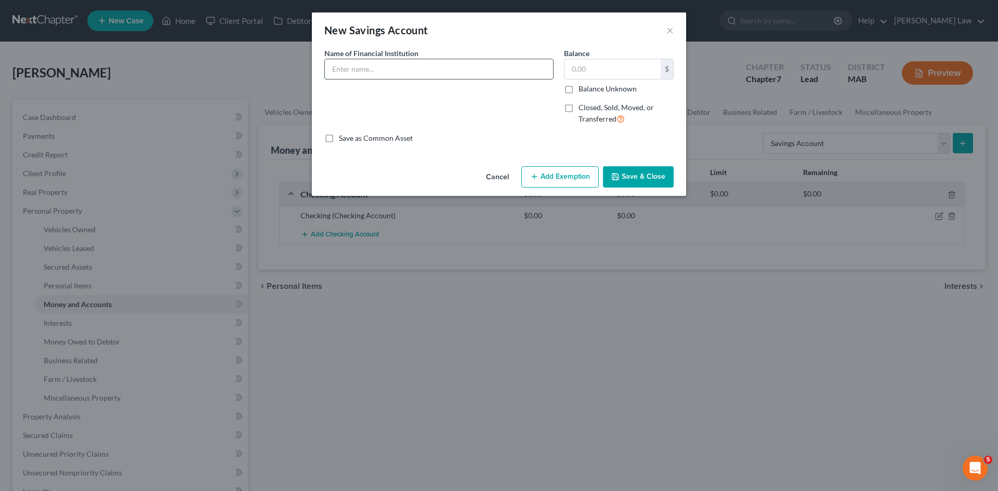
click at [393, 76] on input "text" at bounding box center [439, 69] width 228 height 20
type input "Savings"
click at [622, 175] on button "Save & Close" at bounding box center [638, 177] width 71 height 22
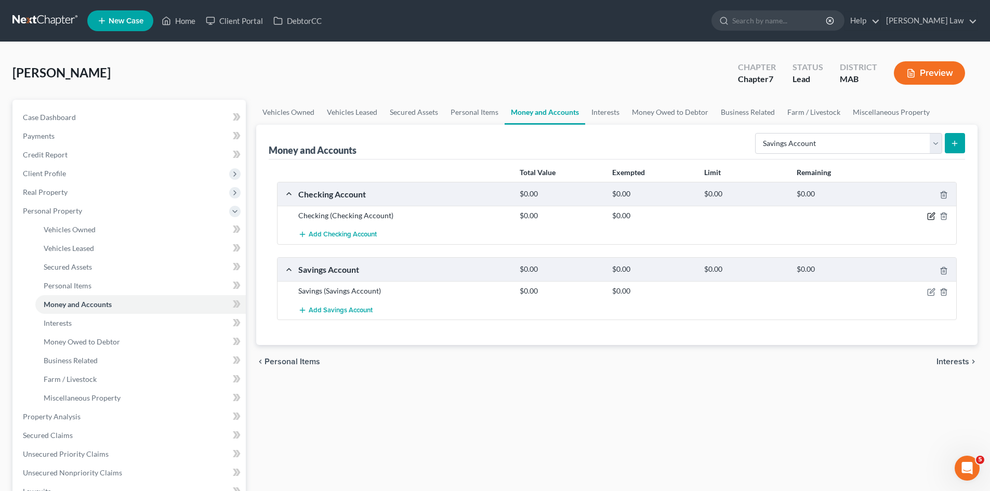
click at [930, 216] on icon "button" at bounding box center [931, 216] width 8 height 8
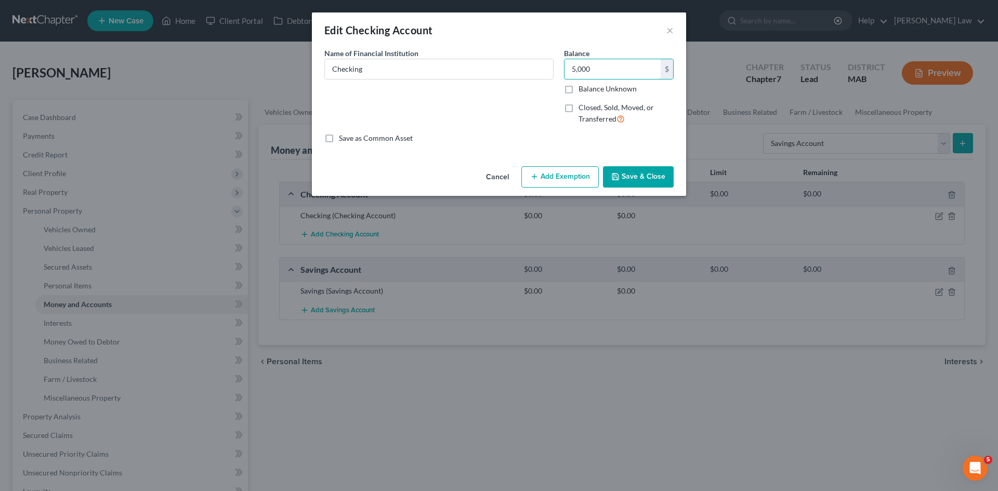
type input "5,000"
click at [647, 181] on button "Save & Close" at bounding box center [638, 177] width 71 height 22
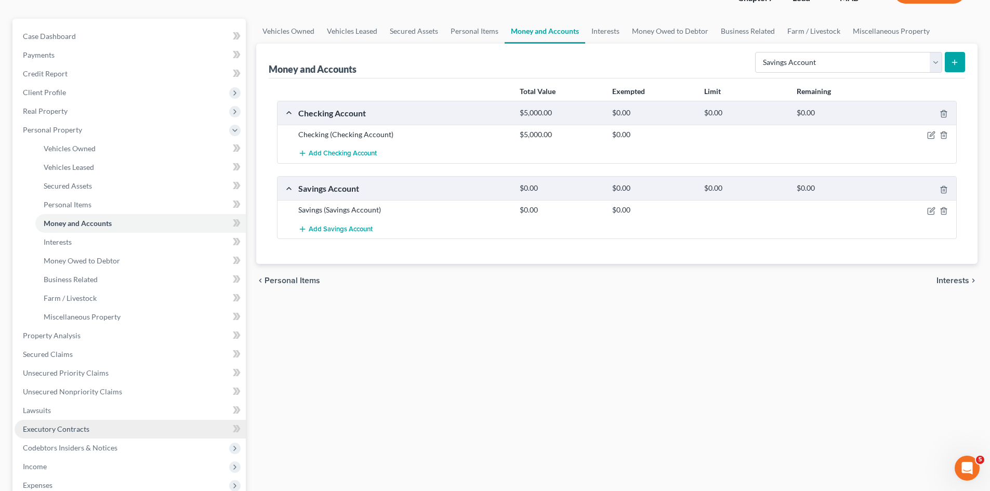
scroll to position [173, 0]
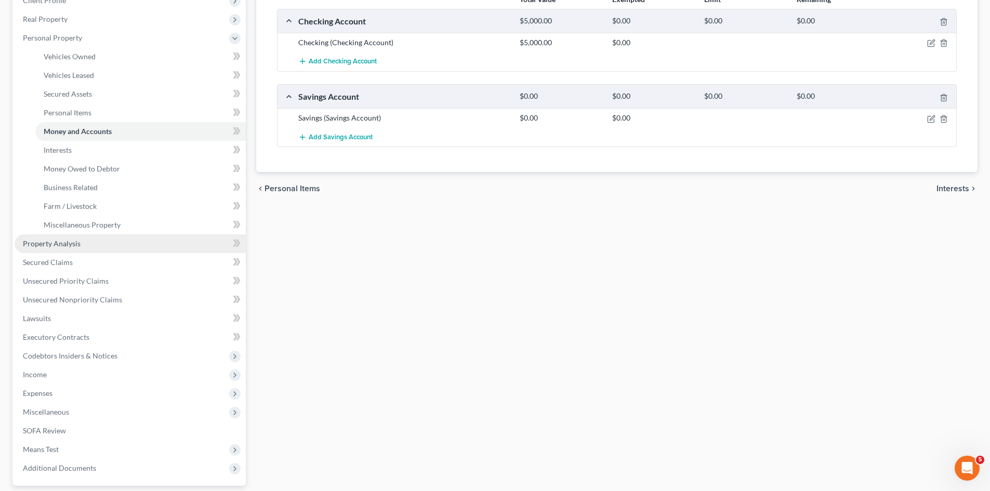
click at [61, 245] on span "Property Analysis" at bounding box center [52, 243] width 58 height 9
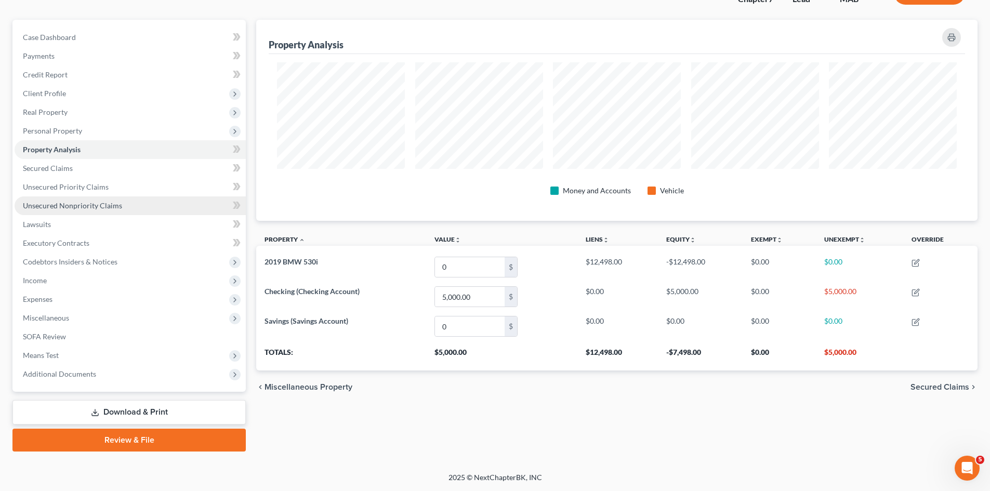
click at [71, 204] on span "Unsecured Nonpriority Claims" at bounding box center [72, 205] width 99 height 9
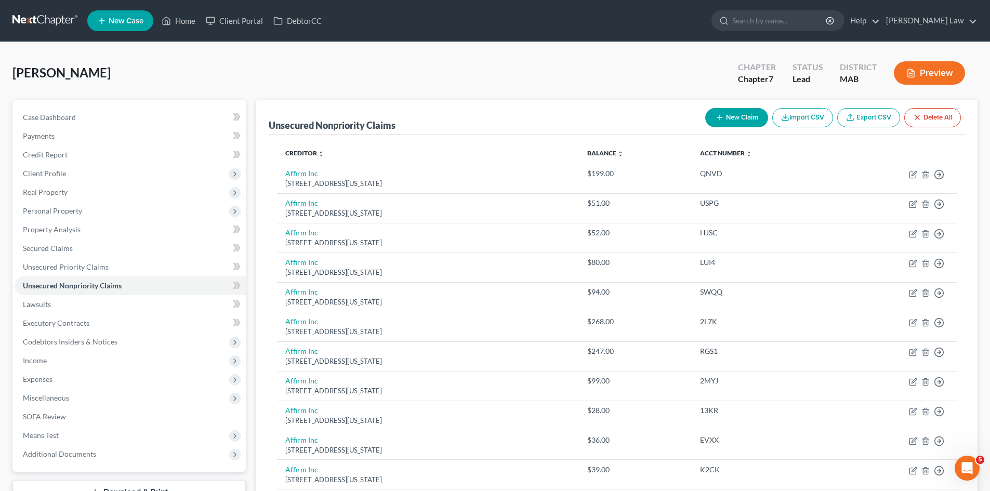
click at [688, 62] on div "Corcoran, Daniel Upgraded Chapter Chapter 7 Status Lead District MAB Preview" at bounding box center [494, 77] width 965 height 45
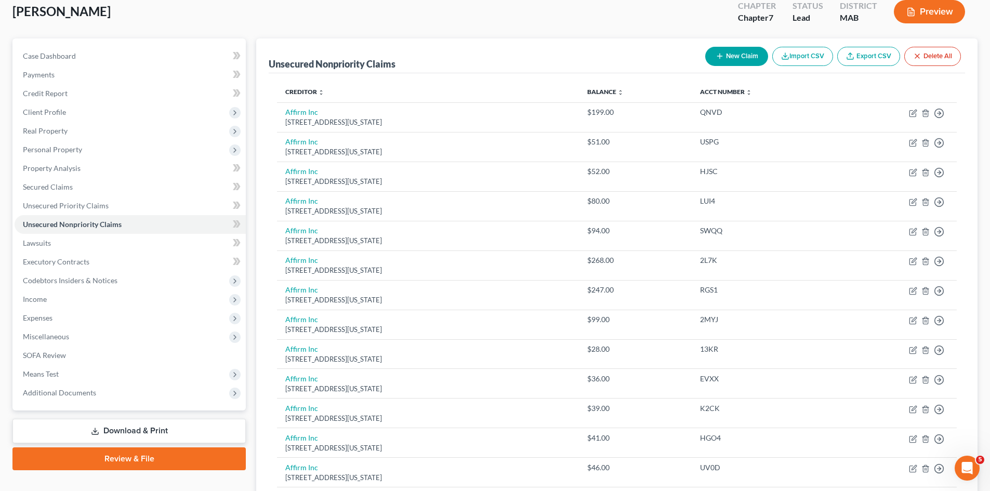
scroll to position [87, 0]
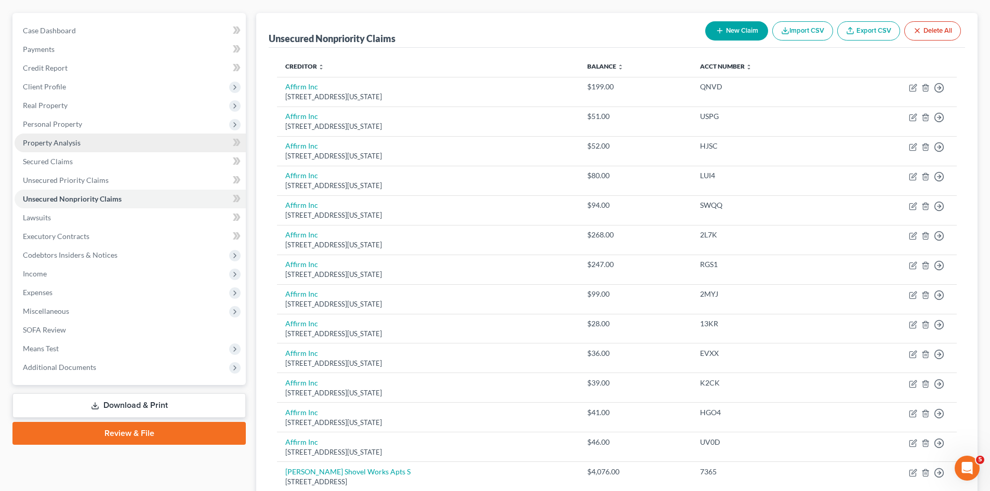
drag, startPoint x: 63, startPoint y: 130, endPoint x: 69, endPoint y: 144, distance: 15.6
click at [63, 130] on span "Personal Property" at bounding box center [130, 124] width 231 height 19
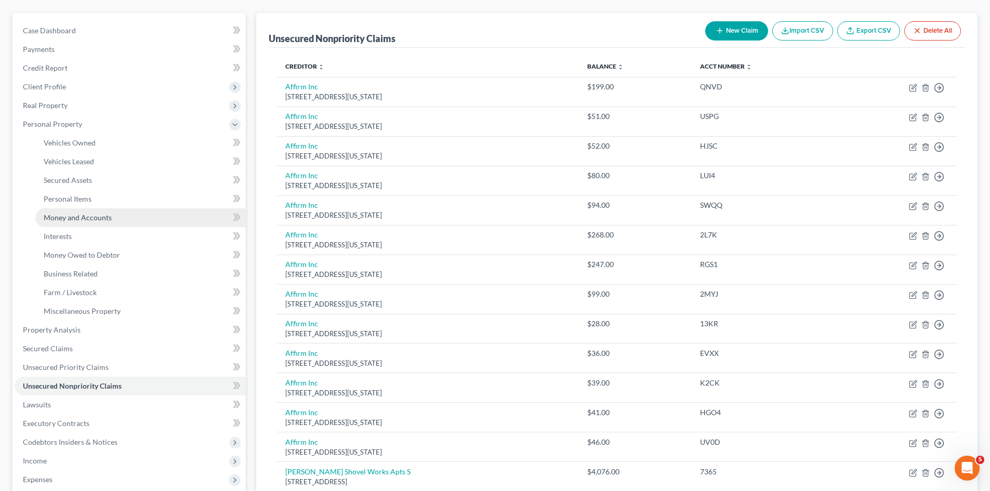
click at [73, 219] on span "Money and Accounts" at bounding box center [78, 217] width 68 height 9
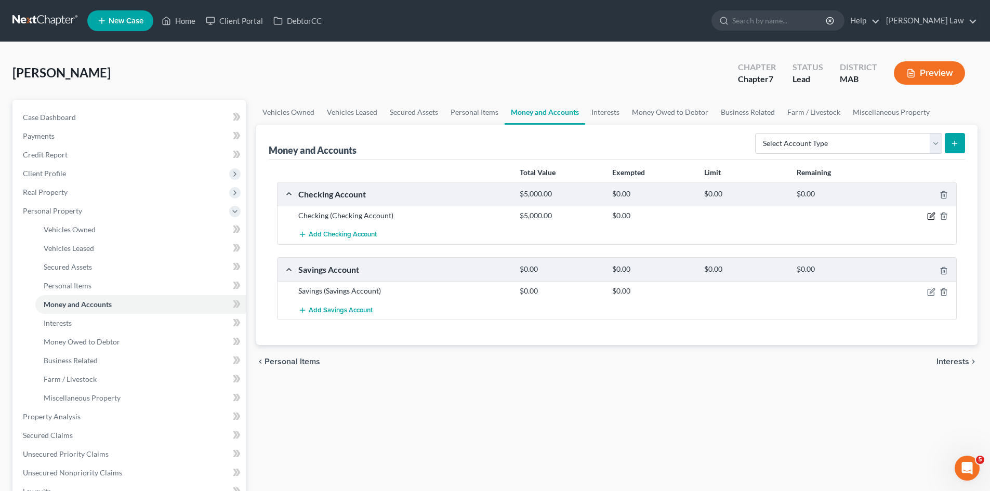
click at [931, 216] on icon "button" at bounding box center [932, 215] width 5 height 5
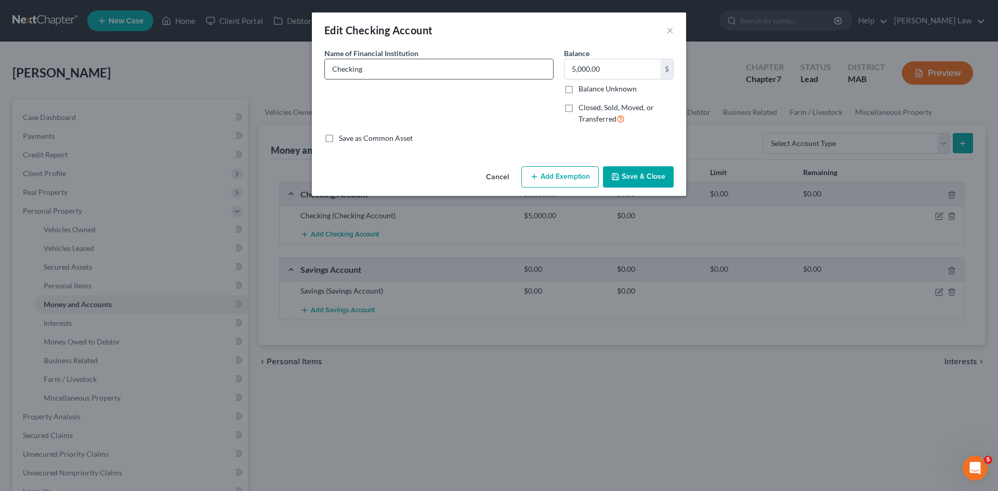
click at [349, 67] on input "Checking" at bounding box center [439, 69] width 228 height 20
click at [338, 69] on input "Checking" at bounding box center [439, 69] width 228 height 20
type input "Chase Bank"
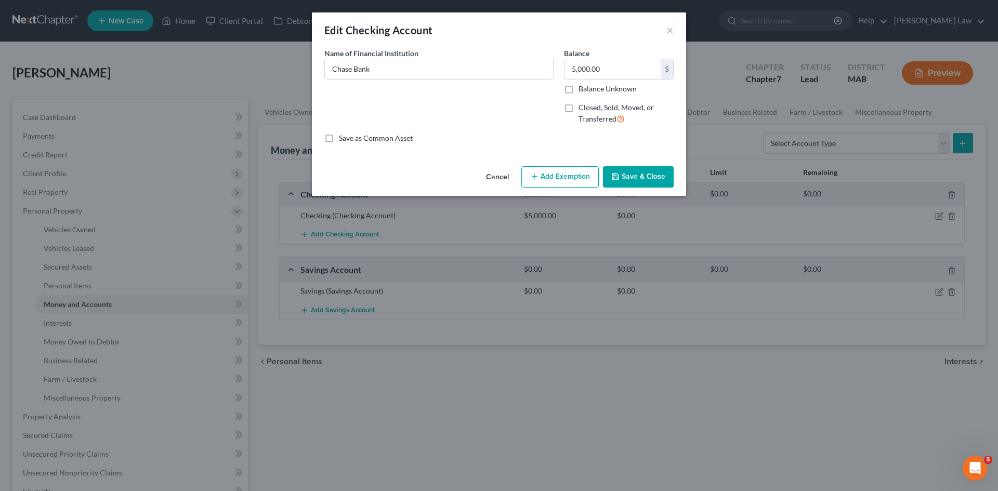
click at [644, 164] on div "Cancel Add Exemption Save & Close" at bounding box center [499, 179] width 374 height 34
click at [644, 170] on button "Save & Close" at bounding box center [638, 177] width 71 height 22
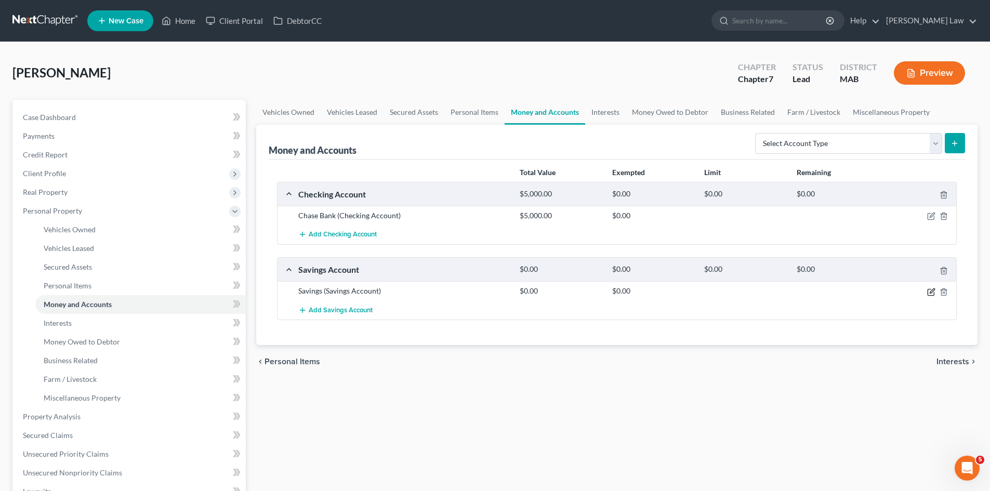
click at [933, 290] on icon "button" at bounding box center [931, 292] width 8 height 8
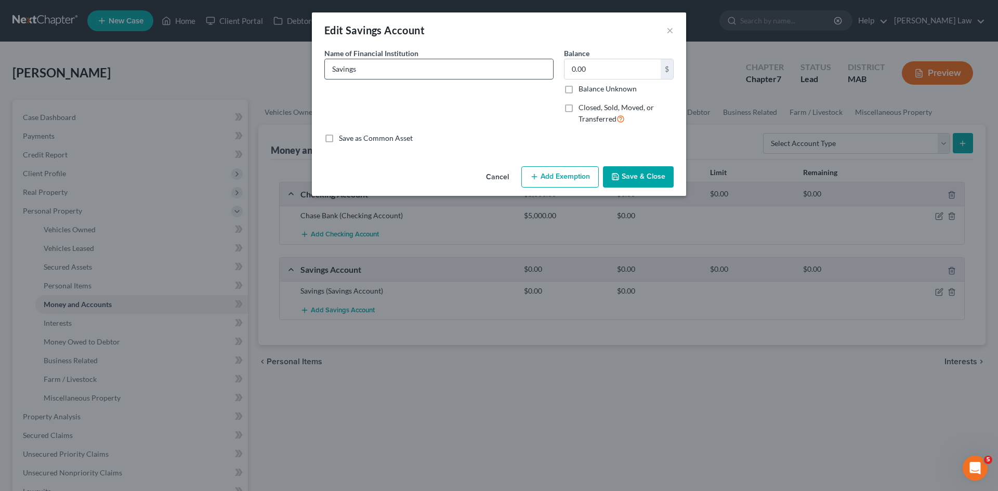
click at [334, 67] on input "Savings" at bounding box center [439, 69] width 228 height 20
type input "Chase Bank"
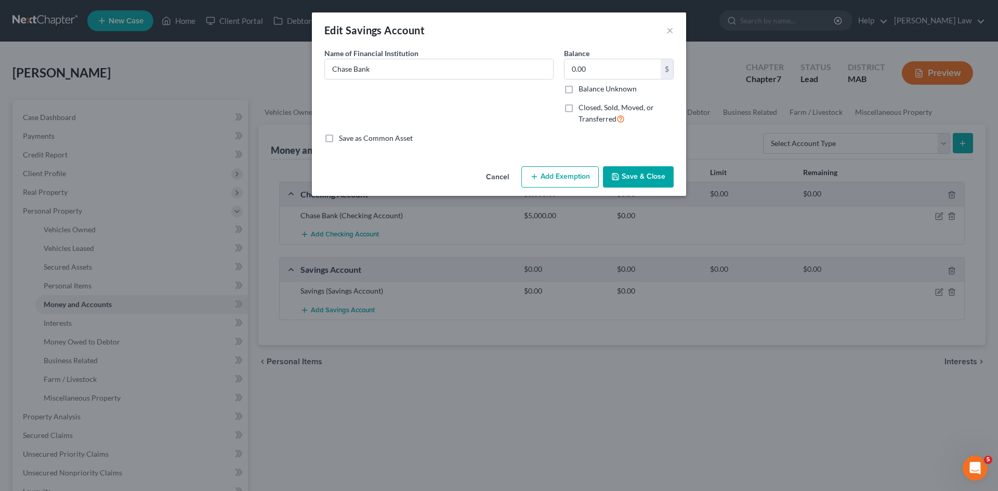
click at [645, 185] on button "Save & Close" at bounding box center [638, 177] width 71 height 22
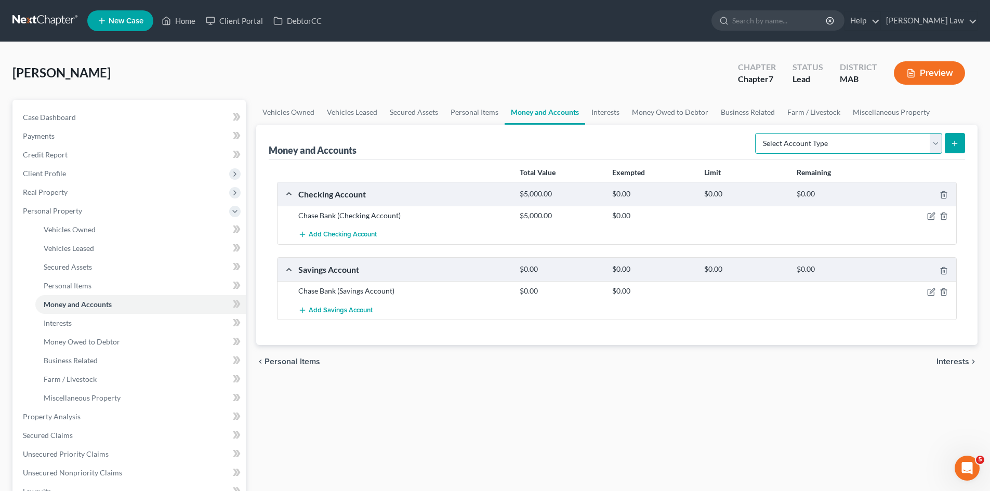
click at [879, 141] on select "Select Account Type Brokerage Cash on Hand Certificates of Deposit Checking Acc…" at bounding box center [848, 143] width 187 height 21
select select "checking"
click at [757, 133] on select "Select Account Type Brokerage Cash on Hand Certificates of Deposit Checking Acc…" at bounding box center [848, 143] width 187 height 21
click at [950, 142] on button "submit" at bounding box center [955, 143] width 20 height 20
click at [957, 138] on button "submit" at bounding box center [955, 143] width 20 height 20
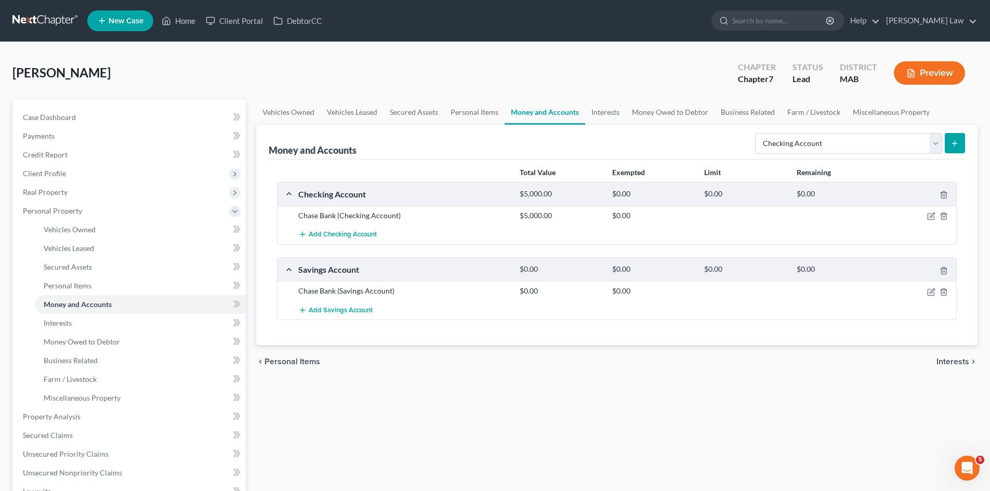
click at [571, 116] on link "Money and Accounts" at bounding box center [545, 112] width 81 height 25
drag, startPoint x: 836, startPoint y: 144, endPoint x: 845, endPoint y: 148, distance: 9.8
click at [836, 144] on select "Select Account Type Brokerage Cash on Hand Certificates of Deposit Checking Acc…" at bounding box center [848, 143] width 187 height 21
click at [757, 133] on select "Select Account Type Brokerage Cash on Hand Certificates of Deposit Checking Acc…" at bounding box center [848, 143] width 187 height 21
click at [959, 145] on button "submit" at bounding box center [955, 143] width 20 height 20
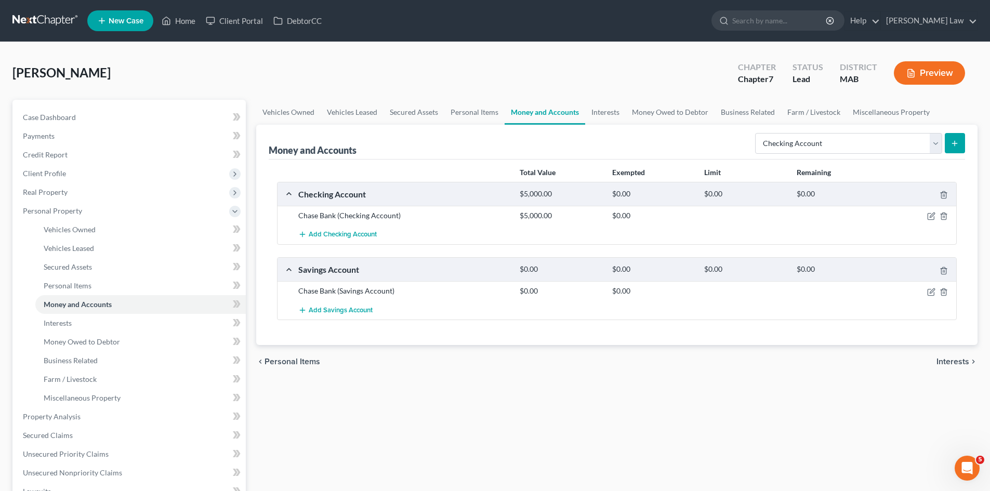
click at [959, 145] on button "submit" at bounding box center [955, 143] width 20 height 20
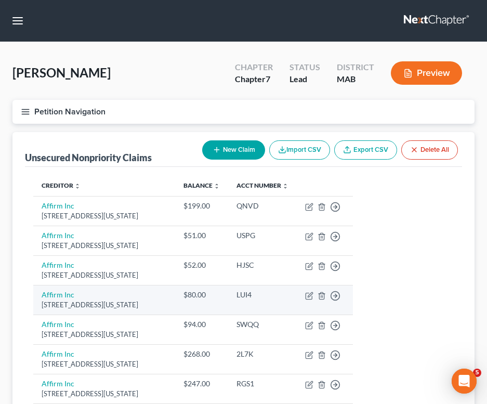
click at [37, 311] on td "Affirm Inc 650 California St Fl 12, San Francisco, CA 94108" at bounding box center [104, 300] width 142 height 30
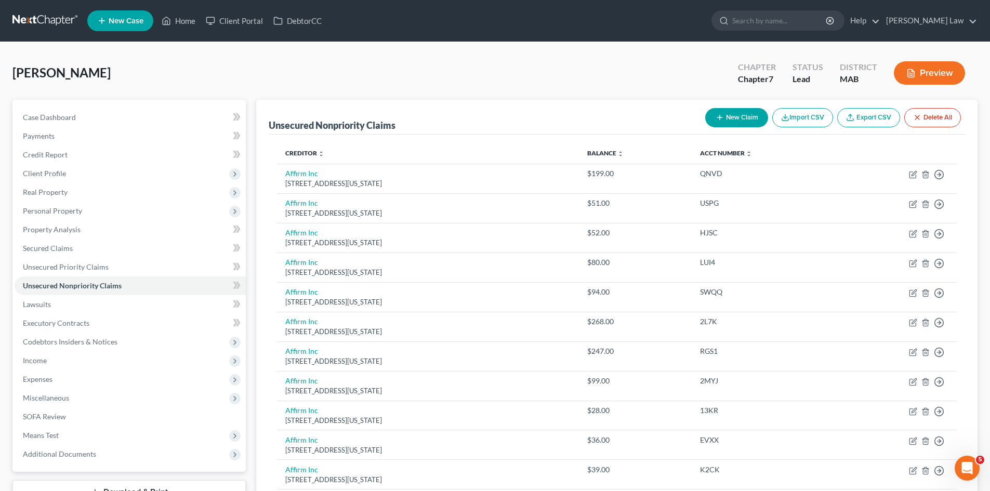
click at [57, 19] on link at bounding box center [45, 20] width 67 height 19
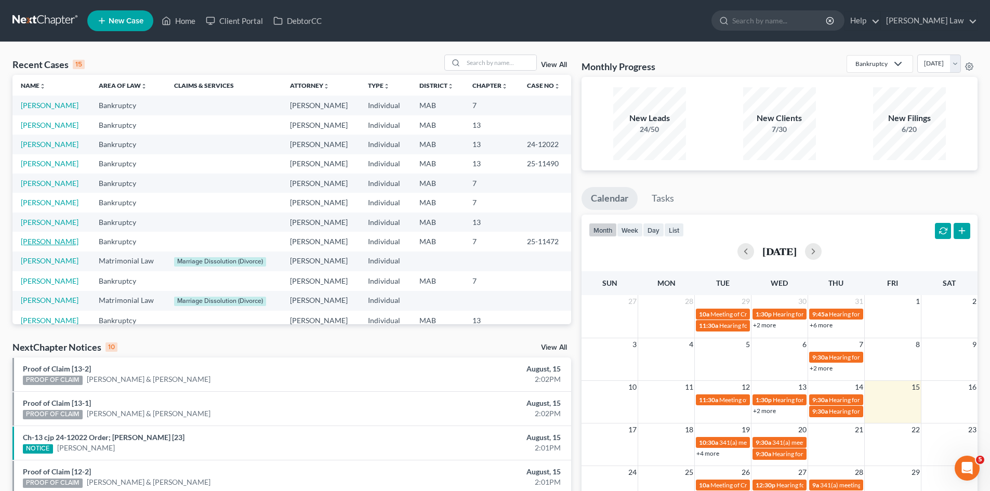
click at [52, 242] on link "[PERSON_NAME]" at bounding box center [50, 241] width 58 height 9
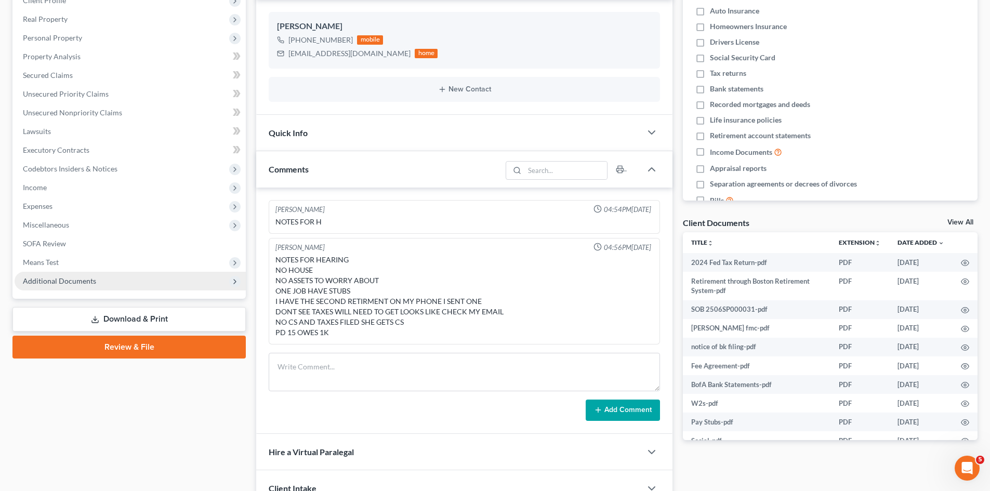
scroll to position [87, 0]
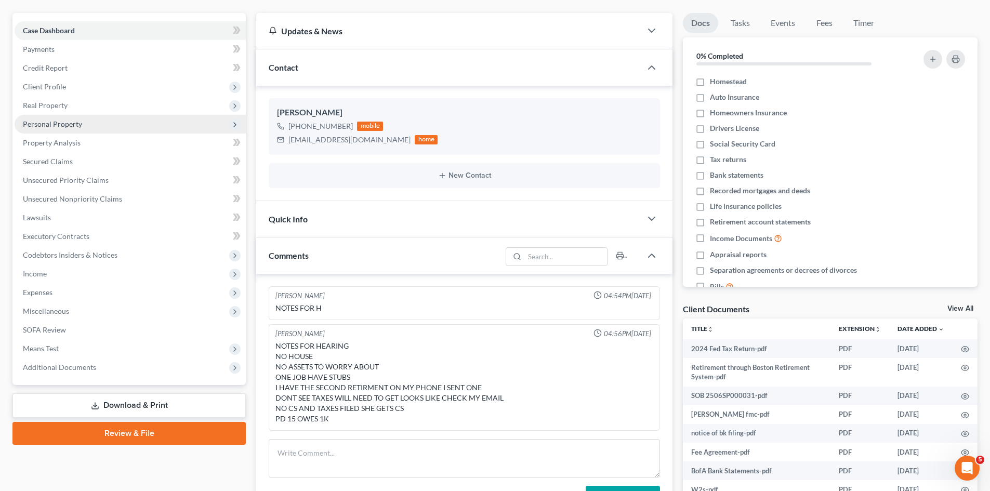
click at [62, 130] on span "Personal Property" at bounding box center [130, 124] width 231 height 19
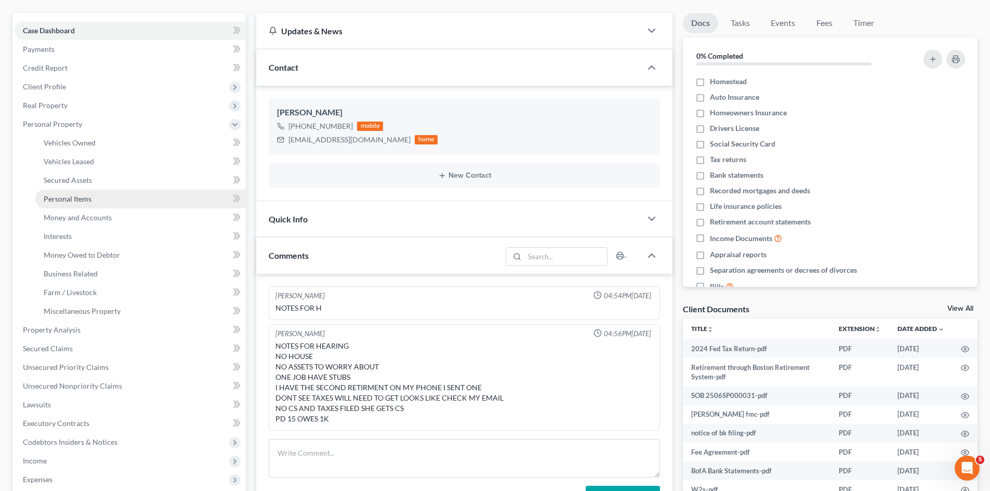
click at [82, 201] on span "Personal Items" at bounding box center [68, 198] width 48 height 9
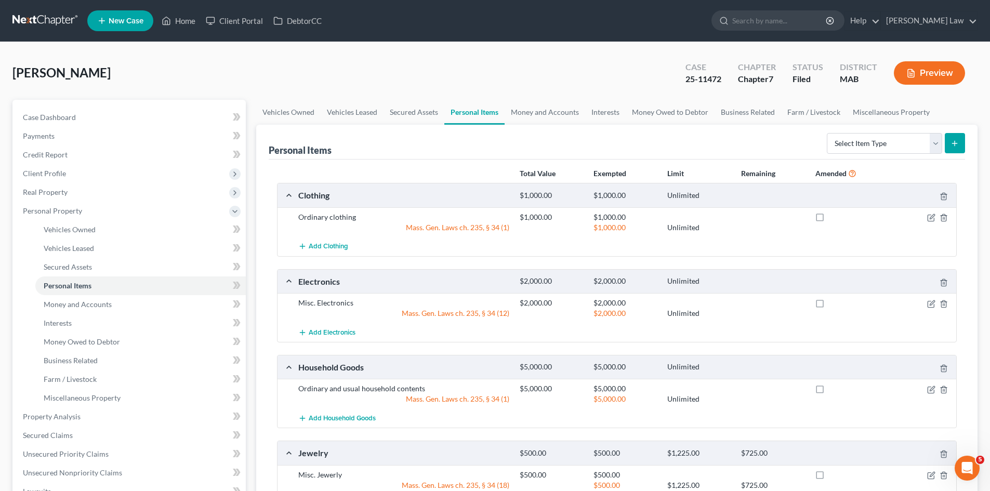
click at [321, 211] on div "Ordinary clothing $1,000.00 $1,000.00 Mass. Gen. Laws ch. 235, § 34 (1) $1,000.…" at bounding box center [616, 222] width 679 height 30
copy div "Ordinary clothing"
drag, startPoint x: 554, startPoint y: 218, endPoint x: 520, endPoint y: 220, distance: 33.8
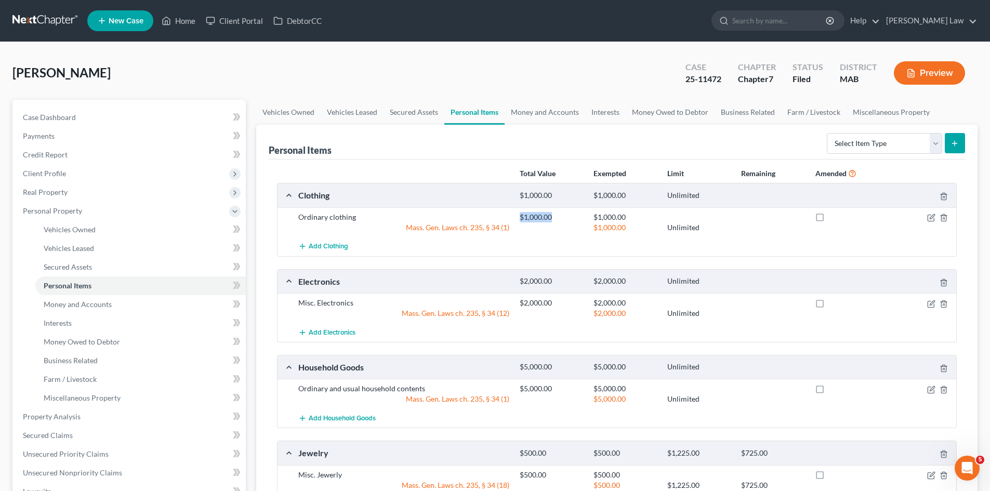
click at [520, 220] on div "$1,000.00" at bounding box center [551, 217] width 74 height 10
copy div "$1,000.00"
click at [454, 221] on div "Ordinary clothing" at bounding box center [403, 217] width 221 height 10
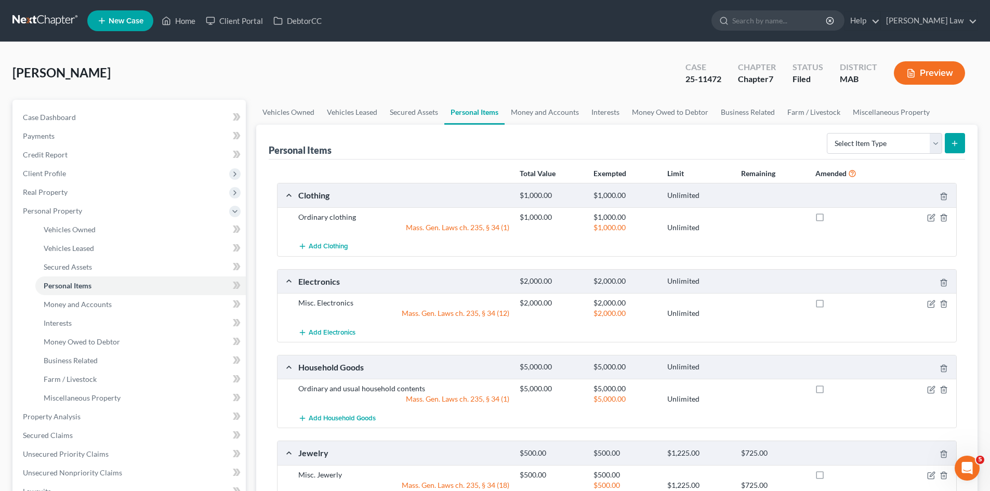
click at [453, 227] on div "Mass. Gen. Laws ch. 235, § 34 (1)" at bounding box center [403, 227] width 221 height 10
copy div "Mass. Gen. Laws ch. 235, § 34 (1)"
click at [333, 304] on div "Misc. Electronics" at bounding box center [403, 303] width 221 height 10
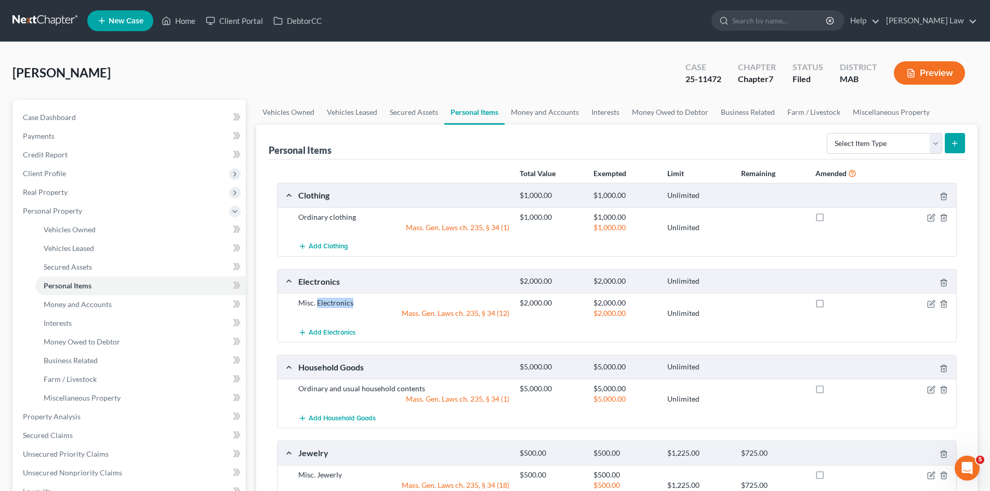
click at [333, 304] on div "Misc. Electronics" at bounding box center [403, 303] width 221 height 10
copy div "Misc. Electronics"
click at [537, 300] on div "$2,000.00" at bounding box center [551, 303] width 74 height 10
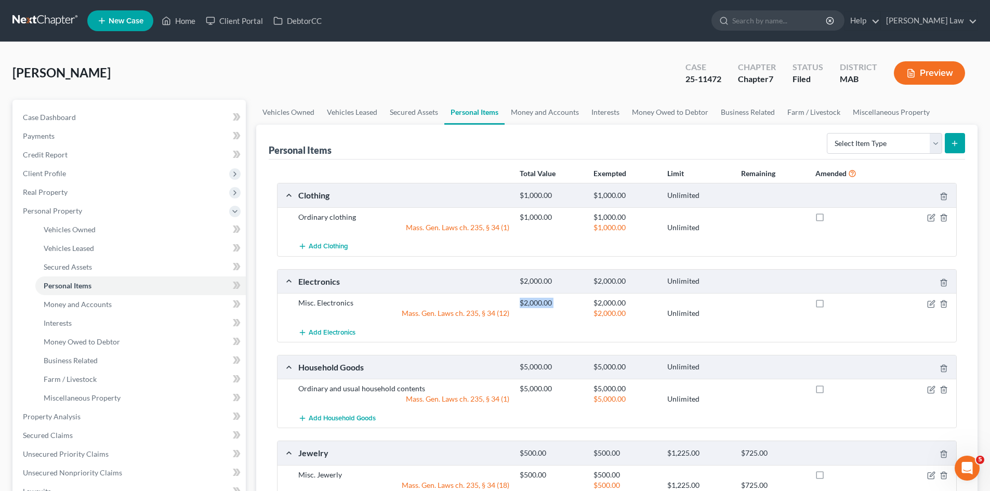
click at [537, 300] on div "$2,000.00" at bounding box center [551, 303] width 74 height 10
copy div "$2,000.00"
click at [350, 387] on div "Ordinary and usual household contents" at bounding box center [403, 388] width 221 height 10
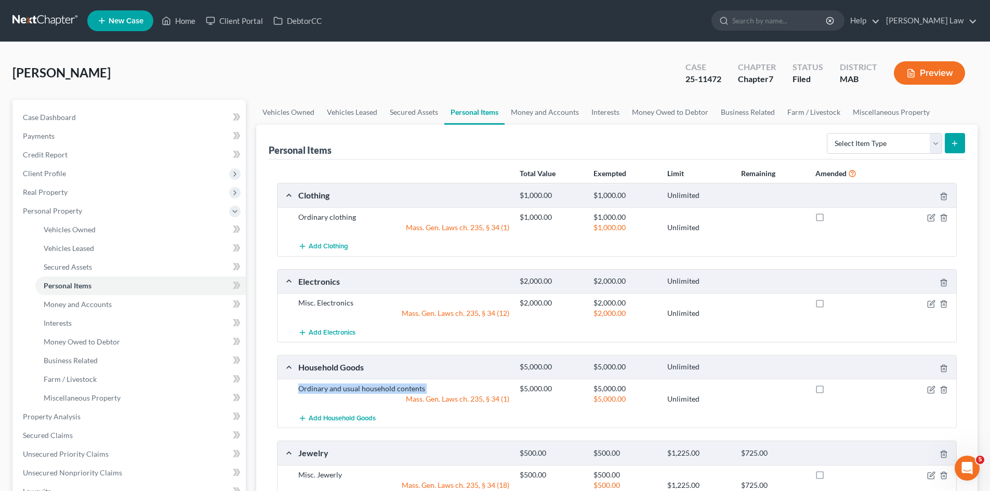
copy div "Ordinary and usual household contents"
click at [528, 394] on div at bounding box center [551, 399] width 74 height 10
click at [528, 392] on div "$5,000.00" at bounding box center [551, 388] width 74 height 10
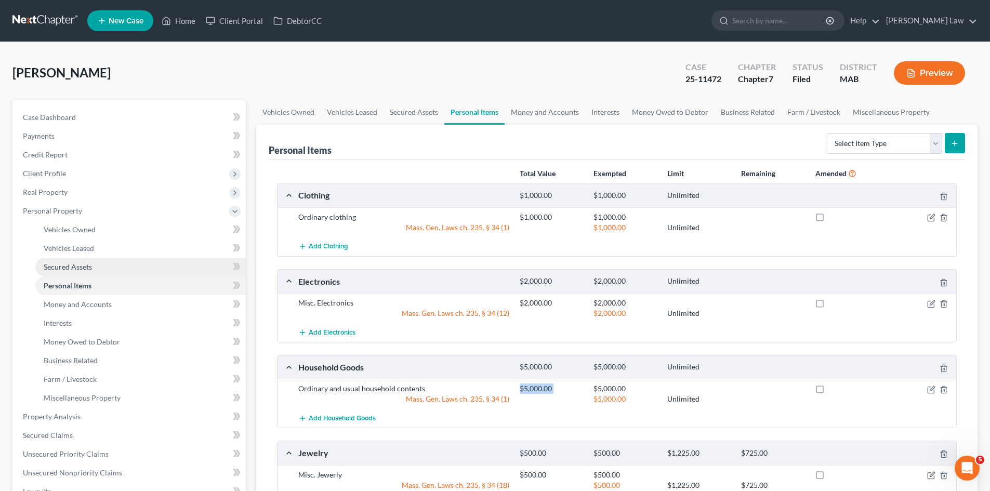
copy div "$5,000.00"
click at [456, 399] on div "Mass. Gen. Laws ch. 235, § 34 (1)" at bounding box center [403, 399] width 221 height 10
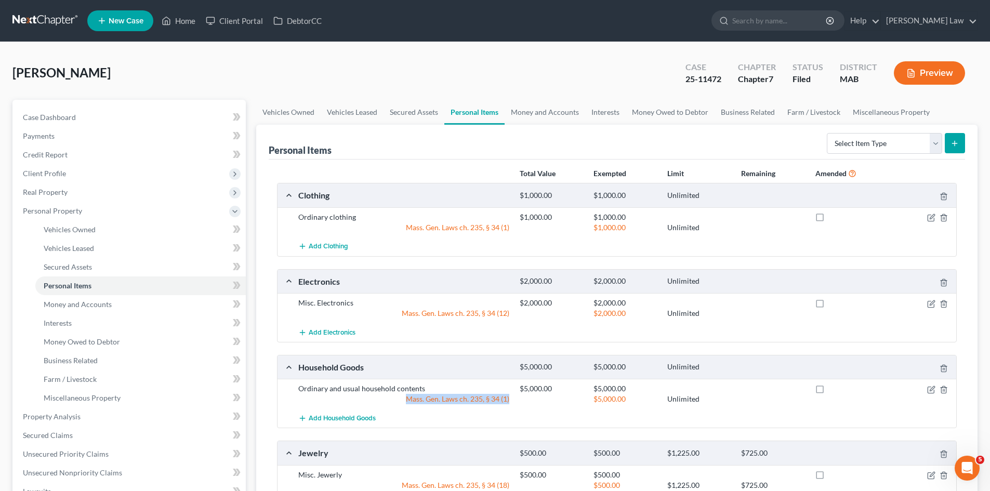
click at [456, 399] on div "Mass. Gen. Laws ch. 235, § 34 (1)" at bounding box center [403, 399] width 221 height 10
copy div "Mass. Gen. Laws ch. 235, § 34 (1)"
click at [460, 318] on div "Mass. Gen. Laws ch. 235, § 34 (12)" at bounding box center [403, 313] width 221 height 10
click at [458, 313] on div "Mass. Gen. Laws ch. 235, § 34 (12)" at bounding box center [403, 313] width 221 height 10
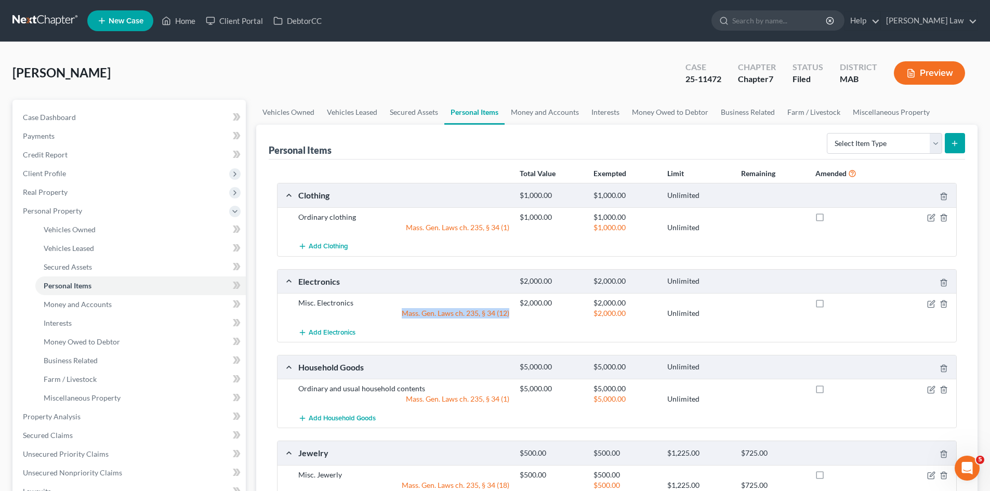
click at [458, 313] on div "Mass. Gen. Laws ch. 235, § 34 (12)" at bounding box center [403, 313] width 221 height 10
copy div "Mass. Gen. Laws ch. 235, § 34 (12)"
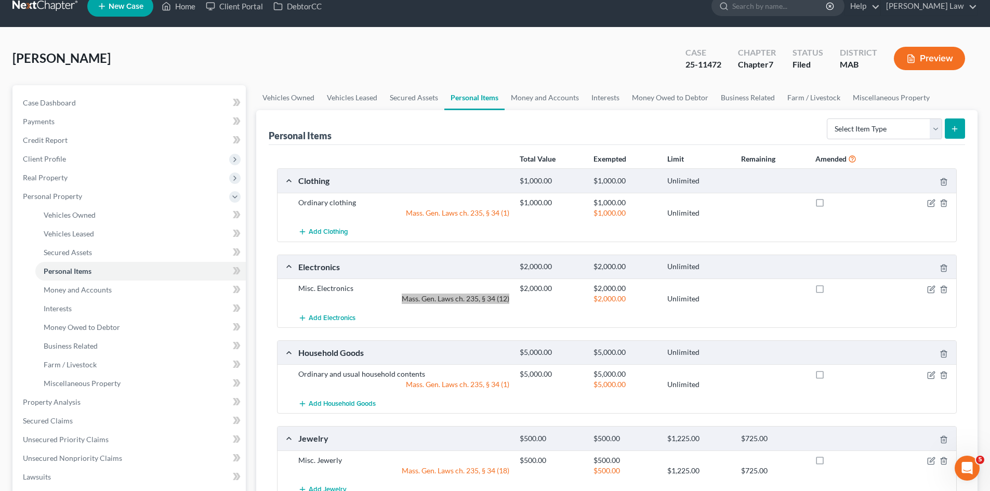
scroll to position [173, 0]
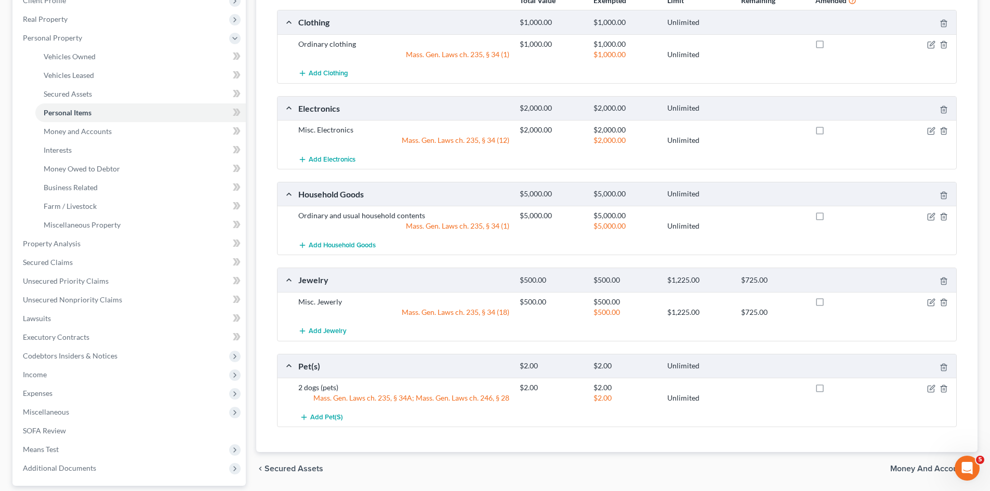
click at [322, 300] on div "Misc. Jewerly" at bounding box center [403, 302] width 221 height 10
copy div "Misc. Jewerly"
click at [537, 301] on div "$500.00" at bounding box center [551, 302] width 74 height 10
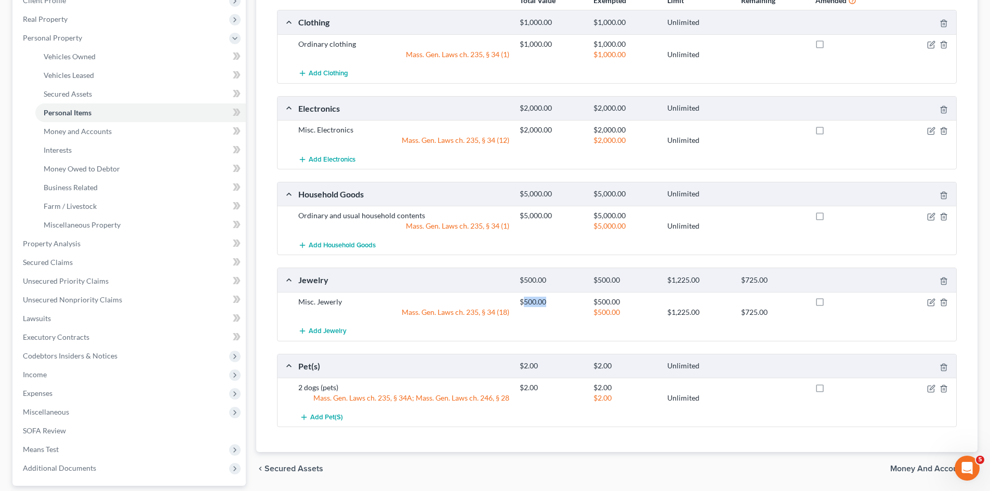
click at [537, 301] on div "$500.00" at bounding box center [551, 302] width 74 height 10
click at [329, 301] on div "Misc. Jewerly" at bounding box center [403, 302] width 221 height 10
click at [446, 313] on div "Mass. Gen. Laws ch. 235, § 34 (18)" at bounding box center [403, 312] width 221 height 10
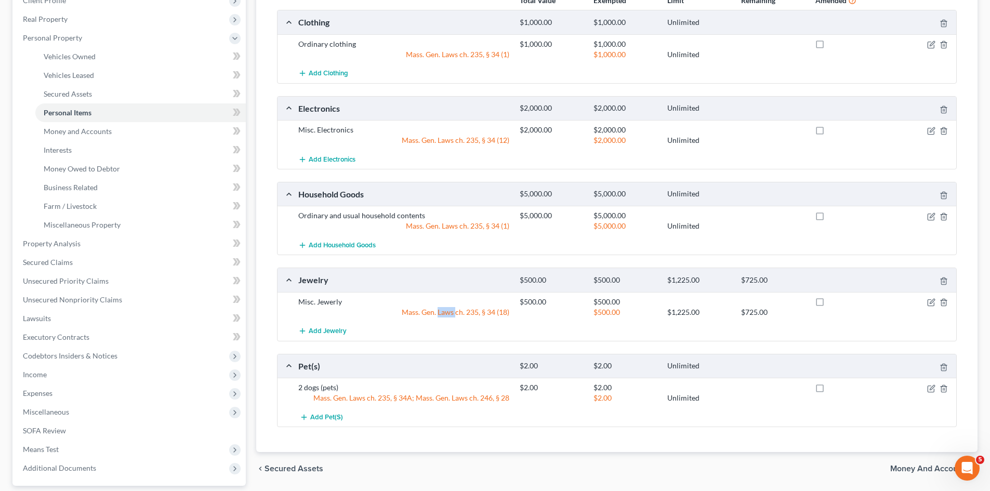
click at [446, 313] on div "Mass. Gen. Laws ch. 235, § 34 (18)" at bounding box center [403, 312] width 221 height 10
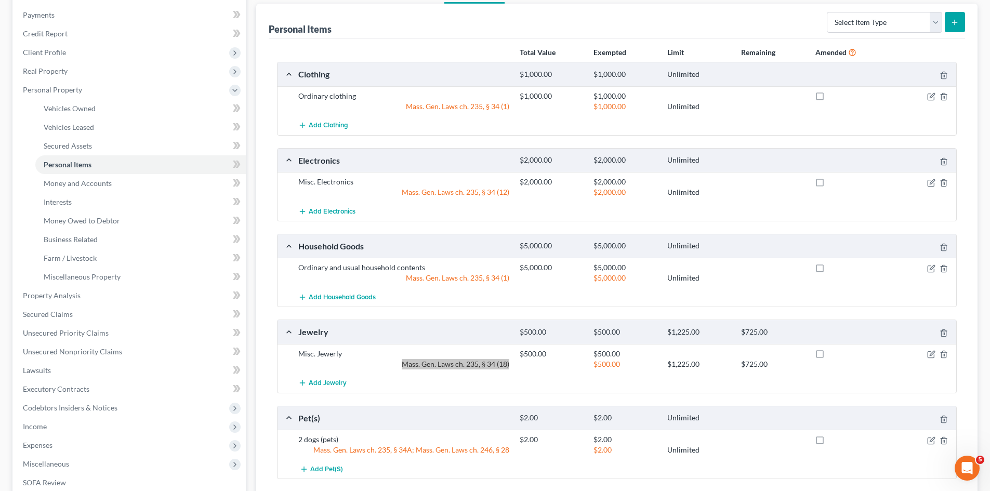
scroll to position [87, 0]
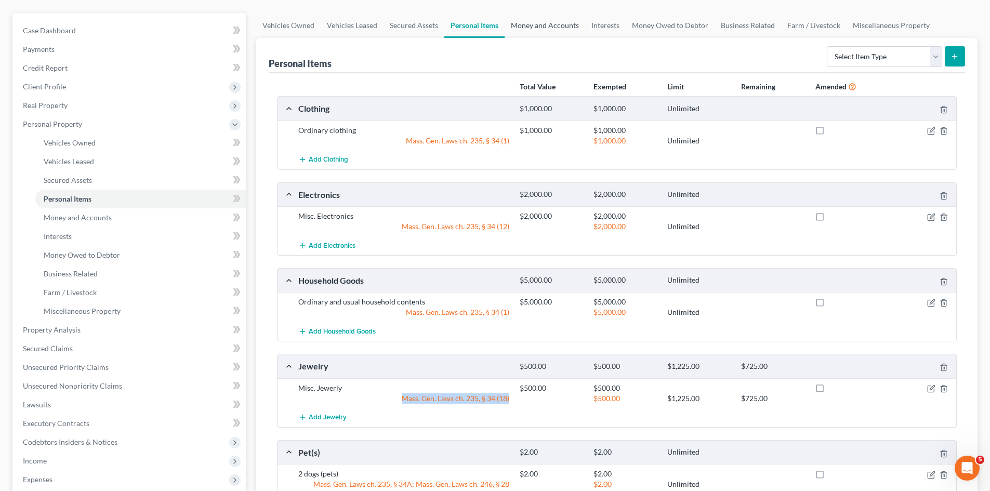
click at [533, 30] on link "Money and Accounts" at bounding box center [545, 25] width 81 height 25
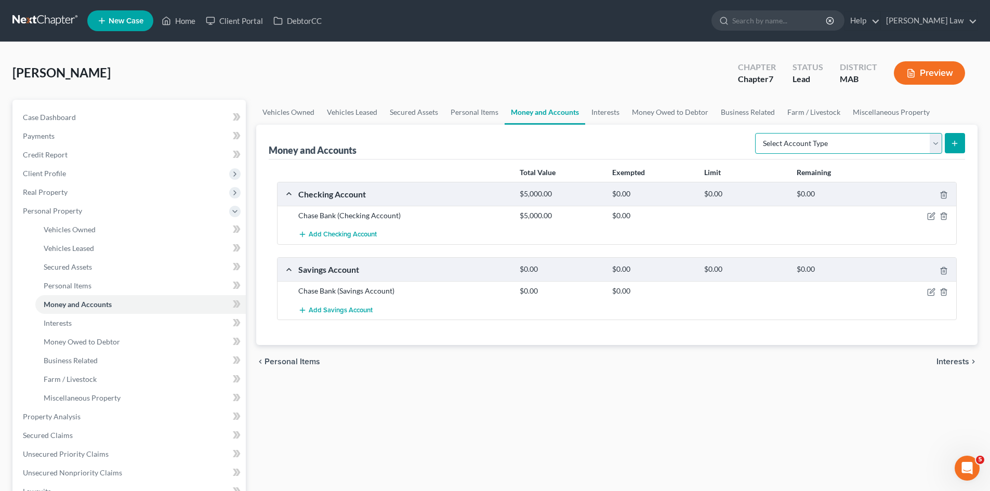
click at [851, 148] on select "Select Account Type Brokerage Cash on Hand Certificates of Deposit Checking Acc…" at bounding box center [848, 143] width 187 height 21
select select "savings"
click at [757, 133] on select "Select Account Type Brokerage Cash on Hand Certificates of Deposit Checking Acc…" at bounding box center [848, 143] width 187 height 21
click at [946, 145] on button "submit" at bounding box center [955, 143] width 20 height 20
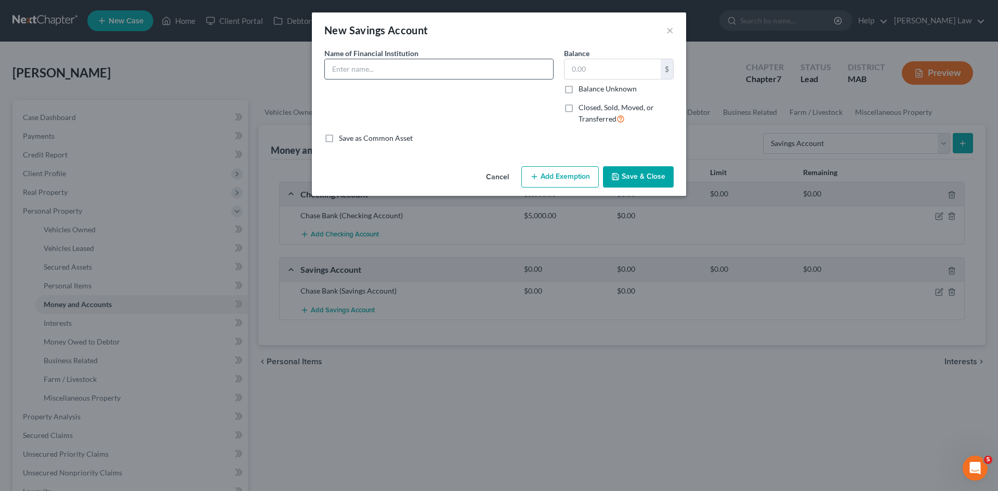
click at [406, 73] on input "text" at bounding box center [439, 69] width 228 height 20
type input "Chase Bank (Son's Account)"
click at [641, 179] on button "Save & Close" at bounding box center [638, 177] width 71 height 22
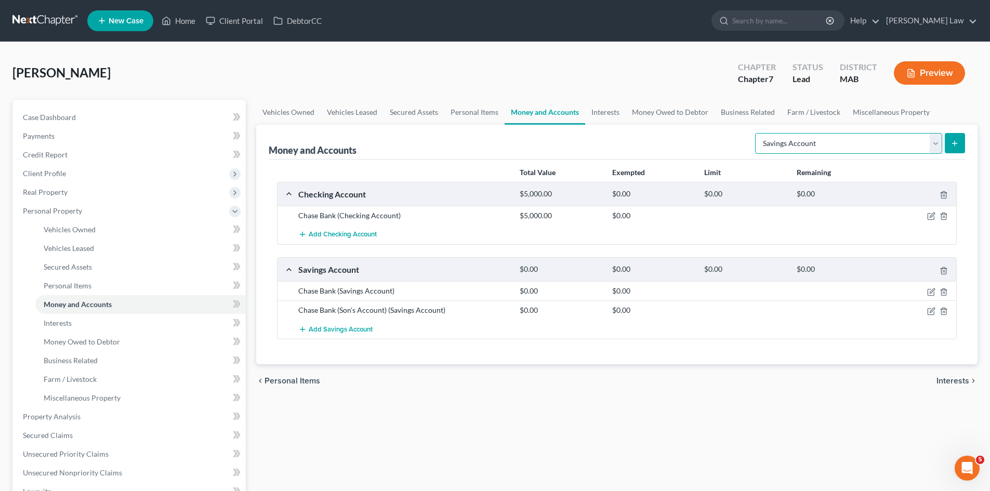
drag, startPoint x: 925, startPoint y: 146, endPoint x: 918, endPoint y: 151, distance: 8.9
click at [925, 146] on select "Select Account Type Brokerage Cash on Hand Certificates of Deposit Checking Acc…" at bounding box center [848, 143] width 187 height 21
select select "checking"
click at [757, 133] on select "Select Account Type Brokerage Cash on Hand Certificates of Deposit Checking Acc…" at bounding box center [848, 143] width 187 height 21
click at [950, 143] on button "submit" at bounding box center [955, 143] width 20 height 20
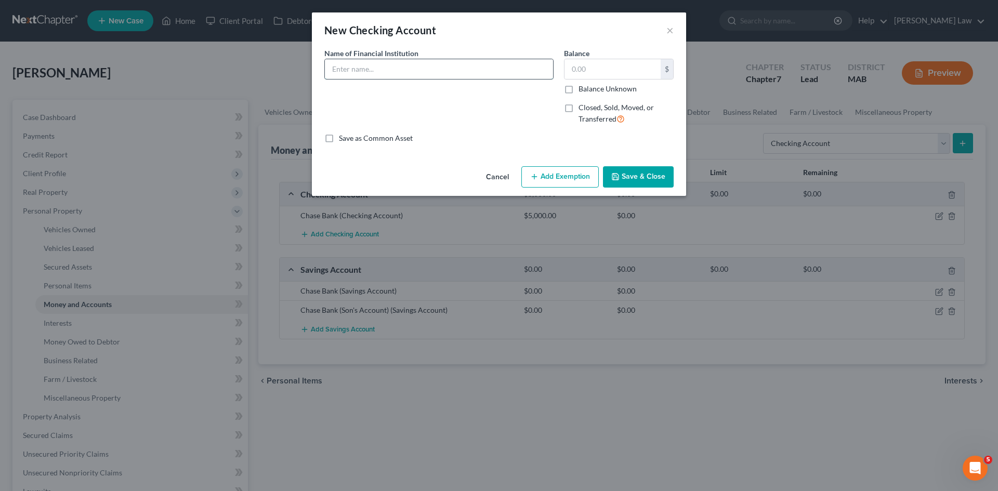
click at [412, 76] on input "text" at bounding box center [439, 69] width 228 height 20
type input "Bank of America"
click at [631, 185] on button "Save & Close" at bounding box center [638, 177] width 71 height 22
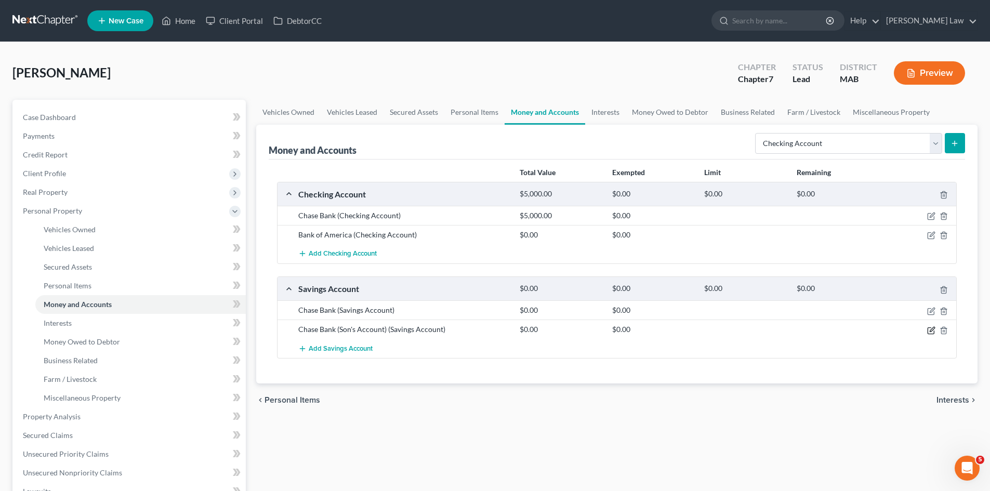
click at [931, 332] on icon "button" at bounding box center [931, 330] width 8 height 8
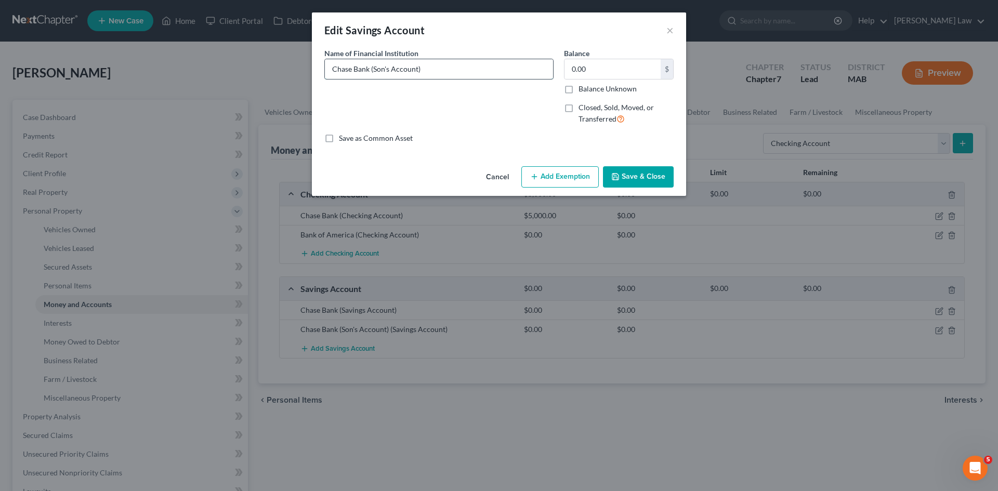
click at [374, 72] on input "Chase Bank (Son's Account)" at bounding box center [439, 69] width 228 height 20
click at [403, 73] on input "Chase Bank Son's Account)" at bounding box center [439, 69] width 228 height 20
click at [430, 75] on input "Chase Bank Son's Account)" at bounding box center [439, 69] width 228 height 20
type input "Chase Bank Son's Account"
click at [660, 179] on button "Save & Close" at bounding box center [638, 177] width 71 height 22
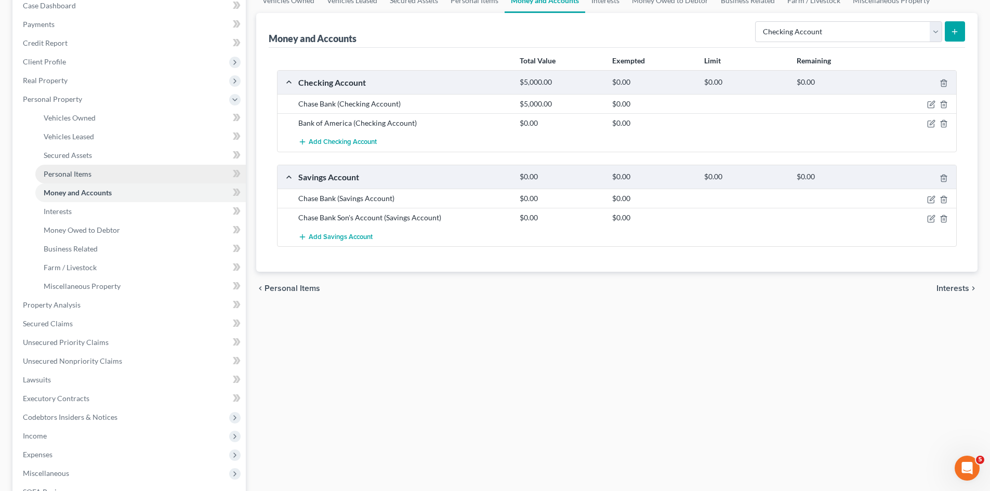
scroll to position [87, 0]
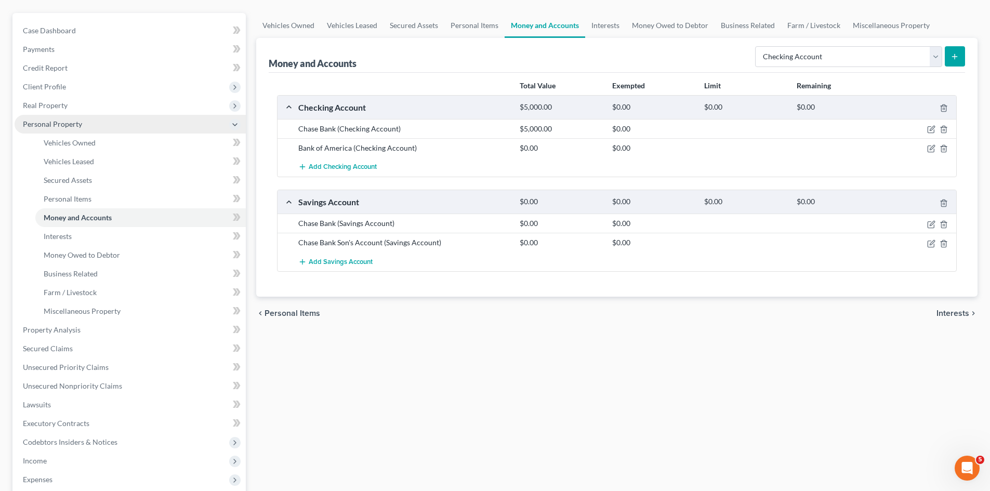
click at [78, 128] on span "Personal Property" at bounding box center [130, 124] width 231 height 19
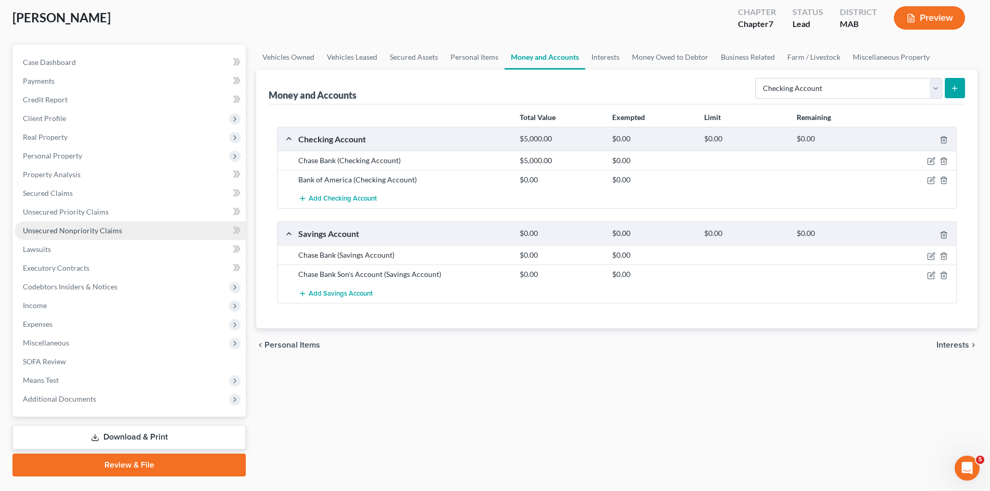
scroll to position [80, 0]
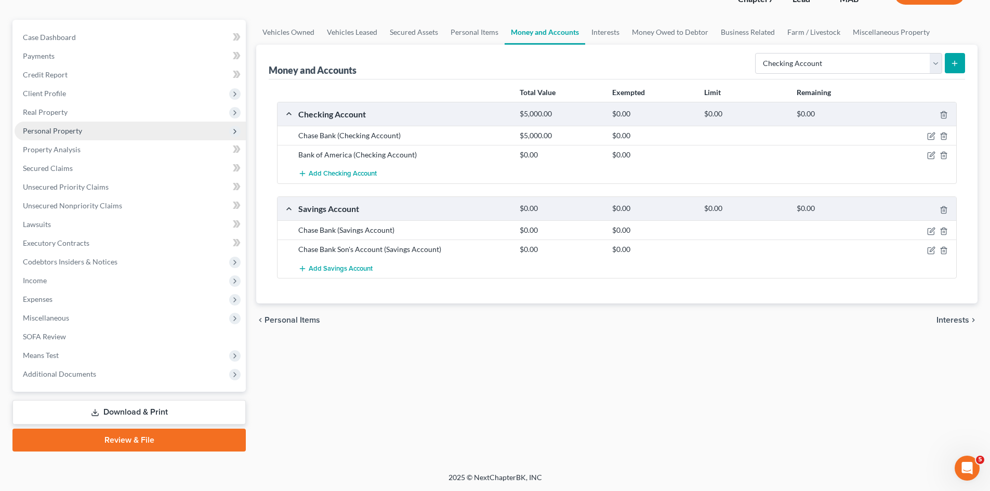
click at [54, 136] on span "Personal Property" at bounding box center [130, 131] width 231 height 19
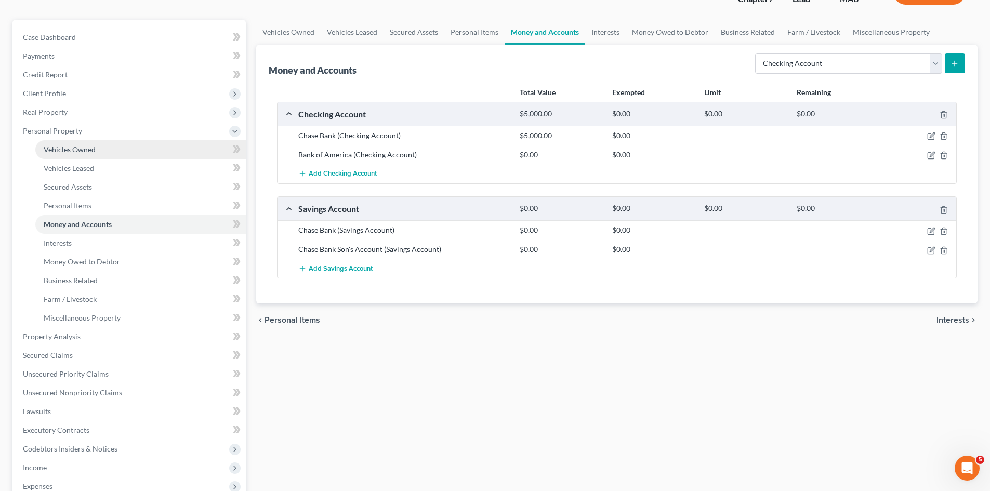
click at [67, 155] on link "Vehicles Owned" at bounding box center [140, 149] width 210 height 19
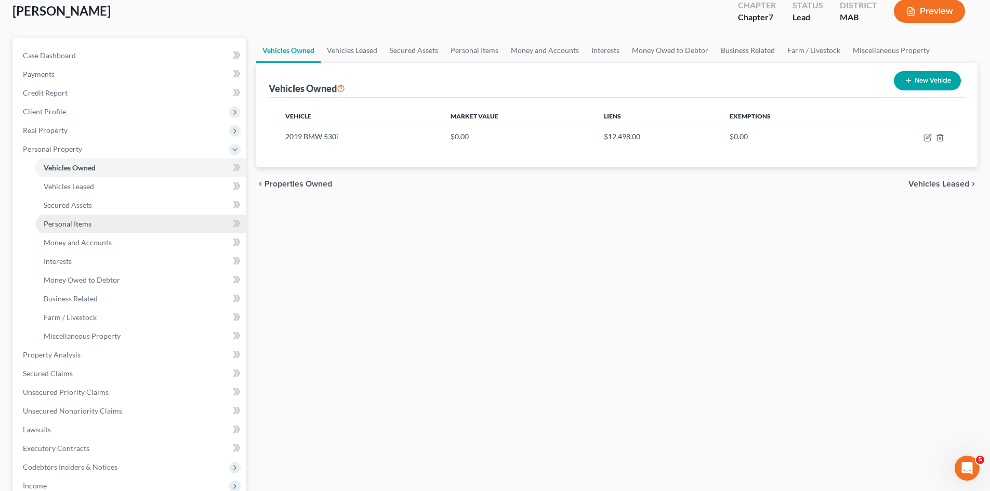
scroll to position [87, 0]
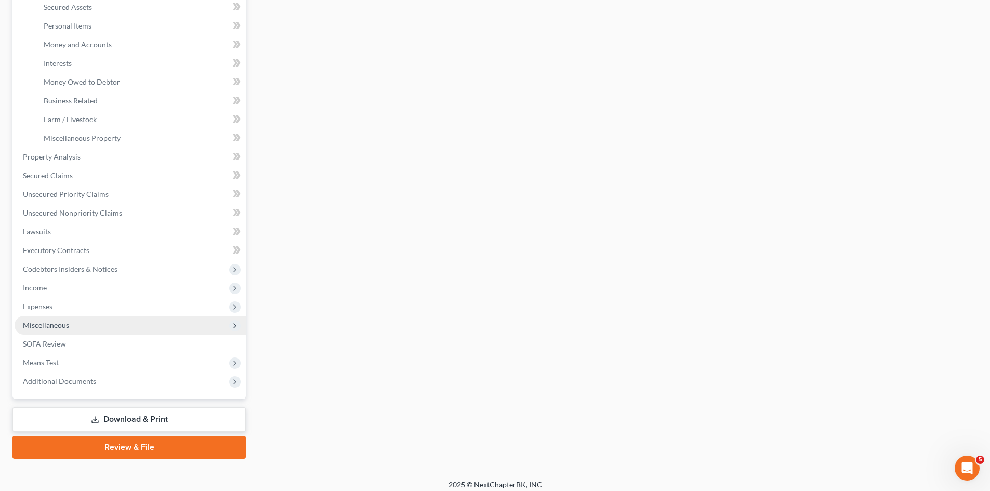
click at [50, 324] on span "Miscellaneous" at bounding box center [46, 325] width 46 height 9
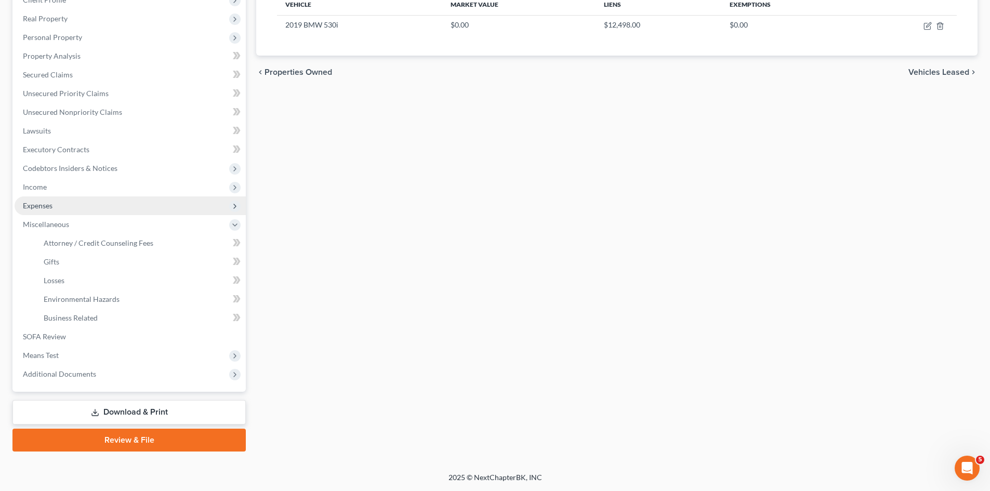
click at [47, 211] on span "Expenses" at bounding box center [130, 205] width 231 height 19
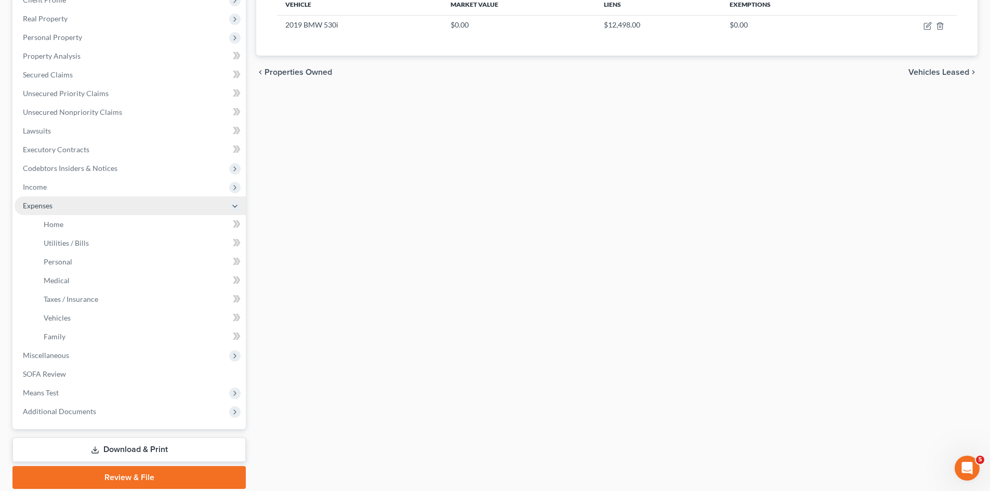
scroll to position [207, 0]
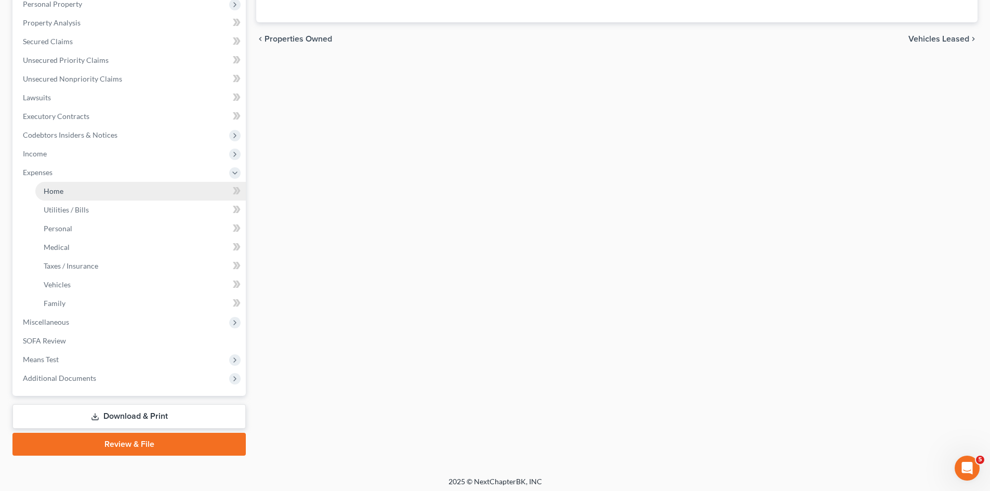
click at [71, 189] on link "Home" at bounding box center [140, 191] width 210 height 19
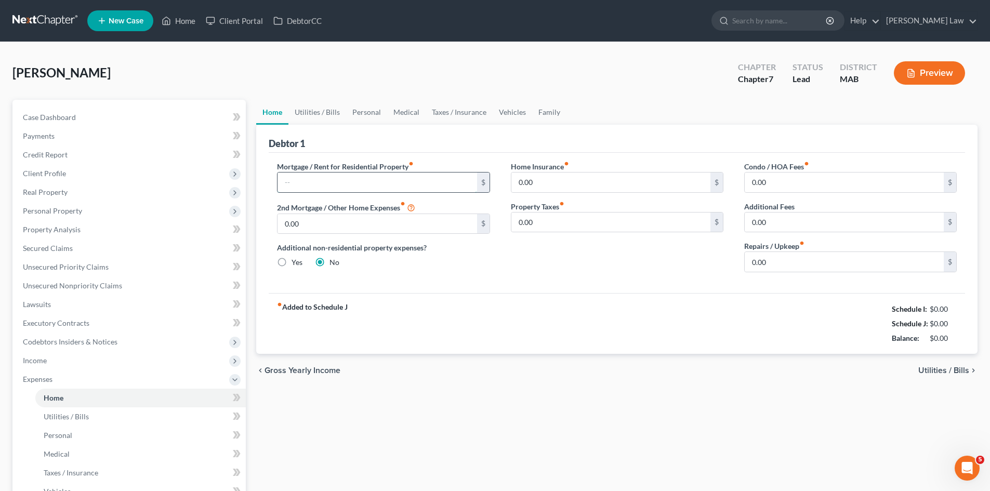
click at [343, 180] on input "text" at bounding box center [376, 183] width 199 height 20
type input "3,700"
click at [428, 120] on link "Taxes / Insurance" at bounding box center [459, 112] width 67 height 25
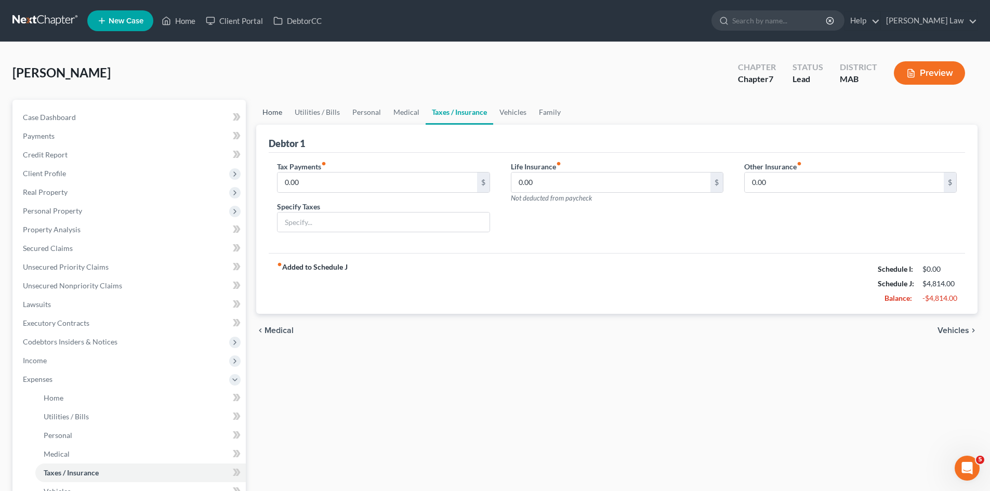
click at [287, 114] on link "Home" at bounding box center [272, 112] width 32 height 25
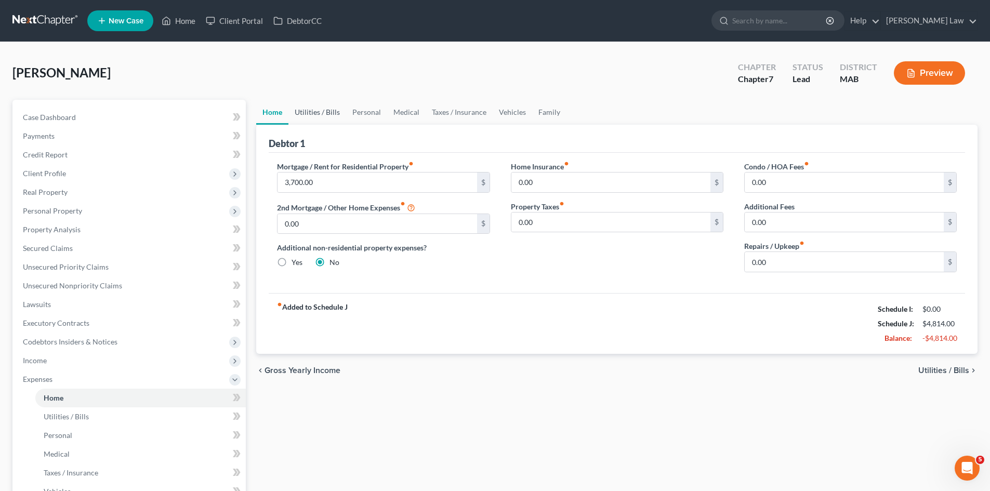
click at [328, 117] on link "Utilities / Bills" at bounding box center [317, 112] width 58 height 25
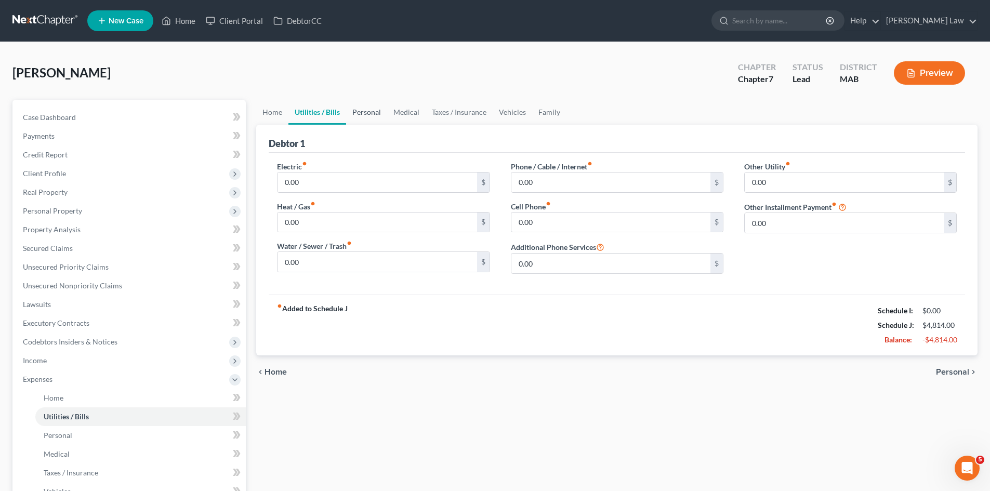
click at [367, 121] on link "Personal" at bounding box center [366, 112] width 41 height 25
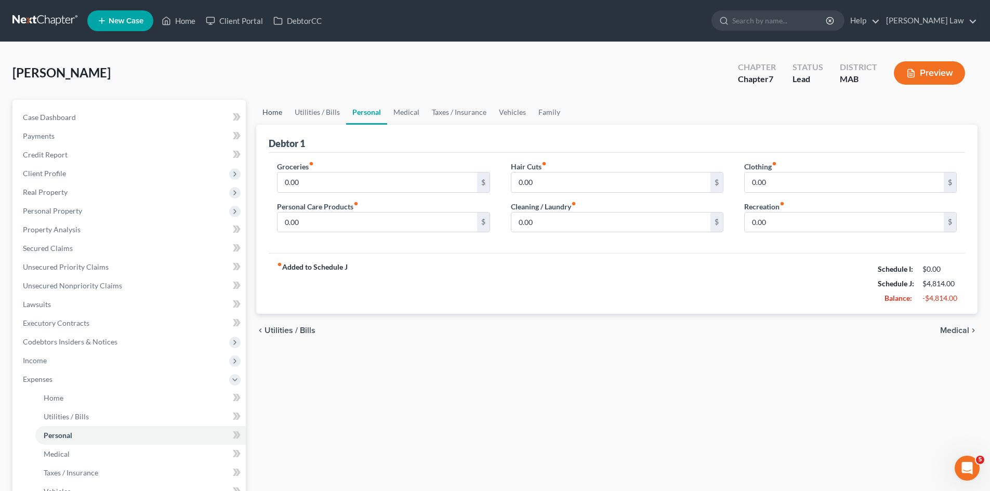
click at [281, 116] on link "Home" at bounding box center [272, 112] width 32 height 25
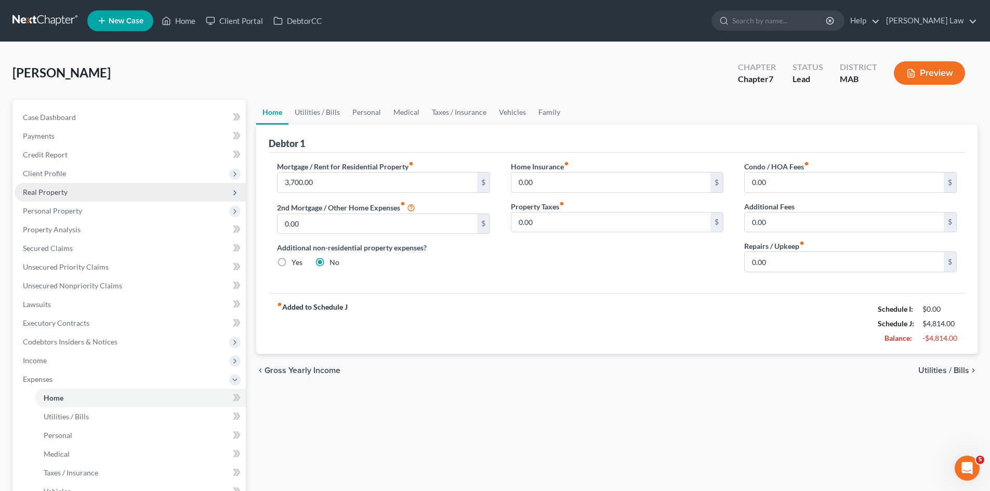
click at [56, 185] on span "Real Property" at bounding box center [130, 192] width 231 height 19
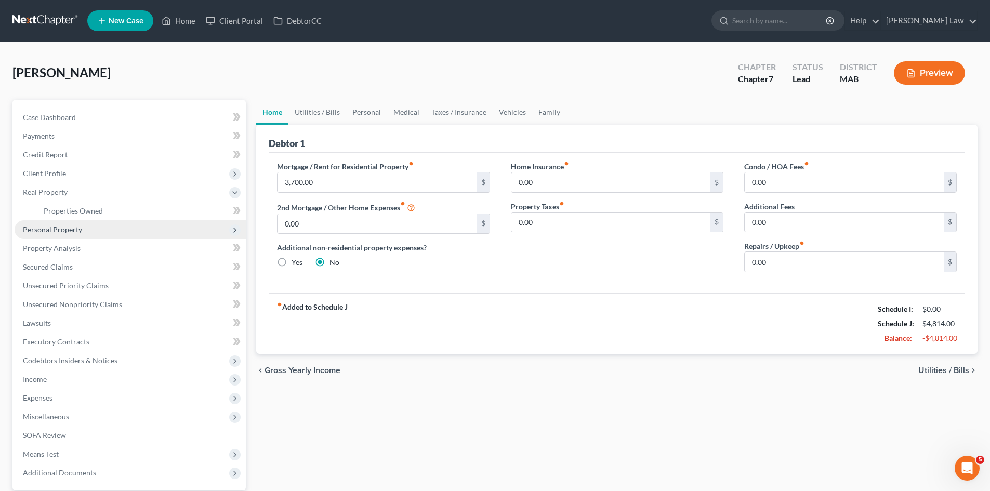
click at [72, 232] on span "Personal Property" at bounding box center [52, 229] width 59 height 9
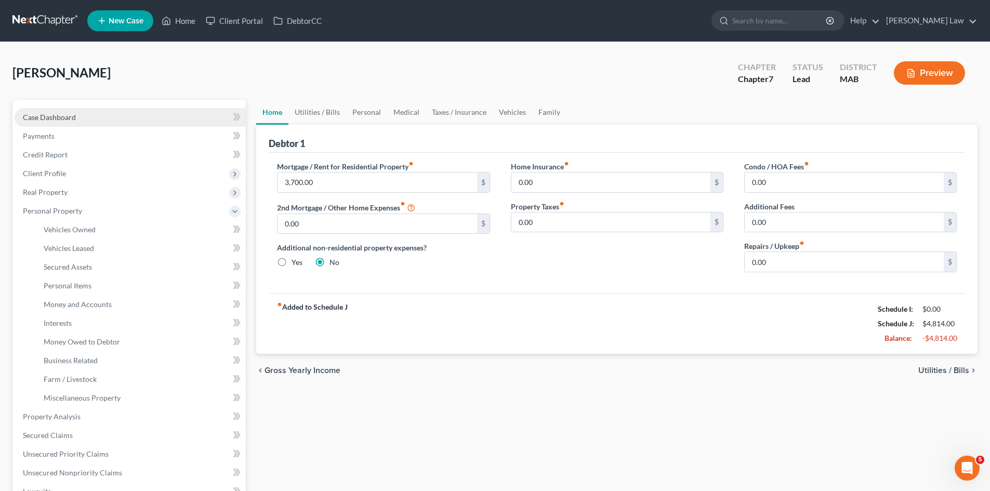
click at [77, 125] on link "Case Dashboard" at bounding box center [130, 117] width 231 height 19
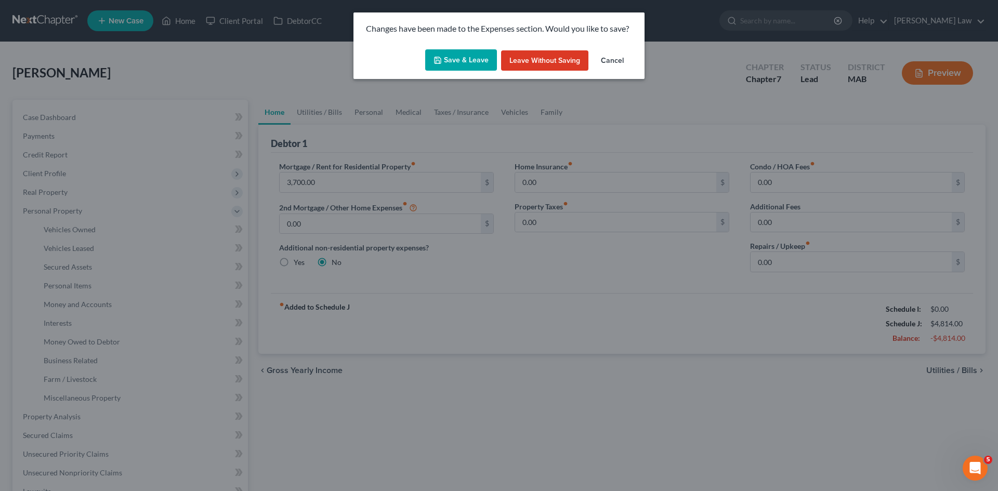
click at [460, 68] on button "Save & Leave" at bounding box center [461, 60] width 72 height 22
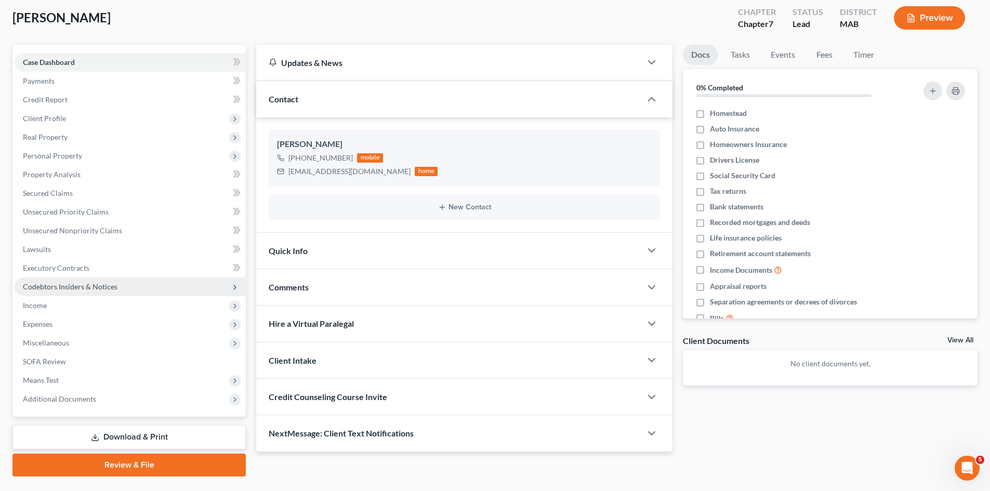
scroll to position [80, 0]
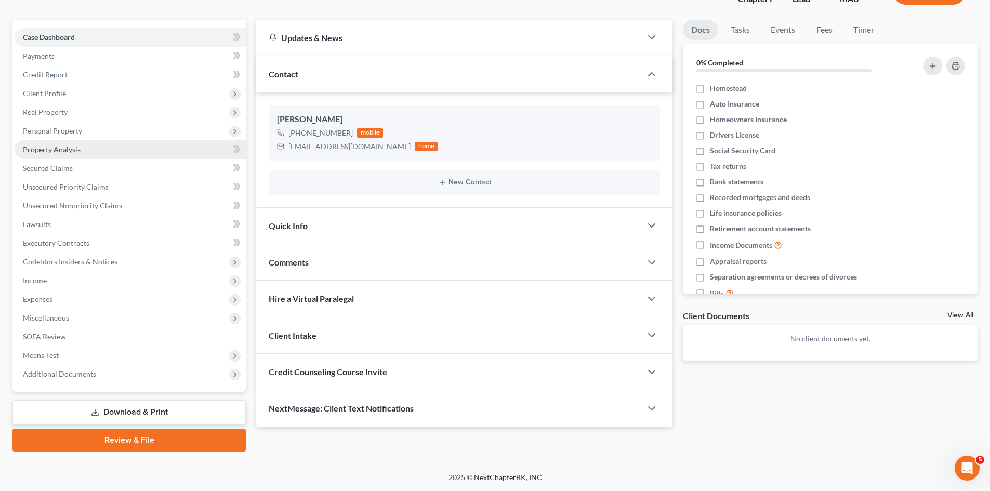
click at [56, 155] on link "Property Analysis" at bounding box center [130, 149] width 231 height 19
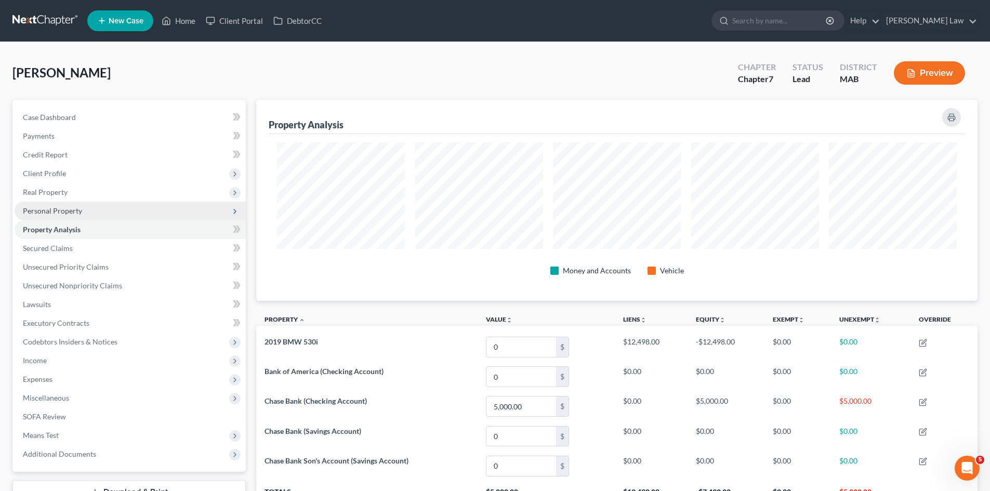
click at [60, 210] on span "Personal Property" at bounding box center [52, 210] width 59 height 9
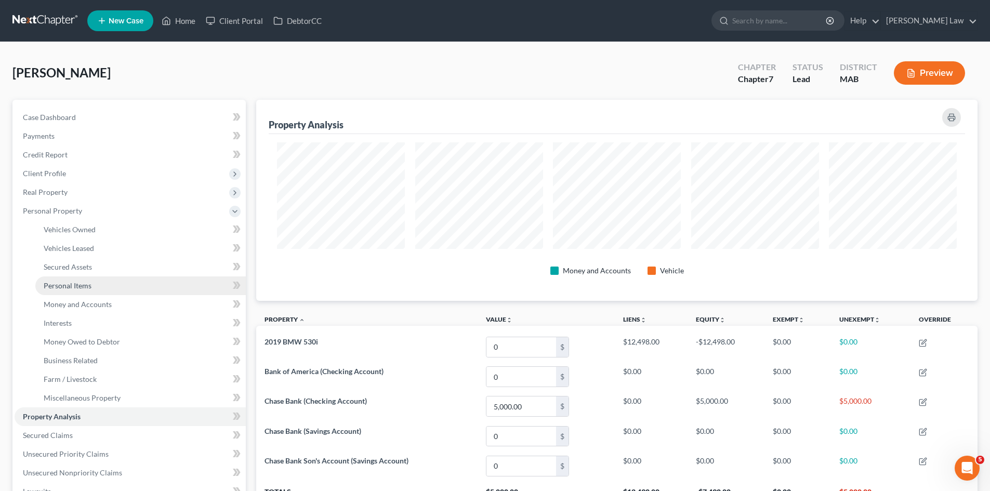
click at [58, 289] on span "Personal Items" at bounding box center [68, 285] width 48 height 9
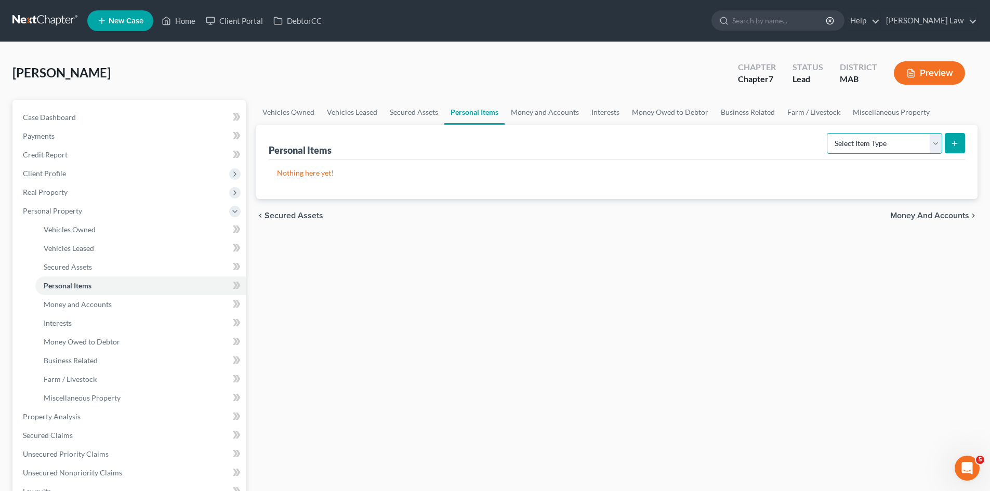
click at [859, 142] on select "Select Item Type Clothing Collectibles Of Value Electronics Firearms Household …" at bounding box center [884, 143] width 115 height 21
select select "clothing"
click at [828, 133] on select "Select Item Type Clothing Collectibles Of Value Electronics Firearms Household …" at bounding box center [884, 143] width 115 height 21
click at [960, 141] on button "submit" at bounding box center [955, 143] width 20 height 20
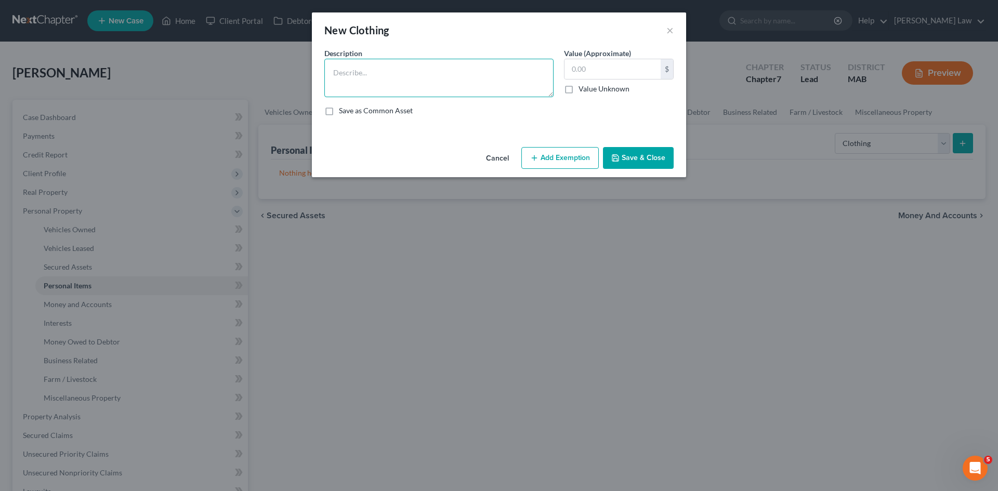
click at [365, 74] on textarea at bounding box center [438, 78] width 229 height 38
paste textarea "Ordinary clothing"
type textarea "Ordinary clothing"
click at [633, 66] on input "text" at bounding box center [612, 69] width 96 height 20
paste input "$1,000.00"
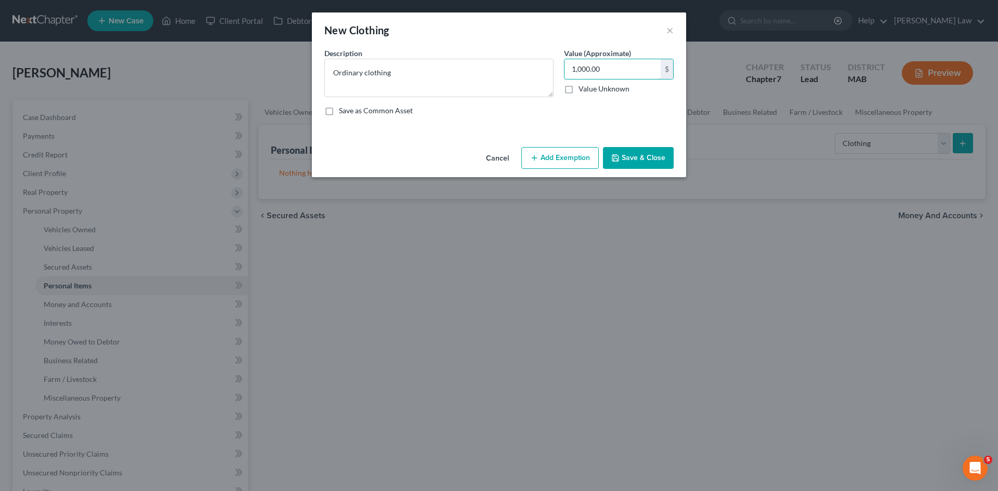
type input "1,000.00"
click at [554, 150] on button "Add Exemption" at bounding box center [559, 158] width 77 height 22
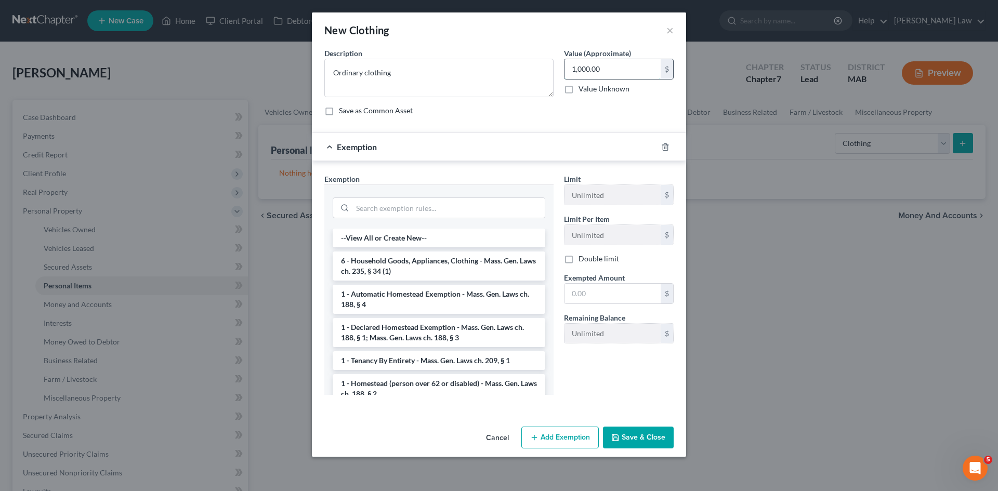
click at [596, 66] on input "1,000.00" at bounding box center [612, 69] width 96 height 20
click at [604, 300] on input "text" at bounding box center [612, 294] width 96 height 20
paste input "1,000.00"
type input "1,000.00"
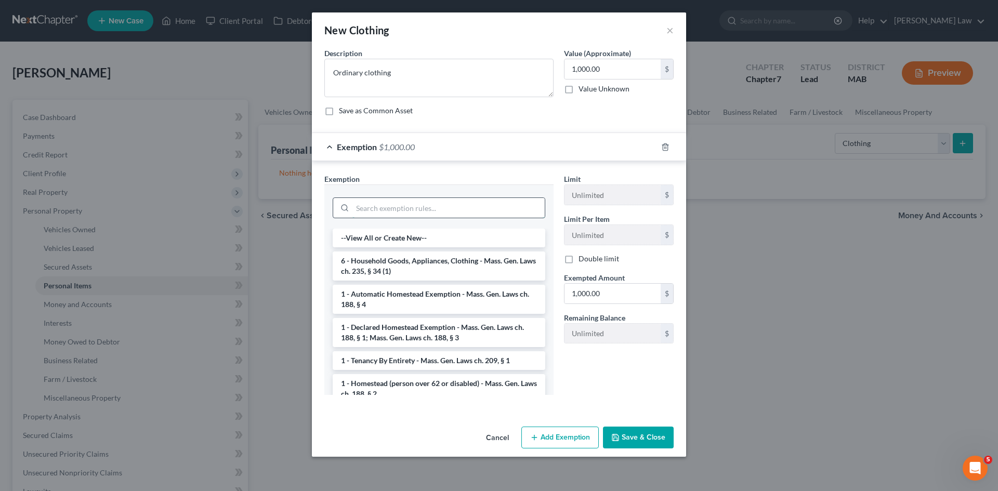
click at [388, 215] on input "search" at bounding box center [448, 208] width 192 height 20
paste input "Mass. Gen. Laws ch. 235, § 34 (1)"
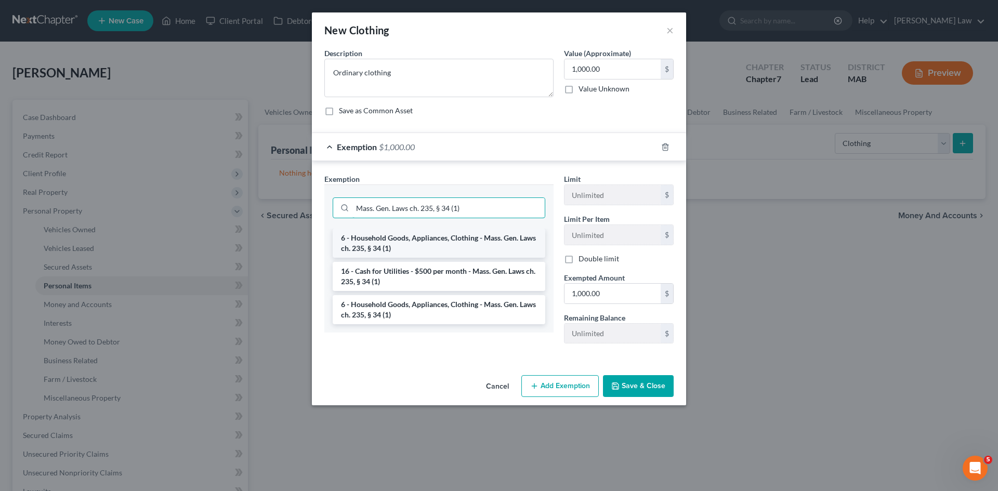
type input "Mass. Gen. Laws ch. 235, § 34 (1)"
click at [441, 246] on li "6 - Household Goods, Appliances, Clothing - Mass. Gen. Laws ch. 235, § 34 (1)" at bounding box center [439, 243] width 213 height 29
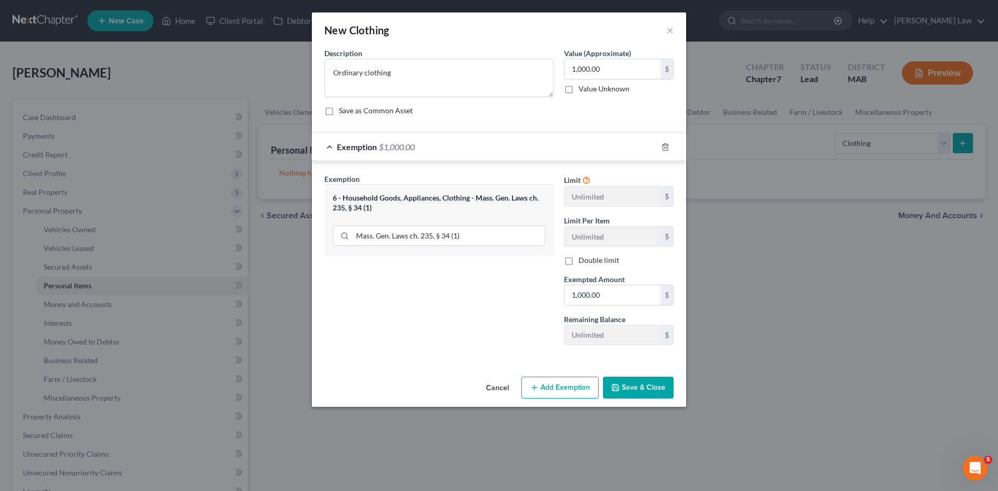
click at [627, 382] on button "Save & Close" at bounding box center [638, 388] width 71 height 22
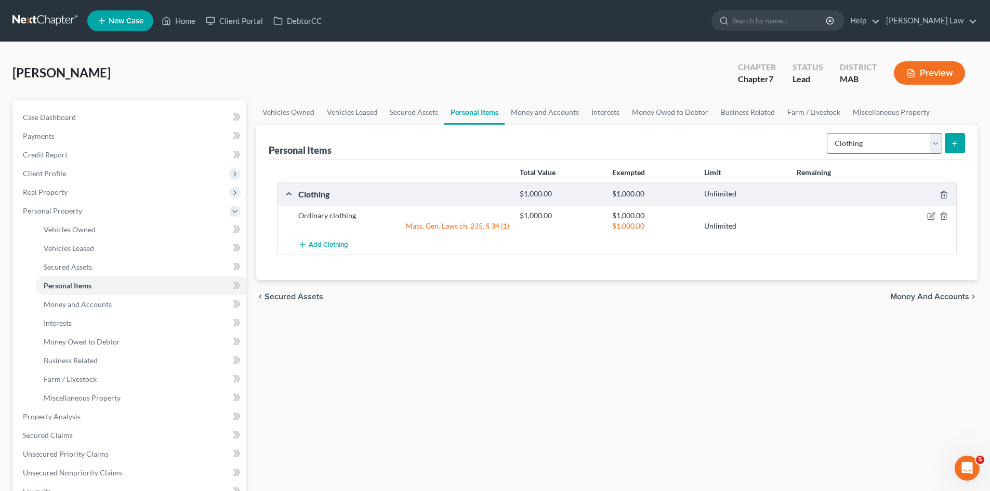
click at [938, 141] on select "Select Item Type Clothing Collectibles Of Value Electronics Firearms Household …" at bounding box center [884, 143] width 115 height 21
select select "electronics"
click at [828, 133] on select "Select Item Type Clothing Collectibles Of Value Electronics Firearms Household …" at bounding box center [884, 143] width 115 height 21
click at [948, 142] on button "submit" at bounding box center [955, 143] width 20 height 20
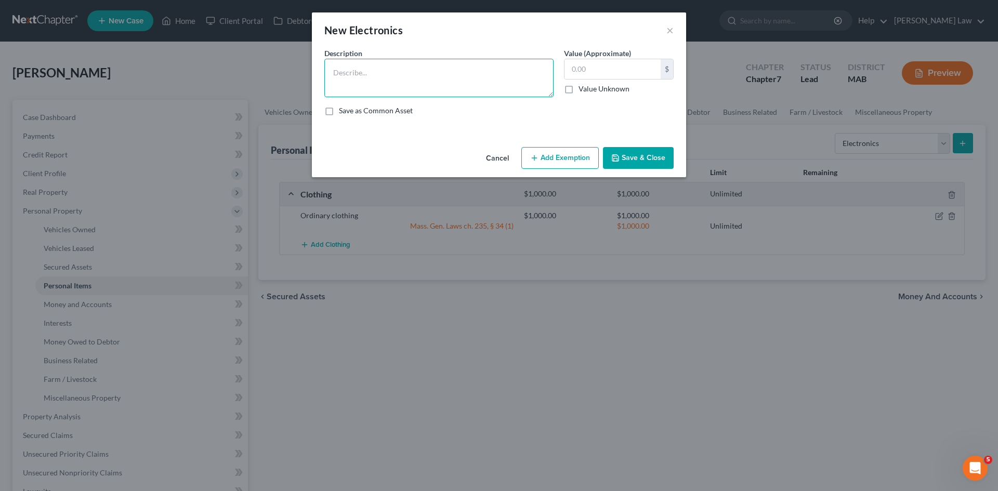
click at [469, 88] on textarea at bounding box center [438, 78] width 229 height 38
paste textarea "Misc. Electronics"
type textarea "Misc. Electronics"
click at [601, 70] on input "text" at bounding box center [612, 69] width 96 height 20
click at [639, 64] on input "text" at bounding box center [612, 69] width 96 height 20
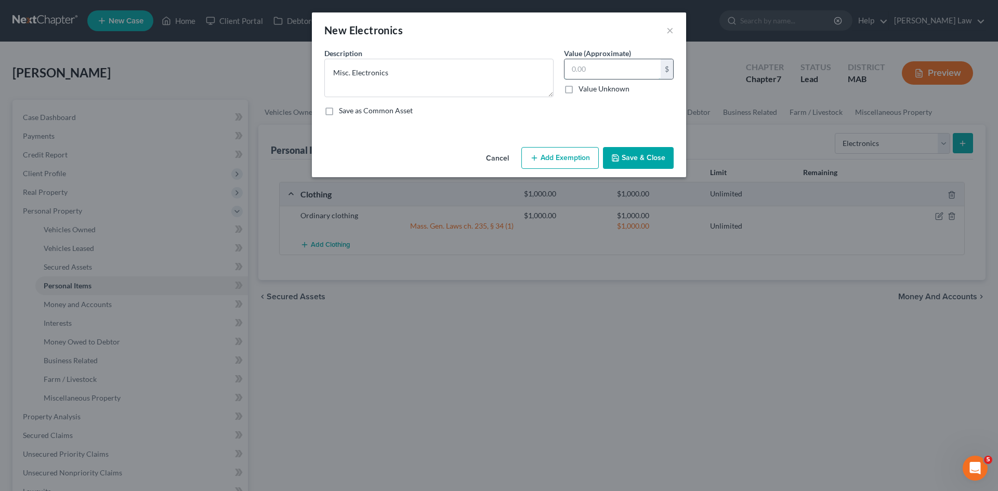
paste input "$2,000.00"
type input "2,000.00"
click at [627, 154] on button "Save & Close" at bounding box center [638, 158] width 71 height 22
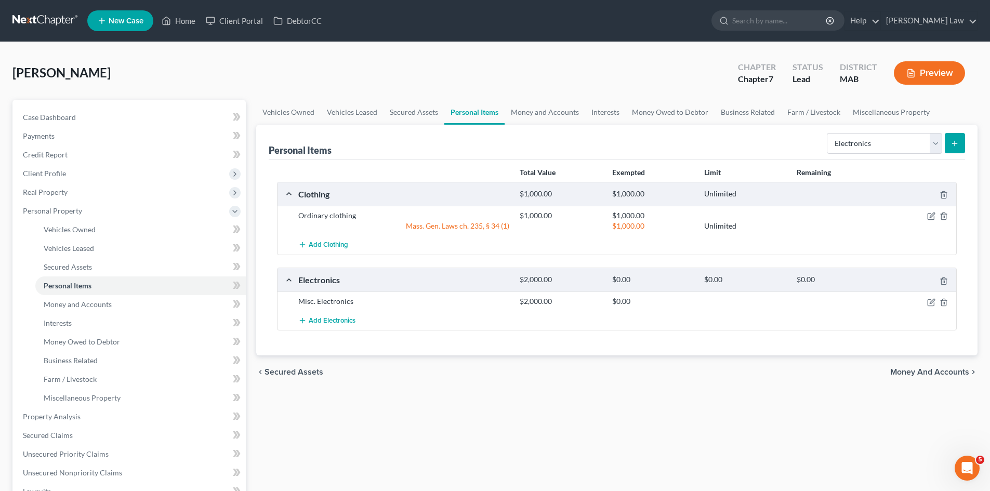
scroll to position [87, 0]
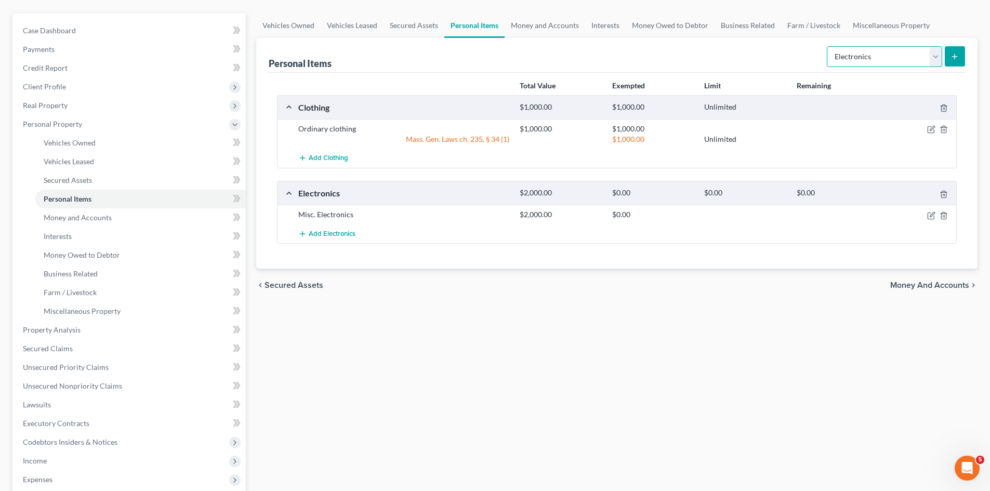
click at [876, 51] on select "Select Item Type Clothing Collectibles Of Value Electronics Firearms Household …" at bounding box center [884, 56] width 115 height 21
click at [862, 61] on select "Select Item Type Clothing Collectibles Of Value Electronics Firearms Household …" at bounding box center [884, 56] width 115 height 21
select select "household_goods"
click at [828, 46] on select "Select Item Type Clothing Collectibles Of Value Electronics Firearms Household …" at bounding box center [884, 56] width 115 height 21
click at [950, 64] on button "submit" at bounding box center [955, 56] width 20 height 20
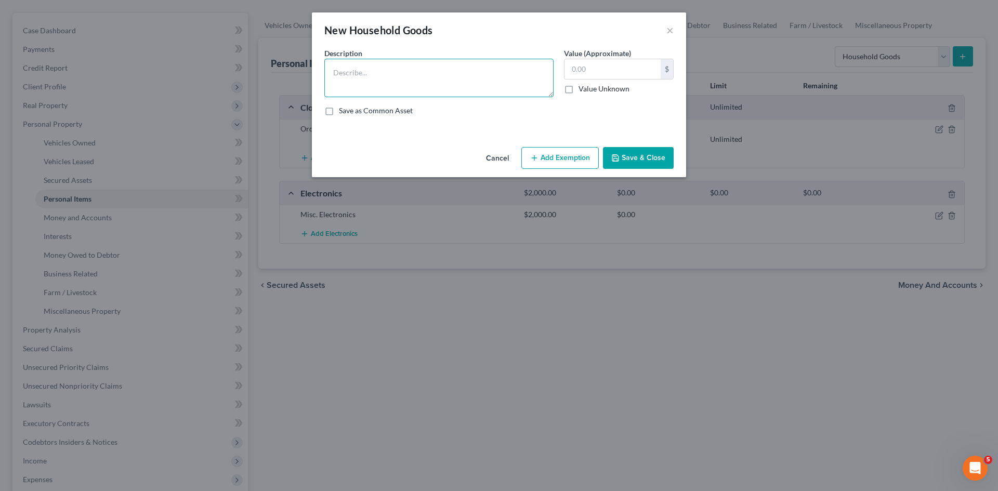
click at [479, 84] on textarea at bounding box center [438, 78] width 229 height 38
paste textarea "Ordinary and usual household contents"
type textarea "Ordinary and usual household contents"
click at [646, 74] on input "text" at bounding box center [612, 69] width 96 height 20
paste input "$5,000.00"
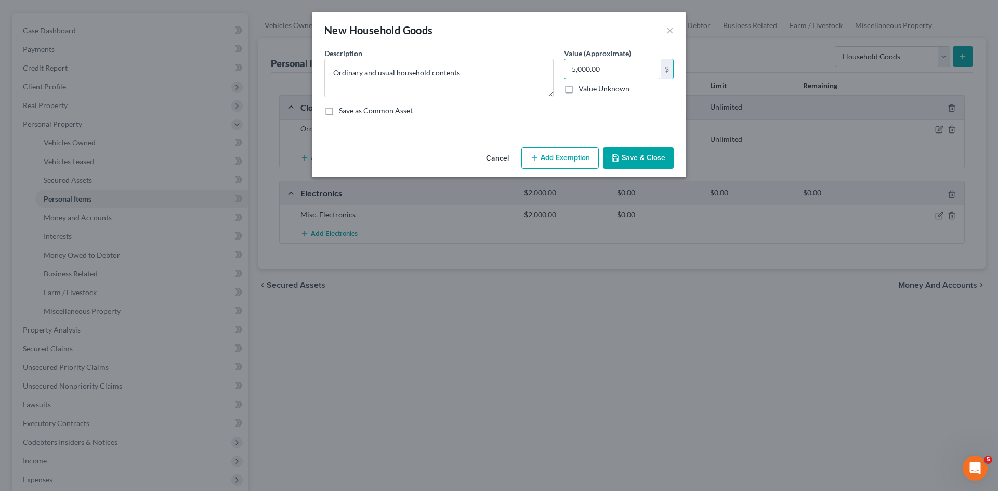
type input "5,000.00"
click at [567, 156] on button "Add Exemption" at bounding box center [559, 158] width 77 height 22
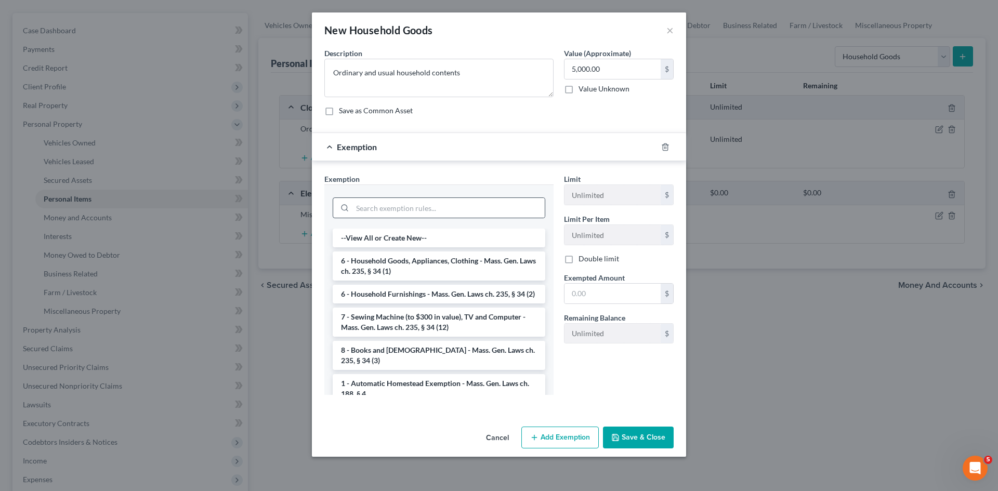
click at [412, 195] on div at bounding box center [439, 206] width 213 height 27
click at [417, 206] on input "search" at bounding box center [448, 208] width 192 height 20
paste input "Mass. Gen. Laws ch. 235, § 34 (1)"
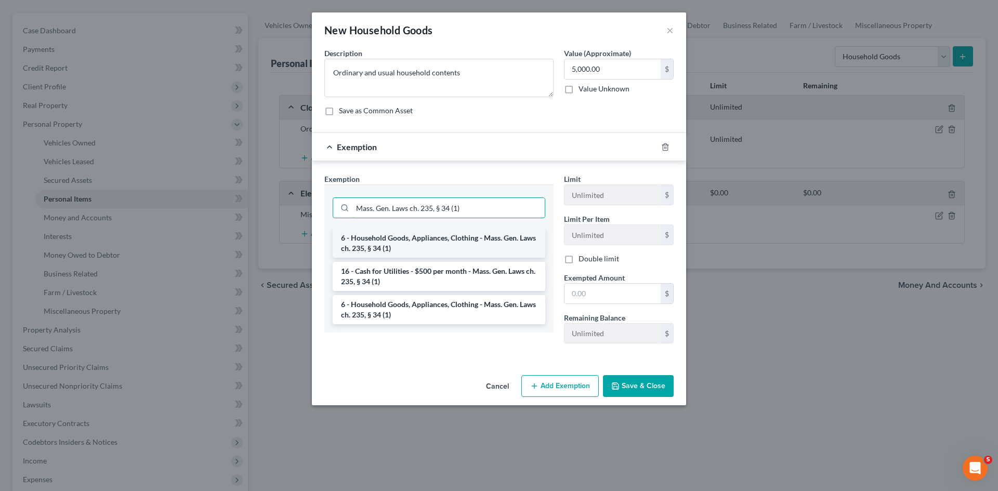
type input "Mass. Gen. Laws ch. 235, § 34 (1)"
click at [432, 246] on li "6 - Household Goods, Appliances, Clothing - Mass. Gen. Laws ch. 235, § 34 (1)" at bounding box center [439, 243] width 213 height 29
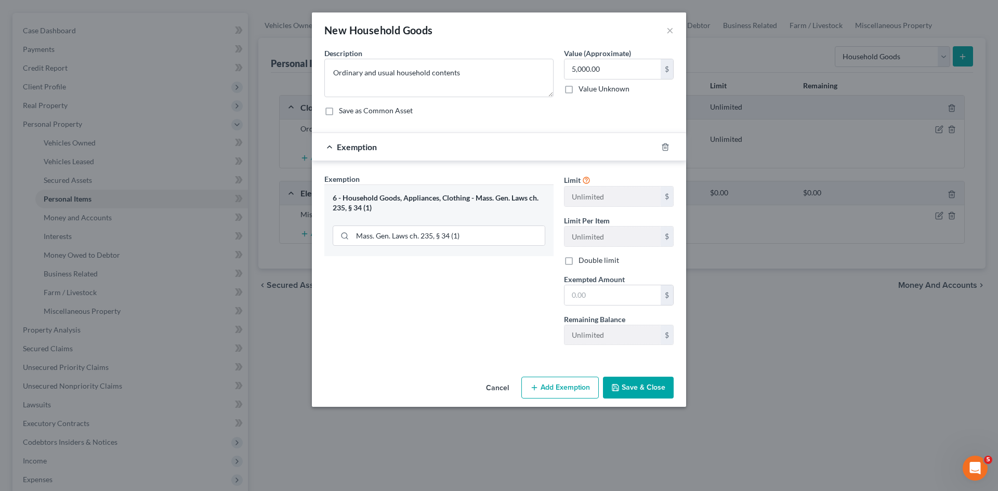
click at [612, 82] on div "5,000.00 $ Value Unknown" at bounding box center [619, 76] width 110 height 35
click at [609, 74] on input "5,000.00" at bounding box center [612, 69] width 96 height 20
click at [602, 306] on div "Limit Unlimited $ Limit Per Item Unlimited $ Double limit Exempted Amount * $ R…" at bounding box center [619, 264] width 120 height 180
click at [602, 299] on input "text" at bounding box center [612, 295] width 96 height 20
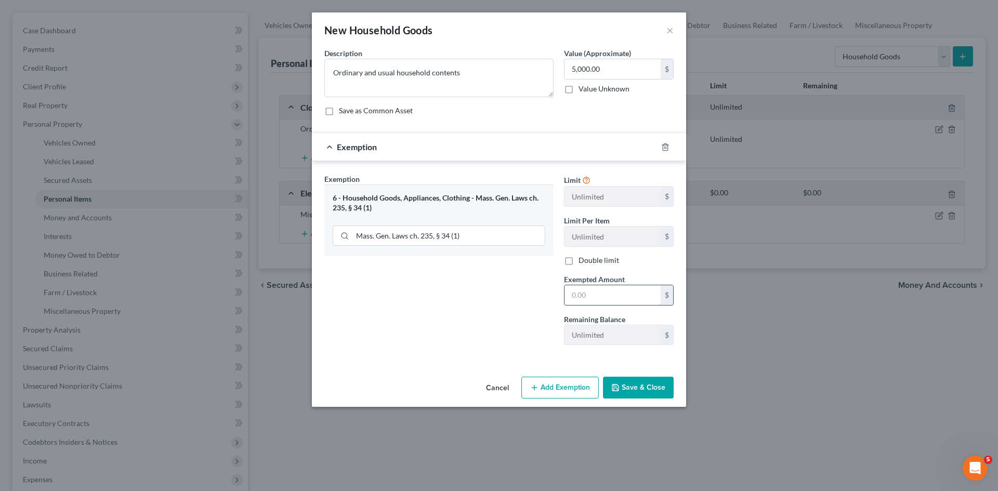
paste input "5,000.00"
type input "5,000.00"
click at [643, 393] on button "Save & Close" at bounding box center [638, 388] width 71 height 22
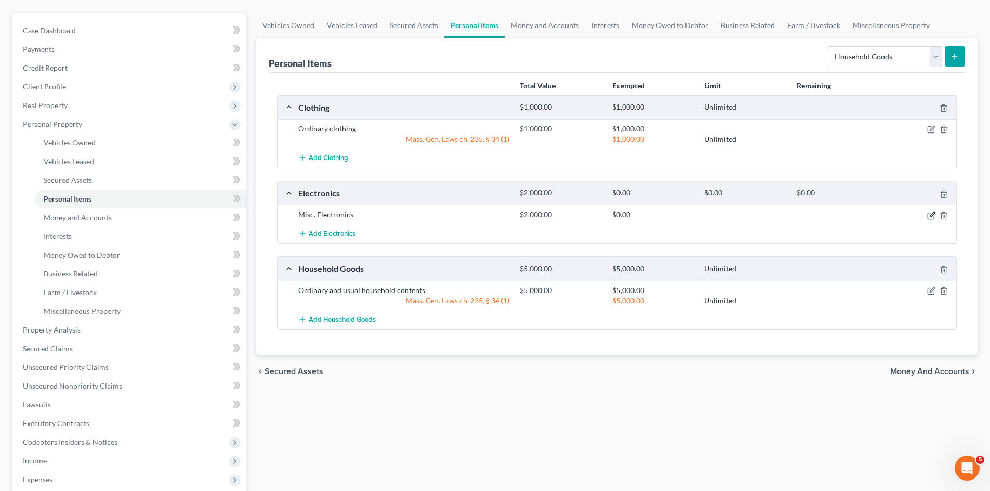
click at [930, 213] on icon "button" at bounding box center [930, 216] width 6 height 6
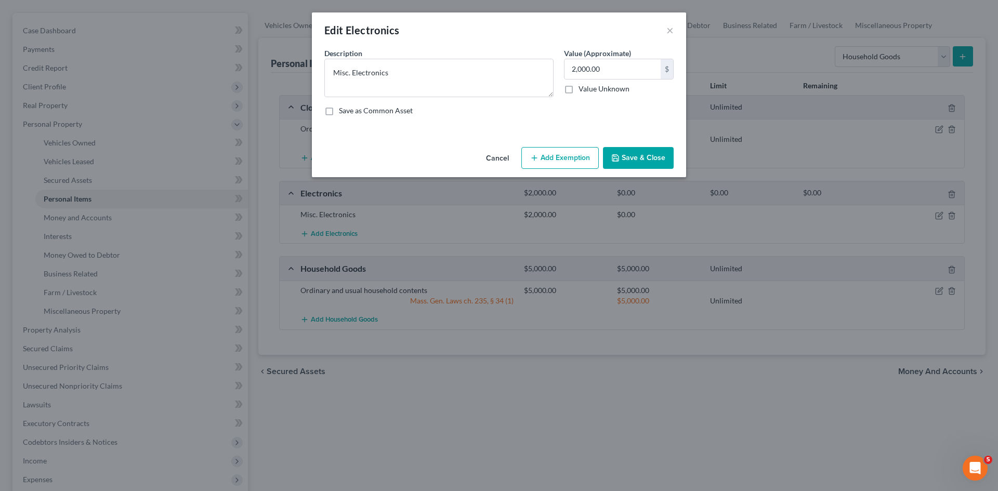
click at [548, 166] on button "Add Exemption" at bounding box center [559, 158] width 77 height 22
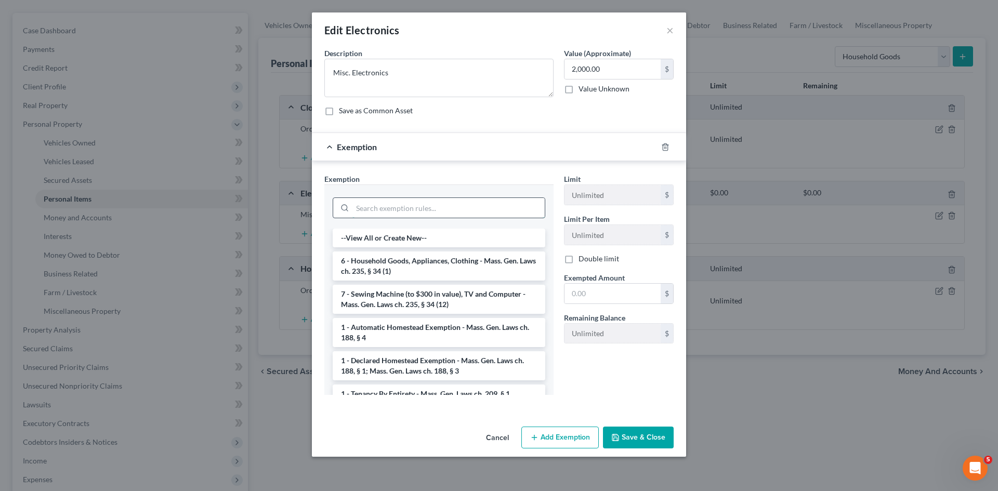
click at [500, 206] on input "search" at bounding box center [448, 208] width 192 height 20
paste input "Mass. Gen. Laws ch. 235, § 34 (12)"
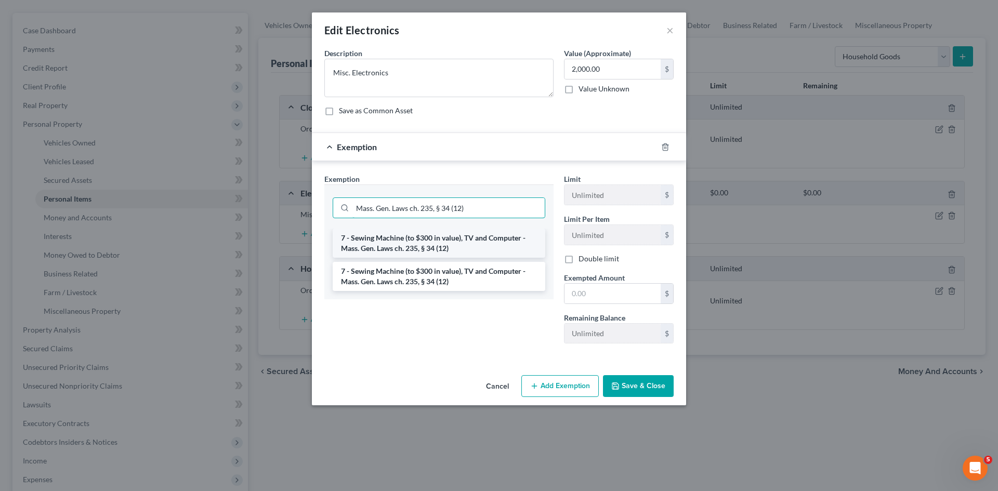
type input "Mass. Gen. Laws ch. 235, § 34 (12)"
click at [459, 248] on li "7 - Sewing Machine (to $300 in value), TV and Computer - Mass. Gen. Laws ch. 23…" at bounding box center [439, 243] width 213 height 29
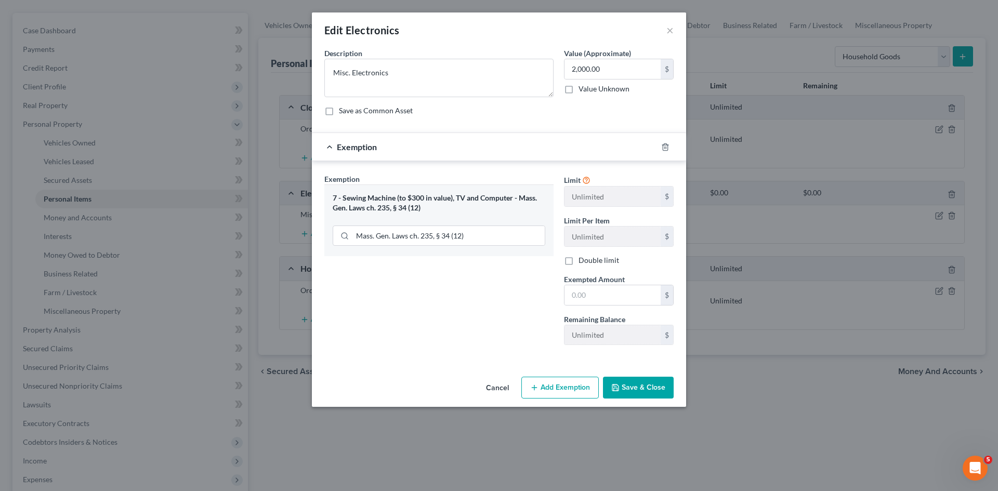
click at [622, 388] on button "Save & Close" at bounding box center [638, 388] width 71 height 22
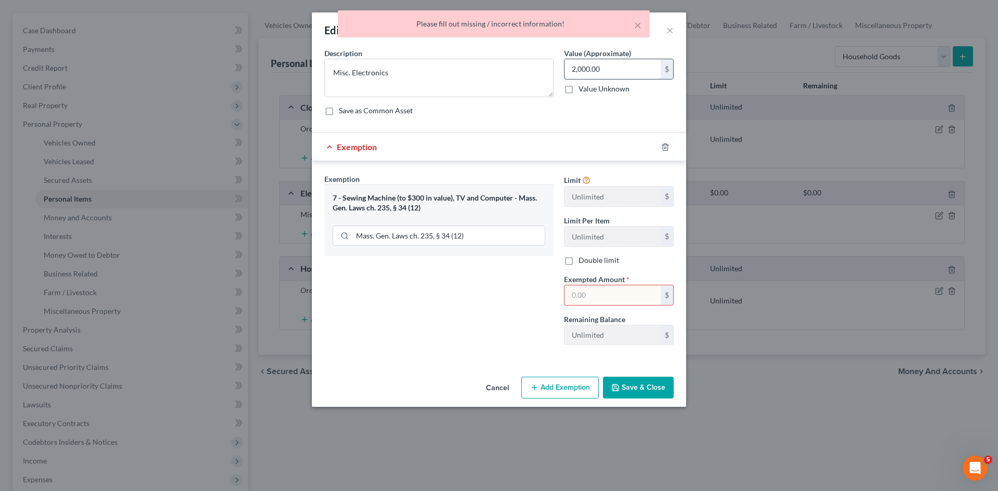
click at [604, 61] on input "2,000.00" at bounding box center [612, 69] width 96 height 20
click at [609, 296] on input "text" at bounding box center [612, 295] width 96 height 20
paste input "2,000.00"
type input "2,000.00"
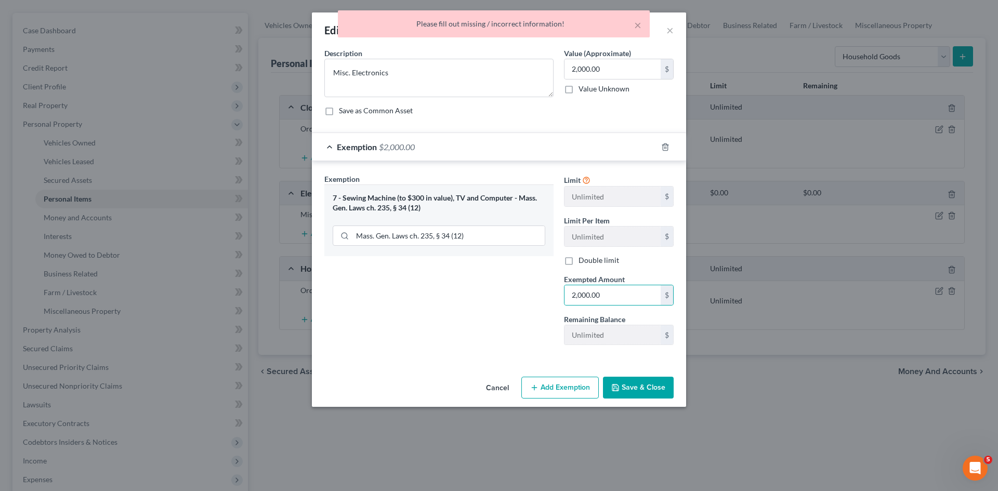
click at [630, 388] on button "Save & Close" at bounding box center [638, 388] width 71 height 22
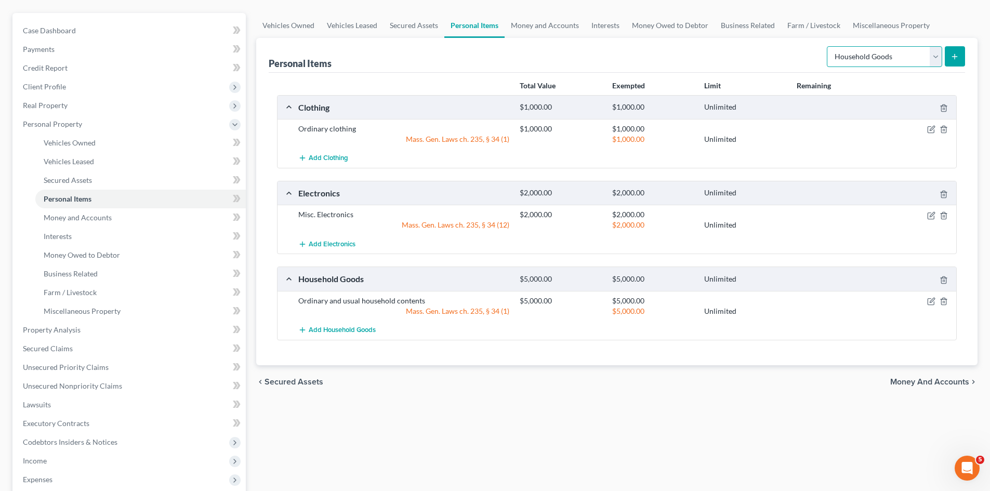
drag, startPoint x: 890, startPoint y: 52, endPoint x: 890, endPoint y: 59, distance: 6.8
click at [890, 52] on select "Select Item Type Clothing Collectibles Of Value Electronics Firearms Household …" at bounding box center [884, 56] width 115 height 21
select select "jewelry"
click at [828, 46] on select "Select Item Type Clothing Collectibles Of Value Electronics Firearms Household …" at bounding box center [884, 56] width 115 height 21
click at [951, 62] on button "submit" at bounding box center [955, 56] width 20 height 20
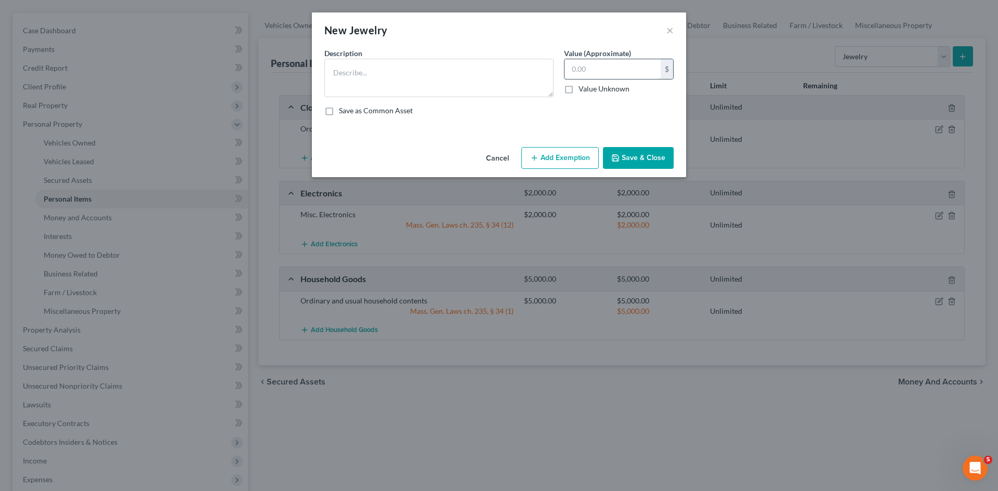
click at [581, 73] on input "text" at bounding box center [612, 69] width 96 height 20
paste input "Misc. Jewerly"
click at [595, 62] on input "0." at bounding box center [612, 69] width 96 height 20
paste input "500.00"
drag, startPoint x: 603, startPoint y: 72, endPoint x: 554, endPoint y: 72, distance: 49.4
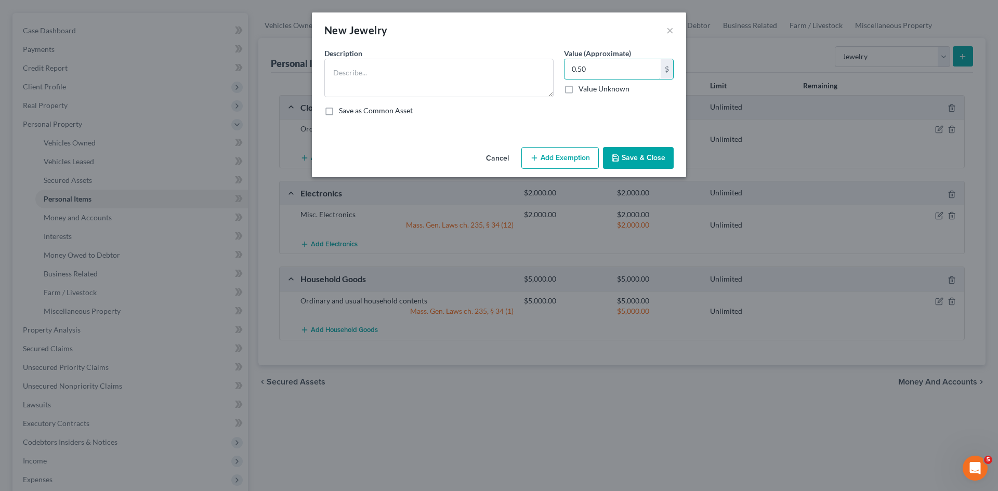
click at [554, 72] on div "Description * Value (Approximate) 0.50 $ Value Unknown Balance Undetermined 0.5…" at bounding box center [499, 86] width 360 height 76
paste input "500.0"
type input "500.00"
click at [567, 153] on button "Add Exemption" at bounding box center [559, 158] width 77 height 22
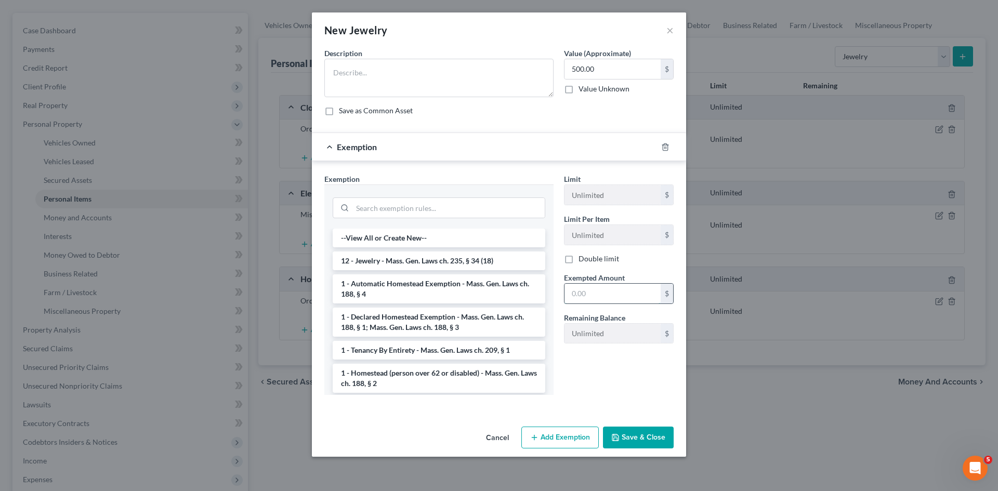
click at [582, 297] on input "text" at bounding box center [612, 294] width 96 height 20
paste input "500.00"
type input "500.00"
click at [406, 90] on textarea at bounding box center [438, 78] width 229 height 38
click at [410, 70] on textarea at bounding box center [438, 78] width 229 height 38
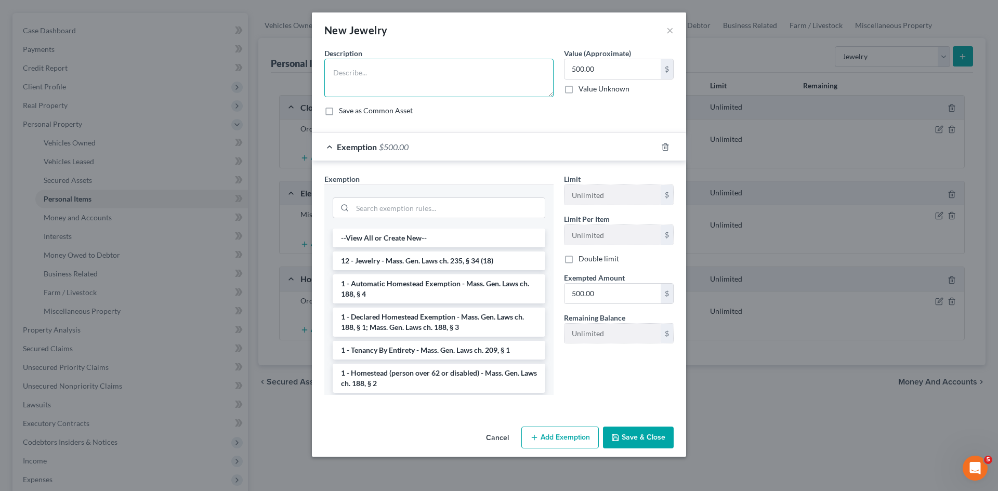
paste textarea "Misc. Jewerly"
type textarea "Misc. Jewerly"
click at [457, 209] on input "search" at bounding box center [448, 208] width 192 height 20
paste input "Mass. Gen. Laws ch. 235, § 34 (18)"
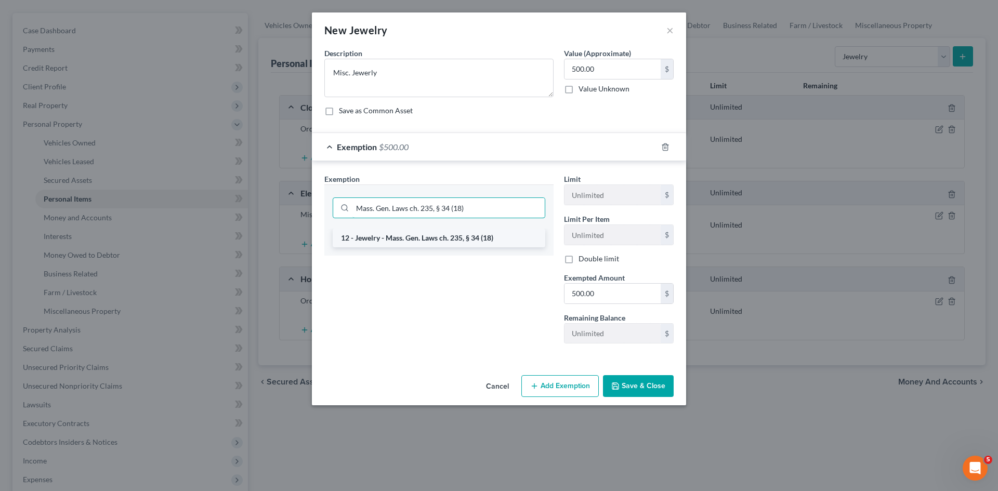
type input "Mass. Gen. Laws ch. 235, § 34 (18)"
click at [448, 243] on li "12 - Jewelry - Mass. Gen. Laws ch. 235, § 34 (18)" at bounding box center [439, 238] width 213 height 19
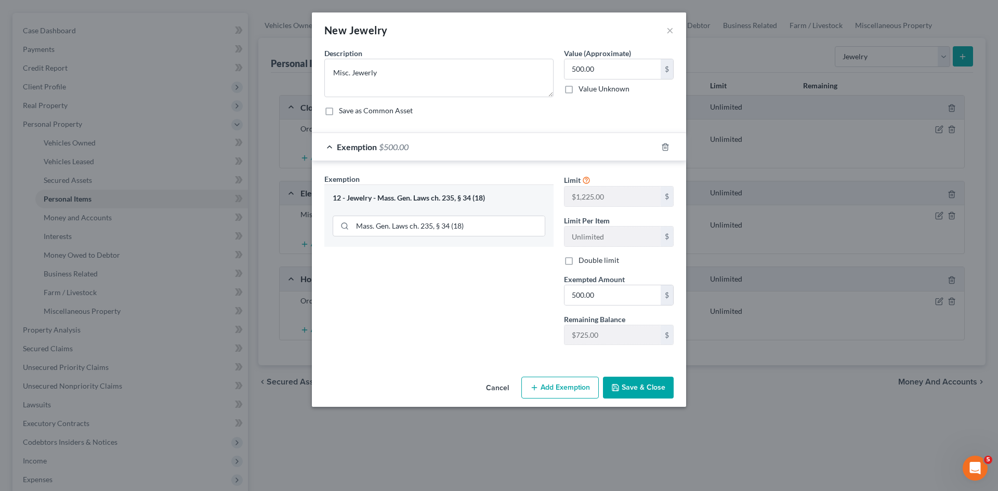
click at [658, 389] on button "Save & Close" at bounding box center [638, 388] width 71 height 22
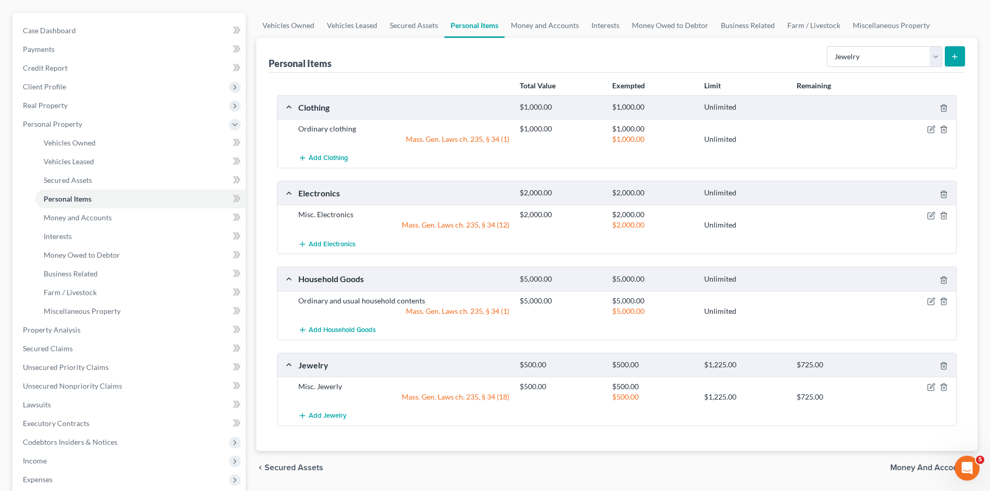
scroll to position [0, 0]
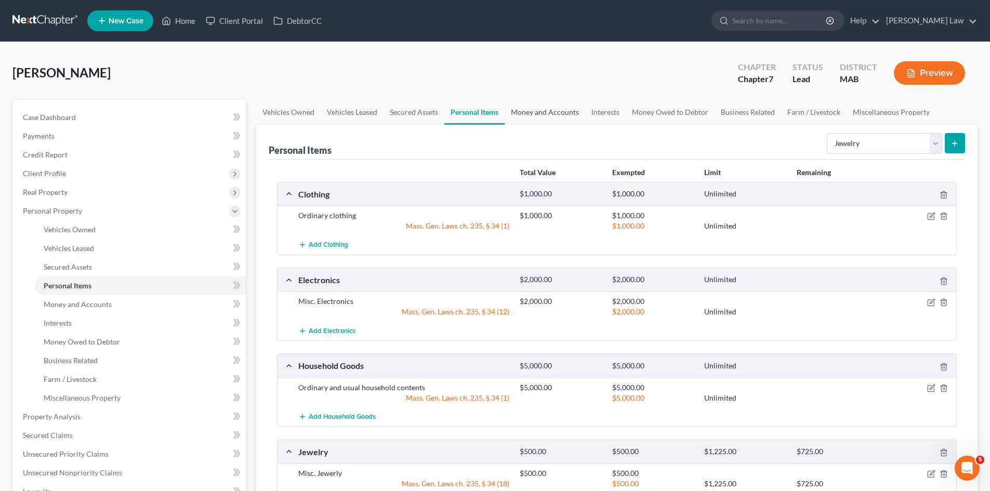
click at [536, 120] on link "Money and Accounts" at bounding box center [545, 112] width 81 height 25
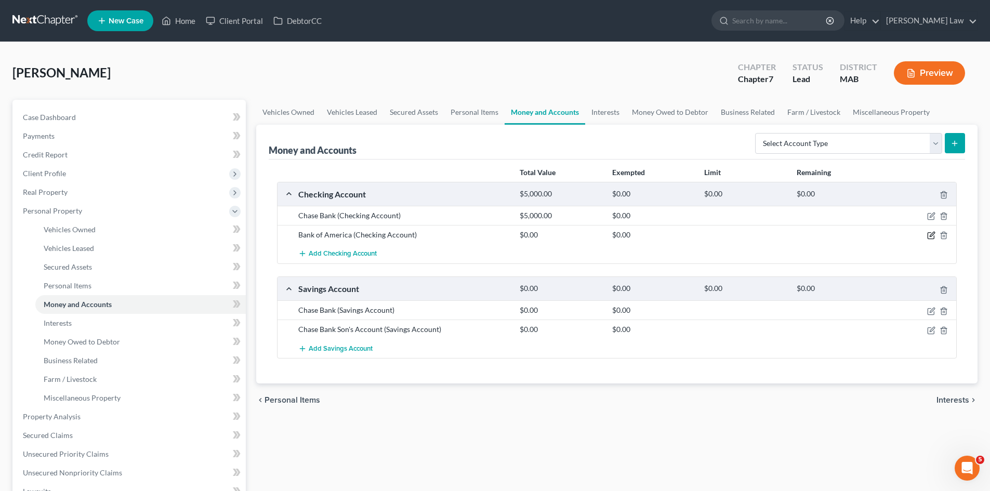
click at [931, 238] on icon "button" at bounding box center [931, 235] width 8 height 8
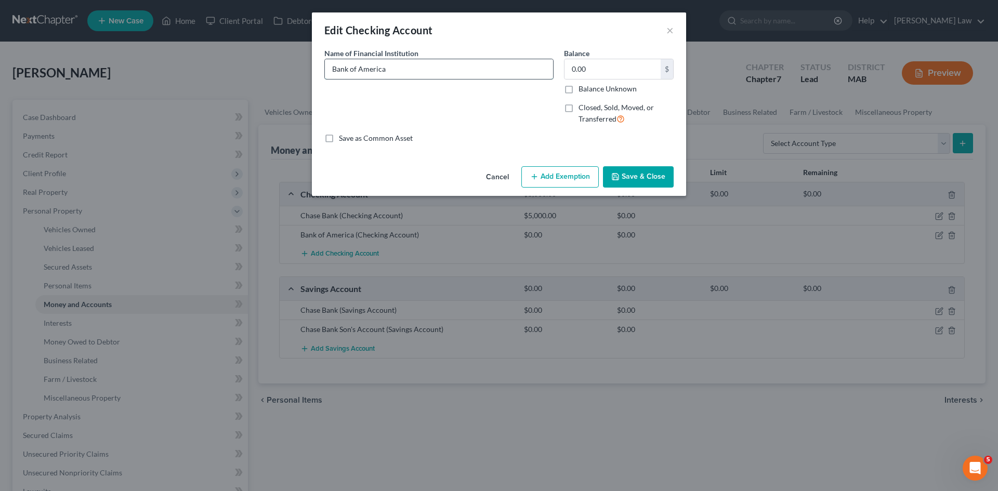
click at [453, 60] on input "Bank of America" at bounding box center [439, 69] width 228 height 20
type input "Bank of America NOT USING"
click at [640, 172] on button "Save & Close" at bounding box center [638, 177] width 71 height 22
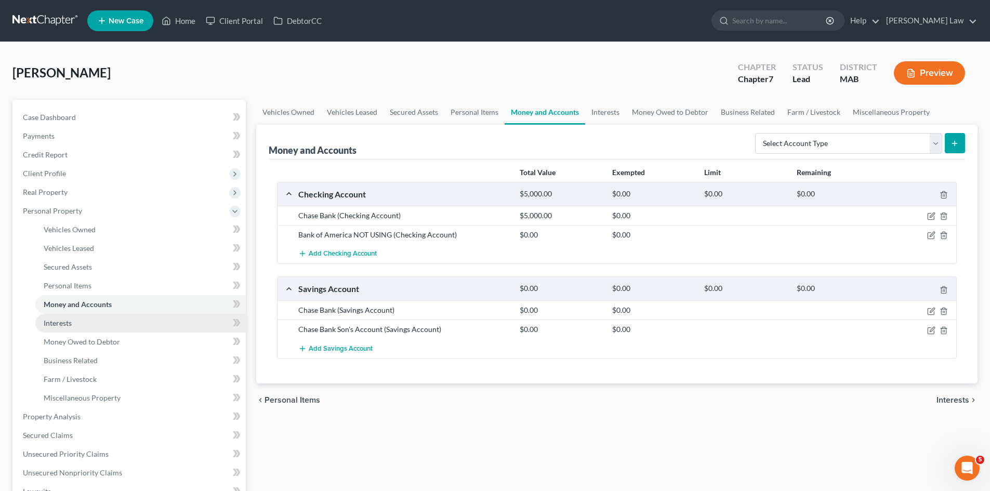
click at [123, 324] on link "Interests" at bounding box center [140, 323] width 210 height 19
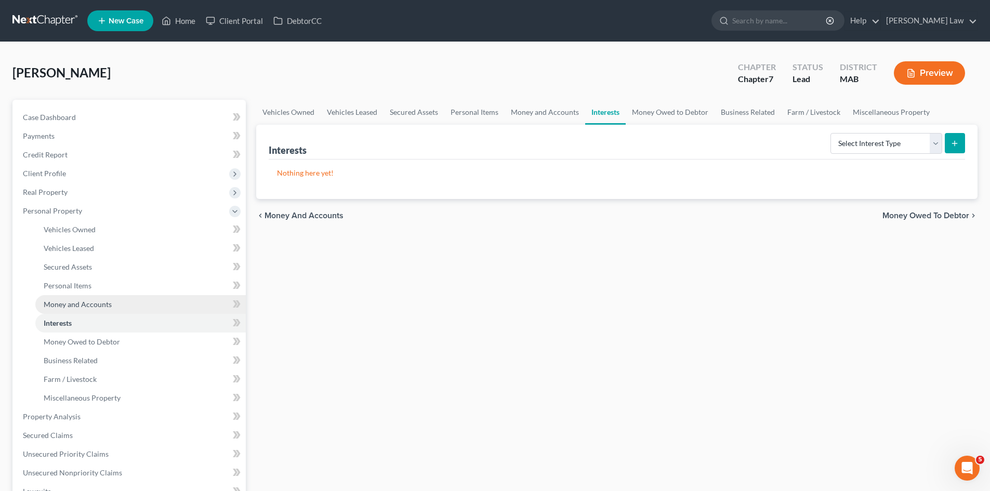
click at [116, 298] on link "Money and Accounts" at bounding box center [140, 304] width 210 height 19
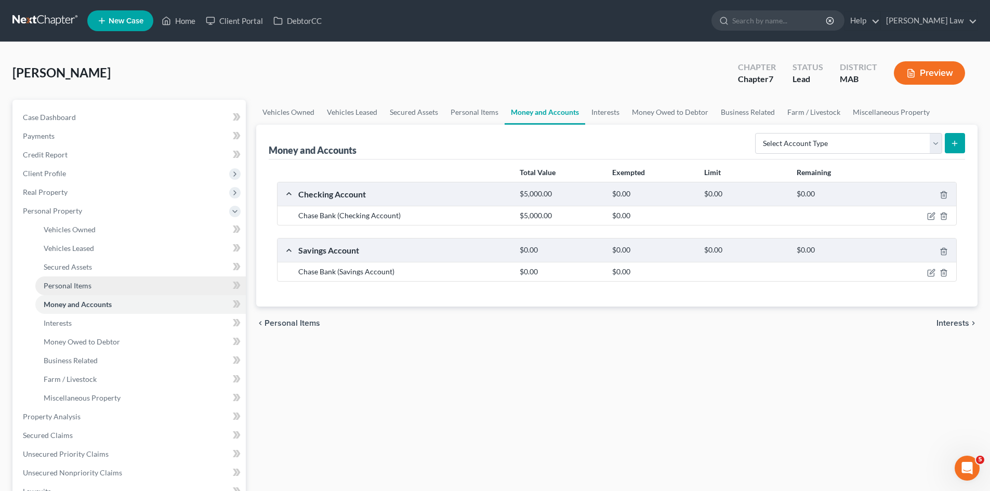
click at [96, 277] on link "Personal Items" at bounding box center [140, 285] width 210 height 19
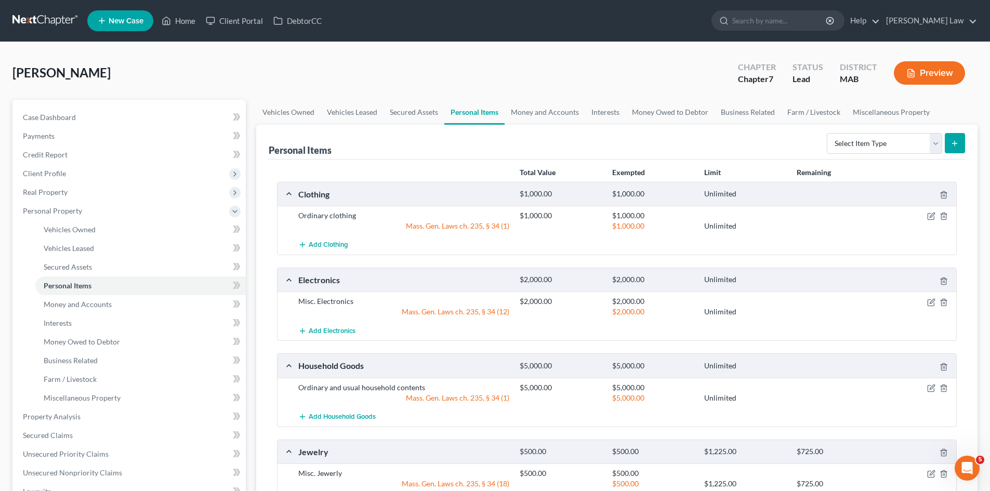
click at [35, 23] on link at bounding box center [45, 20] width 67 height 19
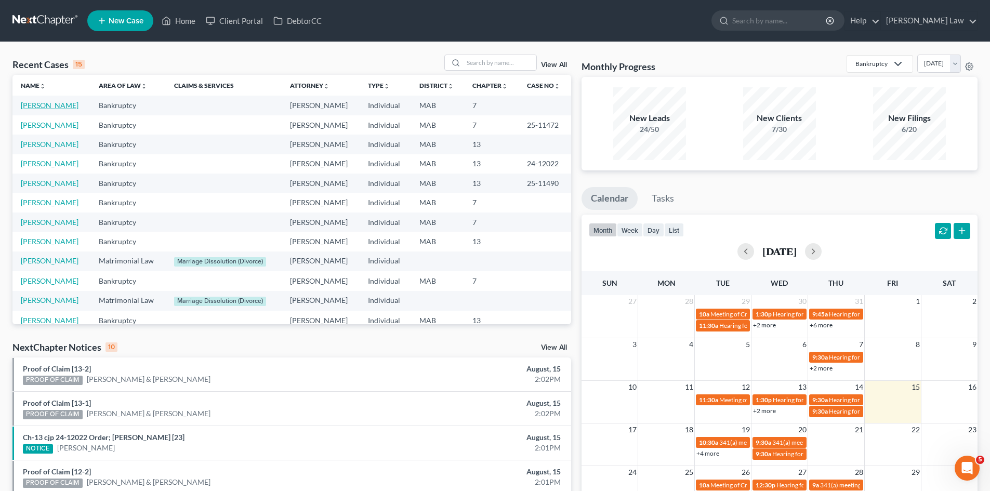
click at [46, 107] on link "[PERSON_NAME]" at bounding box center [50, 105] width 58 height 9
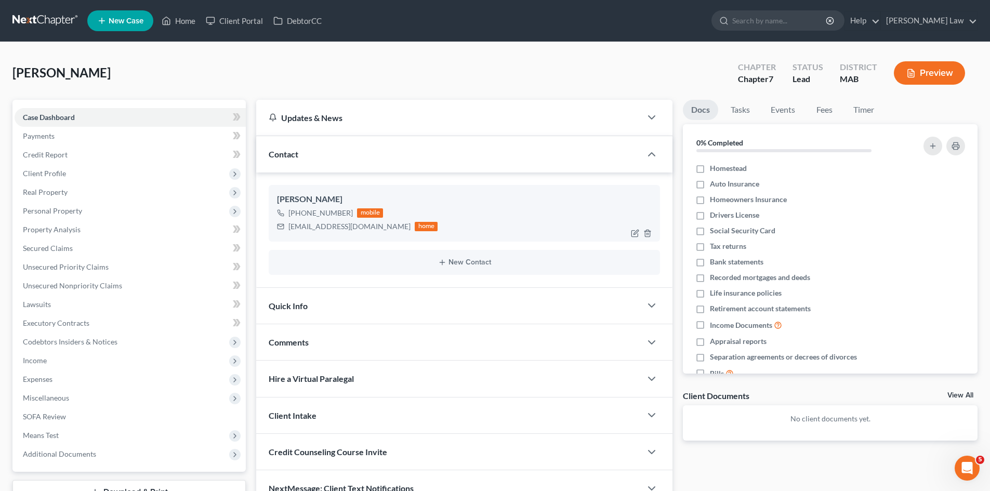
click at [338, 229] on div "[EMAIL_ADDRESS][DOMAIN_NAME]" at bounding box center [349, 226] width 122 height 10
copy div "[EMAIL_ADDRESS][DOMAIN_NAME]"
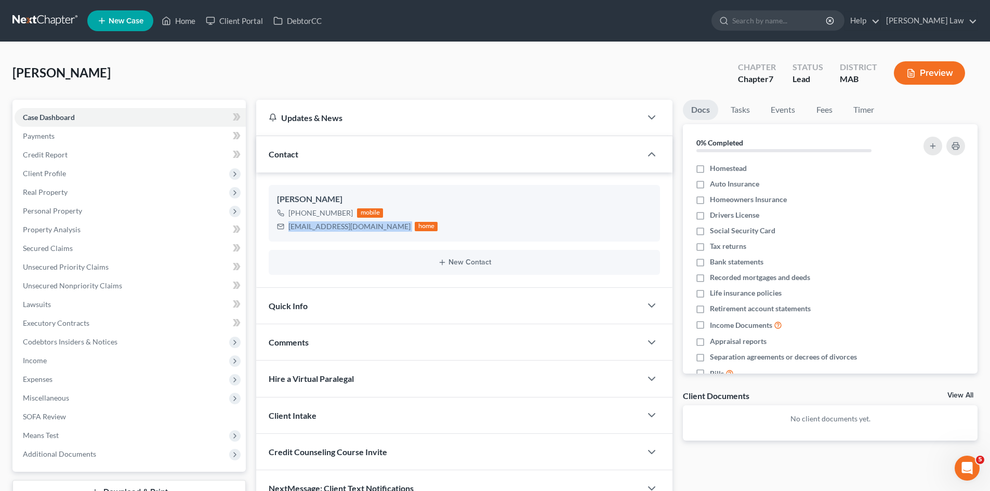
click at [392, 63] on div "[PERSON_NAME] Upgraded Chapter Chapter 7 Status Lead District MAB Preview" at bounding box center [494, 77] width 965 height 45
click at [92, 120] on link "Case Dashboard" at bounding box center [130, 117] width 231 height 19
click at [391, 346] on div "Comments" at bounding box center [448, 342] width 385 height 36
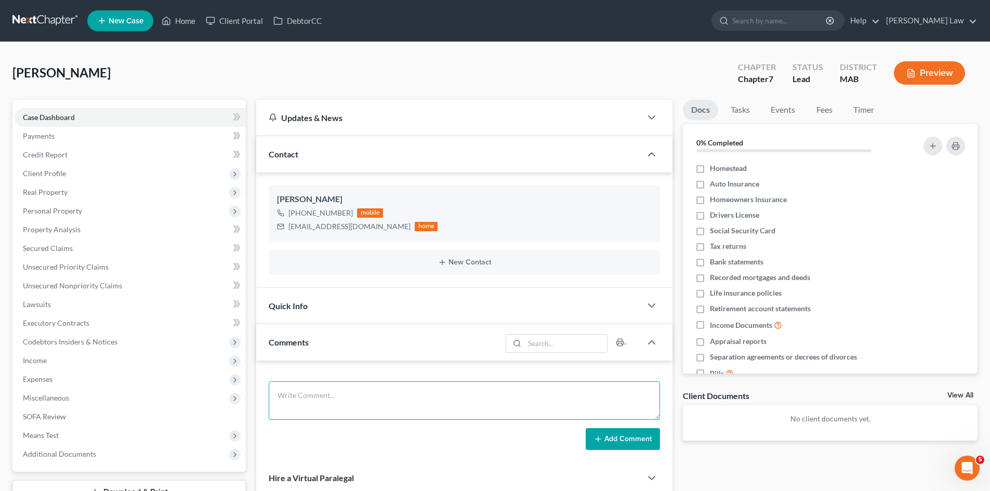
click at [345, 392] on textarea at bounding box center [464, 400] width 391 height 38
paste textarea "18 Owes 12k on car 558 per month payment Haven’t filed taxes W2 recruiter job u…"
type textarea "18 Owes 12k on car 558 per month payment Haven’t filed taxes W2 recruiter job u…"
click at [617, 438] on button "Add Comment" at bounding box center [623, 439] width 74 height 22
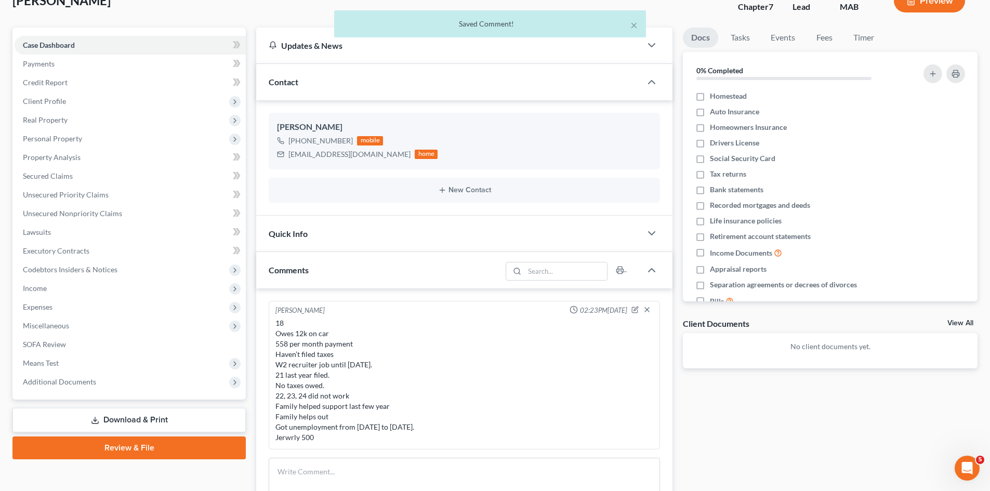
scroll to position [173, 0]
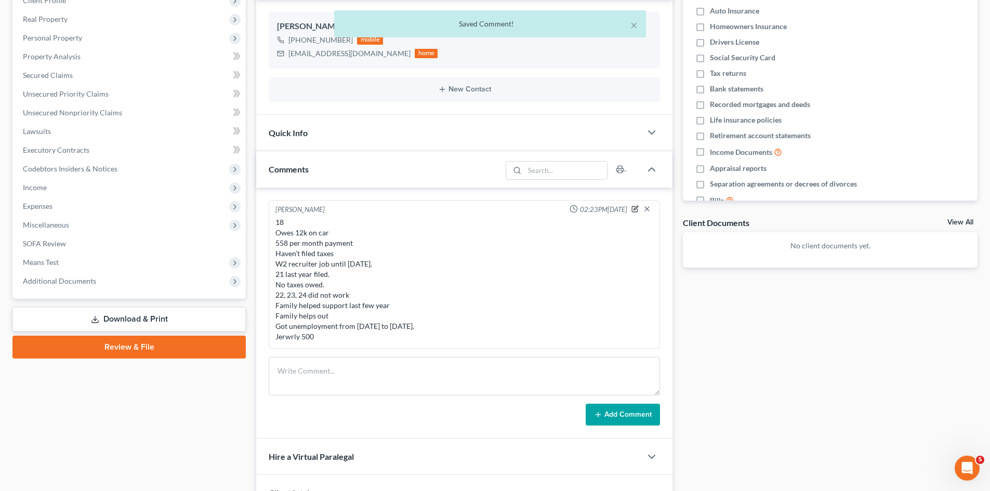
click at [634, 210] on icon "button" at bounding box center [636, 208] width 4 height 4
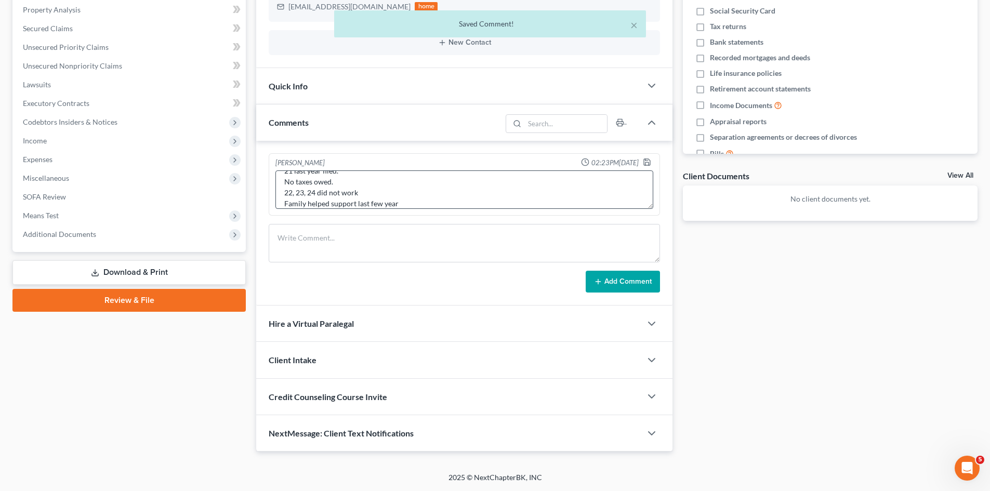
scroll to position [109, 0]
click at [317, 200] on textarea "18 Owes 12k on car 558 per month payment Haven’t filed taxes W2 recruiter job u…" at bounding box center [464, 189] width 378 height 38
click at [315, 197] on textarea "18 Owes 12k on car 558 per month payment Haven’t filed taxes W2 recruiter job u…" at bounding box center [464, 189] width 378 height 38
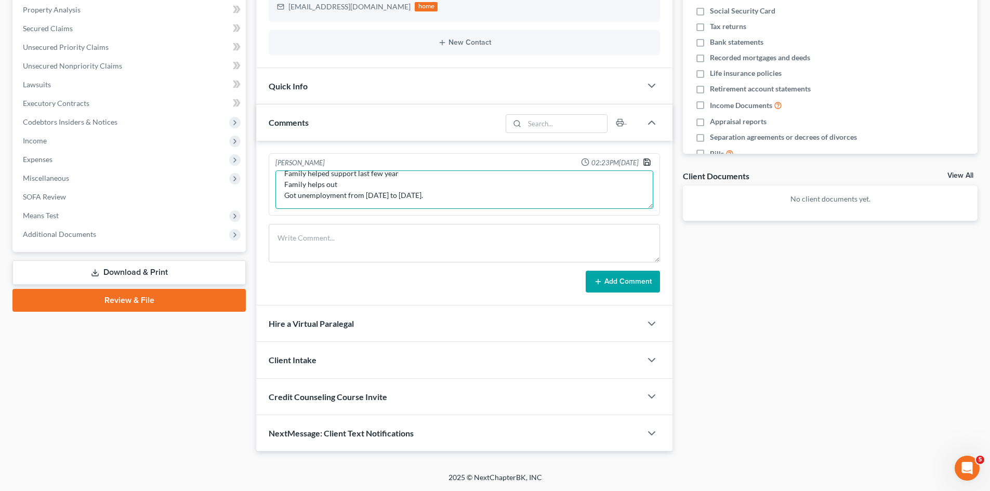
type textarea "18 Owes 12k on car 558 per month payment Haven’t filed taxes W2 recruiter job u…"
click at [644, 161] on icon "button" at bounding box center [647, 162] width 6 height 6
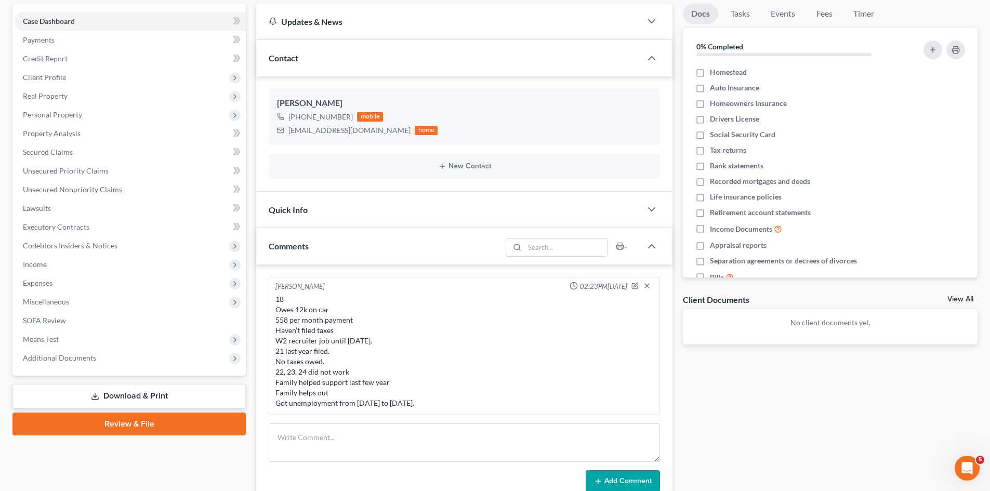
scroll to position [133, 0]
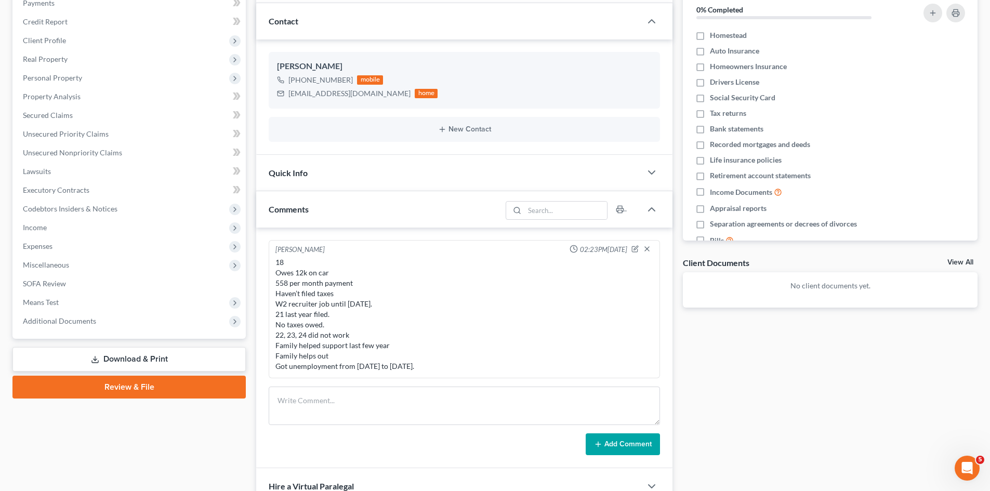
drag, startPoint x: 289, startPoint y: 305, endPoint x: 361, endPoint y: 308, distance: 71.2
click at [289, 305] on div "18 Owes 12k on car 558 per month payment Haven’t filed taxes W2 recruiter job u…" at bounding box center [464, 314] width 378 height 114
click at [635, 247] on icon "button" at bounding box center [634, 248] width 7 height 7
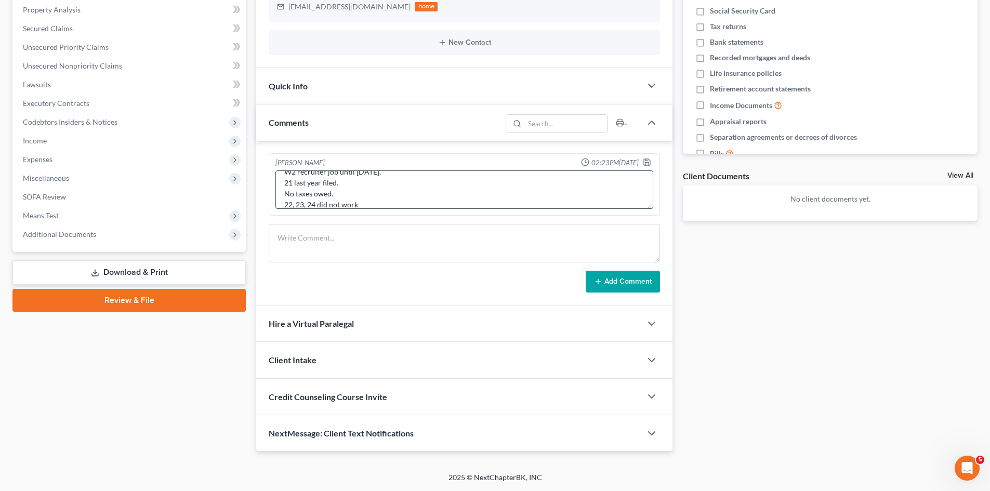
scroll to position [98, 0]
click at [352, 185] on textarea "18 Owes 12k on car 558 per month payment Haven’t filed taxes W2 recruiter job u…" at bounding box center [464, 189] width 378 height 38
click at [344, 185] on textarea "18 Owes 12k on car 558 per month payment Haven’t filed taxes W2 recruiter job u…" at bounding box center [464, 189] width 378 height 38
type textarea "18 Owes 12k on car 558 per month payment Haven’t filed taxes W2 recruiter job u…"
click at [645, 164] on polyline "button" at bounding box center [647, 164] width 4 height 3
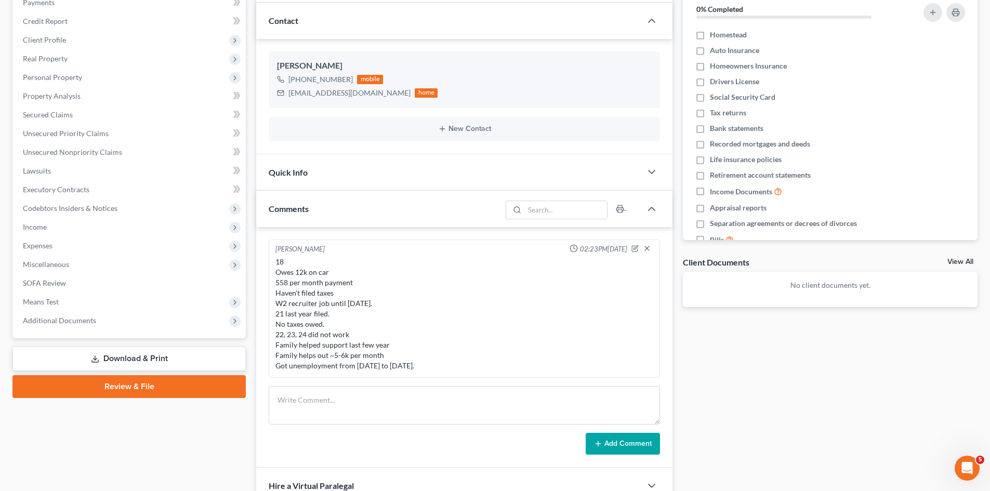
scroll to position [173, 0]
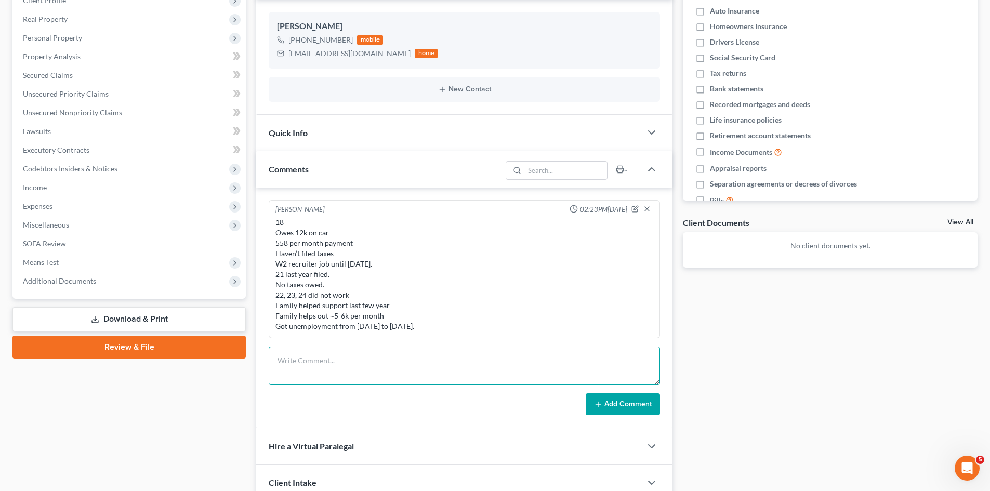
click at [360, 366] on textarea at bounding box center [464, 366] width 391 height 38
click at [359, 346] on div "Michael Manning 02:23PM, 08/15/2025 18 Owes 12k on car 558 per month payment Ha…" at bounding box center [464, 308] width 416 height 241
click at [360, 361] on textarea at bounding box center [464, 366] width 391 height 38
paste textarea "Daniel Corcoran A/K/A Daniel B Corcoran"
paste textarea "2531CV000559"
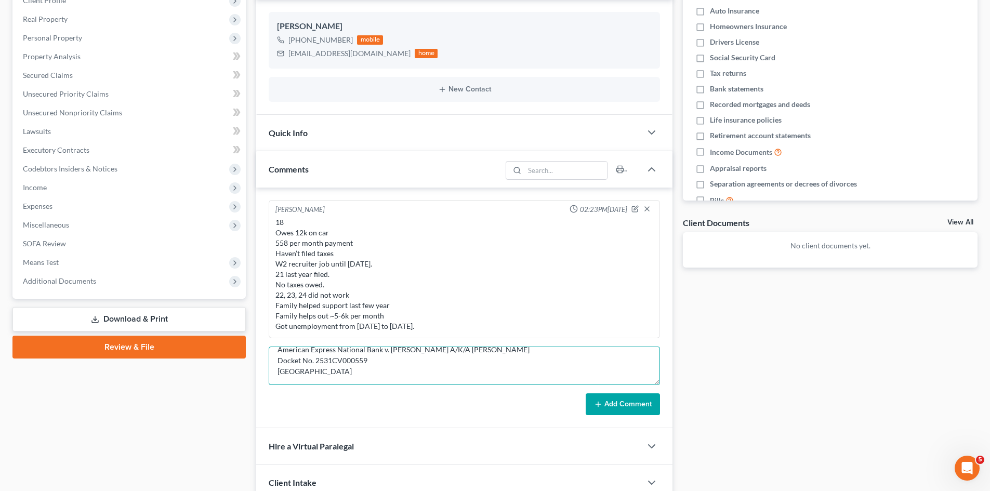
scroll to position [24, 0]
type textarea "American Express National Bank v. Daniel Corcoran A/K/A Daniel B Corcoran Docke…"
click at [640, 403] on button "Add Comment" at bounding box center [623, 404] width 74 height 22
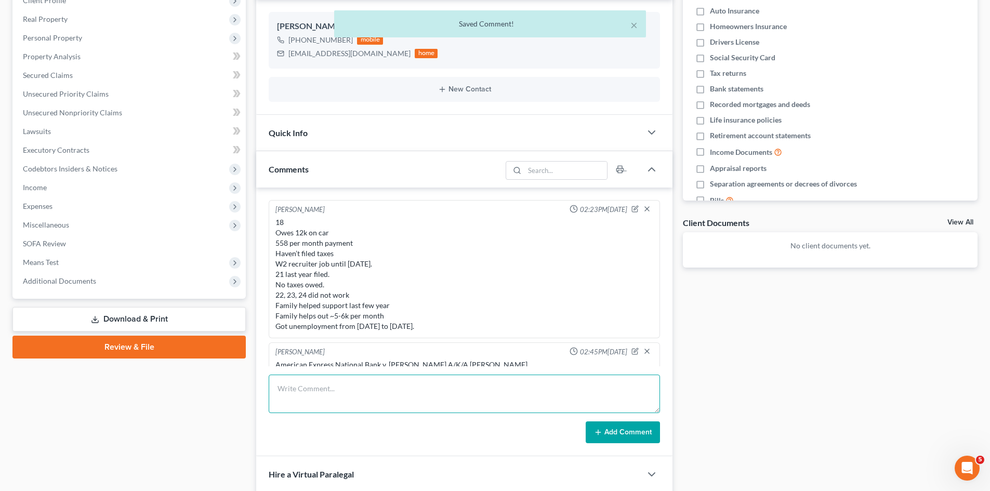
click at [388, 407] on textarea at bounding box center [464, 394] width 391 height 38
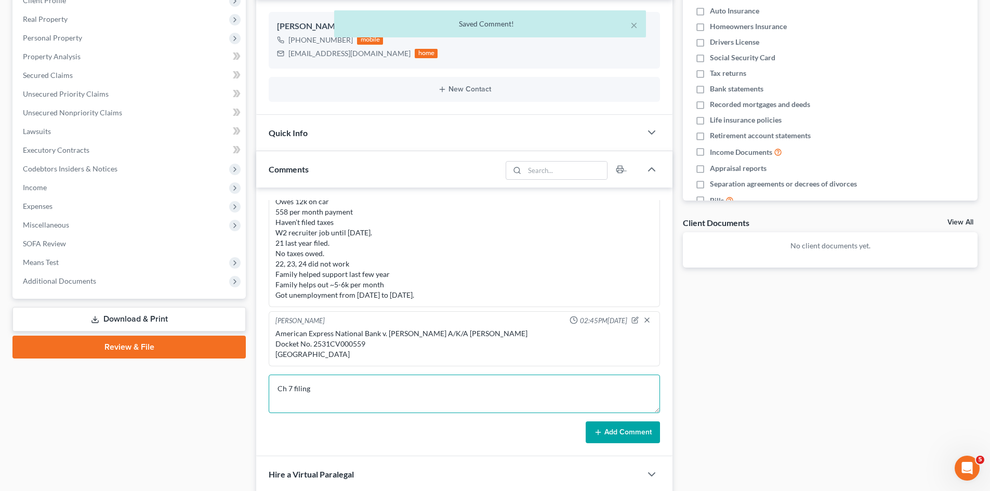
type textarea "Ch 7 filing"
click at [625, 429] on button "Add Comment" at bounding box center [623, 432] width 74 height 22
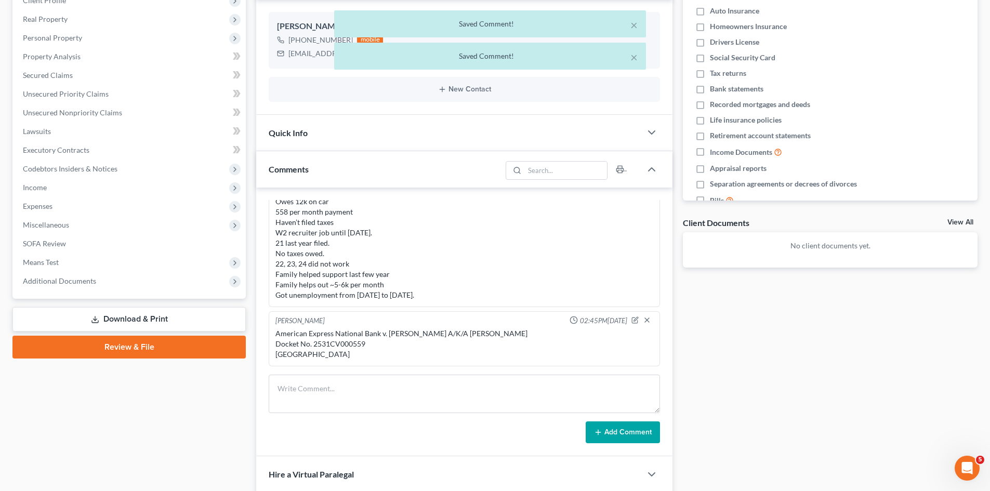
scroll to position [70, 0]
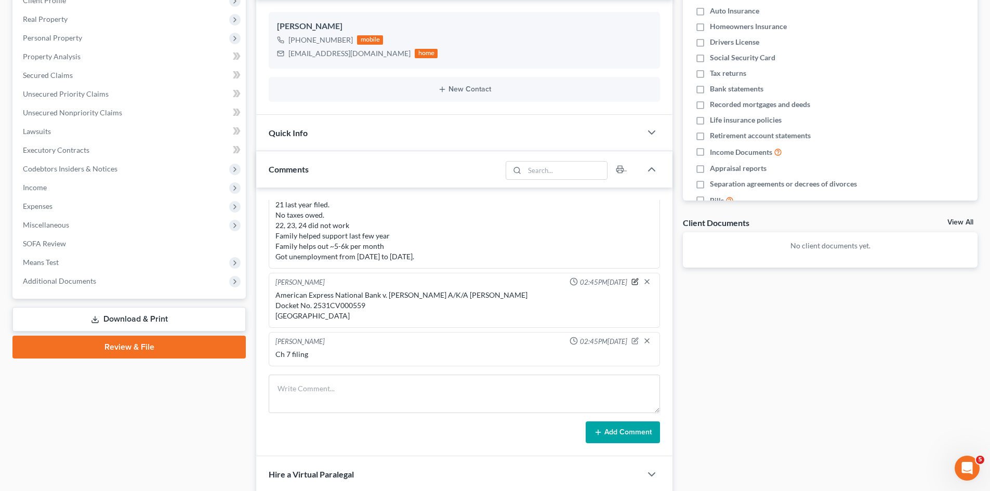
click at [631, 277] on button "button" at bounding box center [634, 281] width 7 height 8
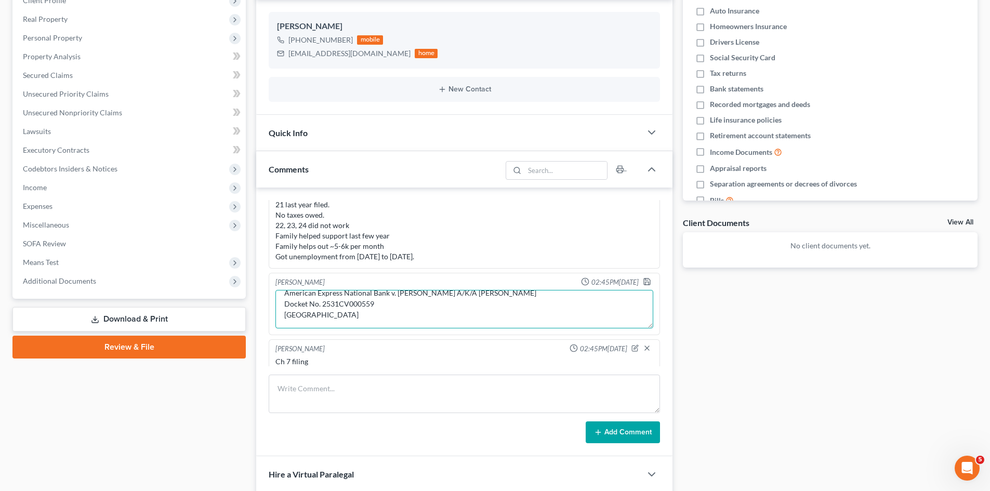
click at [372, 314] on textarea "American Express National Bank v. Daniel Corcoran A/K/A Daniel B Corcoran Docke…" at bounding box center [464, 309] width 378 height 38
paste textarea "Geoffery R. Moore, Jr., Esq. Zwicker & Associates, P.C. 225 Foxborough Blvd, St…"
type textarea "American Express National Bank v. Daniel Corcoran A/K/A Daniel B Corcoran Docke…"
click at [644, 284] on icon "button" at bounding box center [647, 282] width 6 height 6
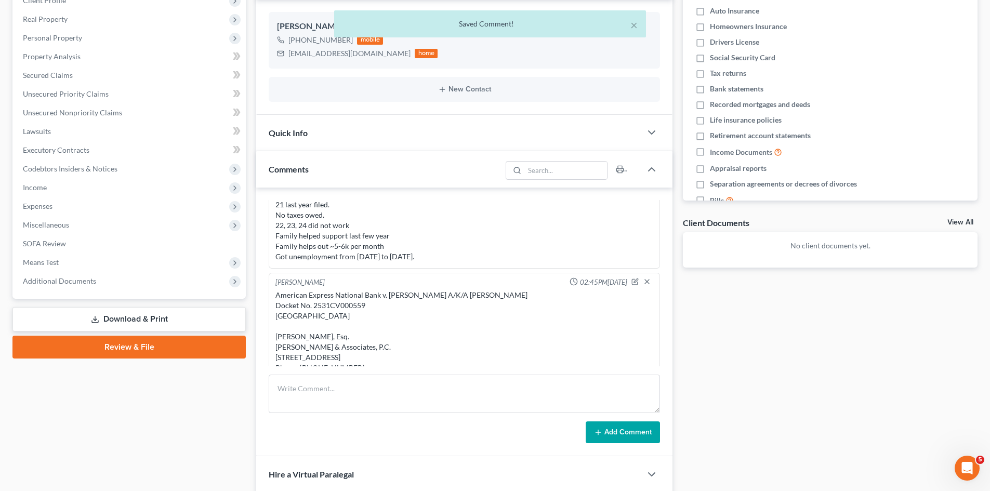
scroll to position [153, 0]
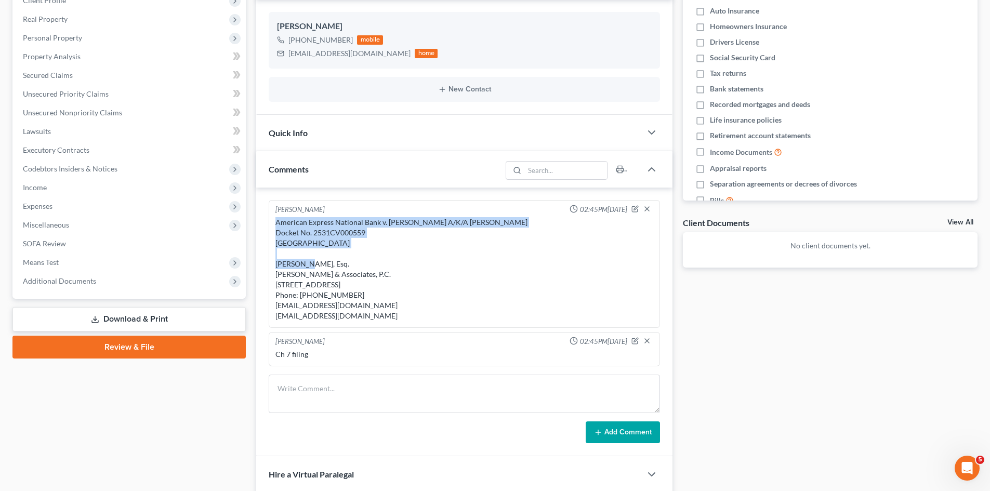
drag, startPoint x: 363, startPoint y: 234, endPoint x: 255, endPoint y: 217, distance: 108.9
click at [255, 217] on div "Updates & News × Massachusetts District Notes Take a look at NextChapter's Dist…" at bounding box center [464, 265] width 427 height 676
copy div "American Express National Bank v. Daniel Corcoran A/K/A Daniel B Corcoran Docke…"
click at [783, 351] on div "Docs Tasks Events Fees Timer 0% Completed Nothing here yet! Homestead Auto Insu…" at bounding box center [830, 265] width 305 height 676
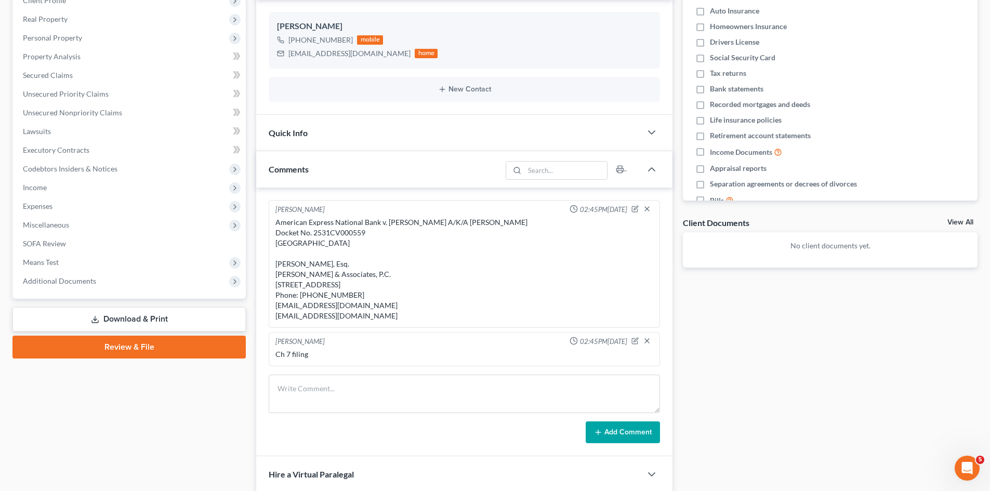
click at [956, 220] on link "View All" at bounding box center [960, 222] width 26 height 7
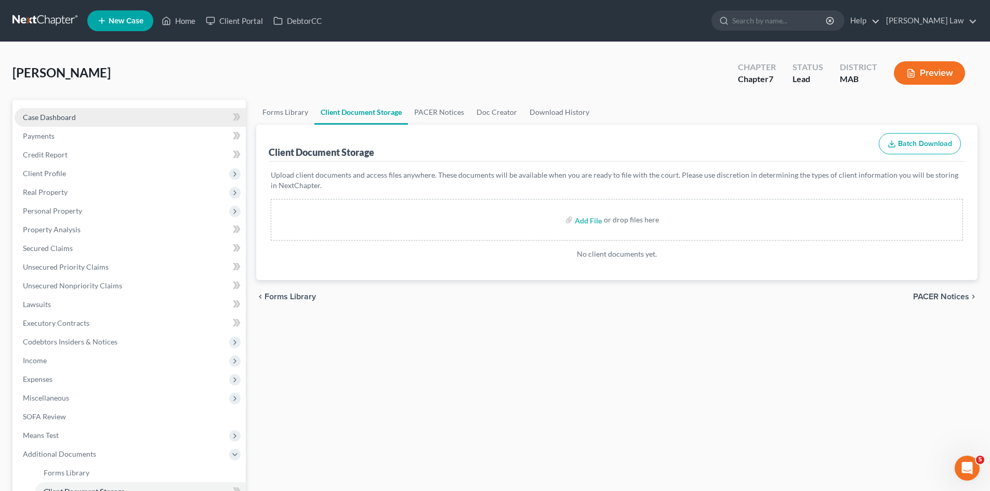
click at [169, 117] on link "Case Dashboard" at bounding box center [130, 117] width 231 height 19
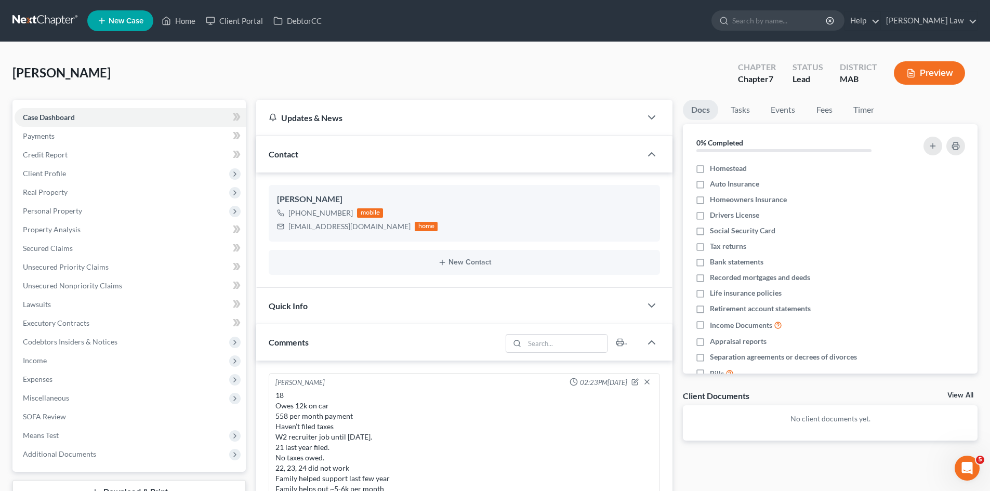
scroll to position [153, 0]
click at [961, 395] on link "View All" at bounding box center [960, 395] width 26 height 7
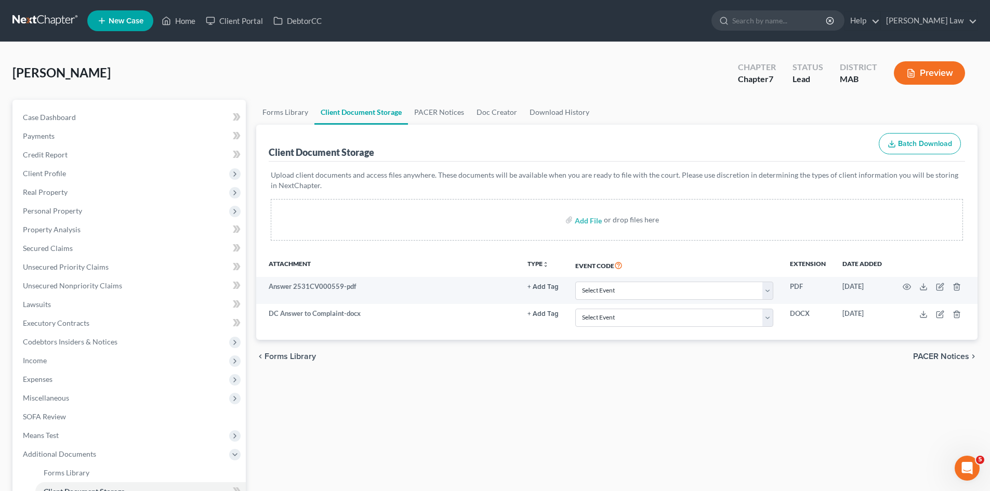
click at [37, 6] on nav "Home New Case Client Portal DebtorCC Benner Law mmanning@tbennerlaw.com My Acco…" at bounding box center [495, 21] width 990 height 42
click at [41, 18] on link at bounding box center [45, 20] width 67 height 19
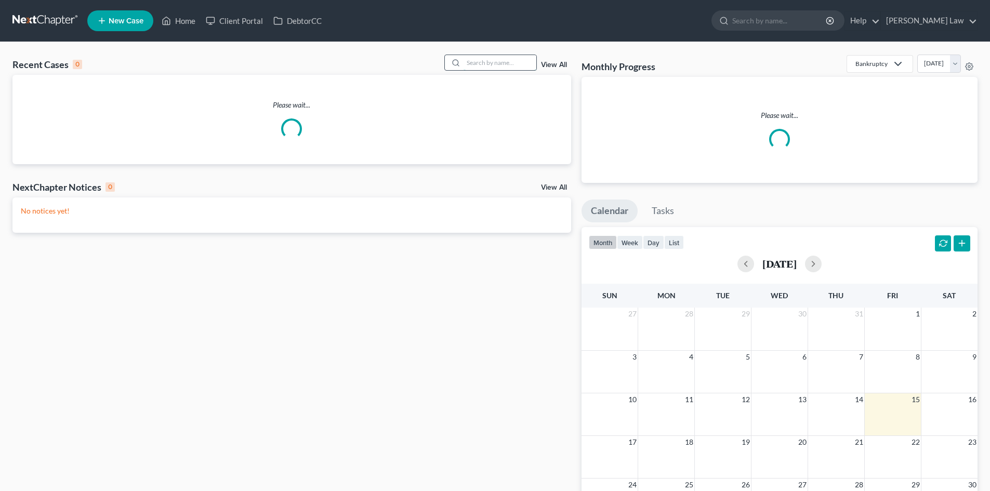
click at [489, 60] on input "search" at bounding box center [499, 62] width 73 height 15
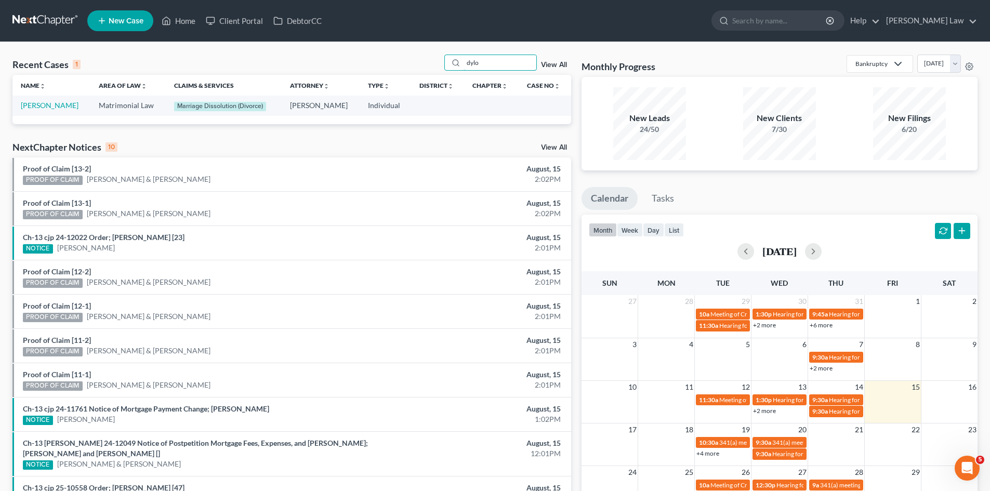
type input "dylo"
